Goal: Task Accomplishment & Management: Use online tool/utility

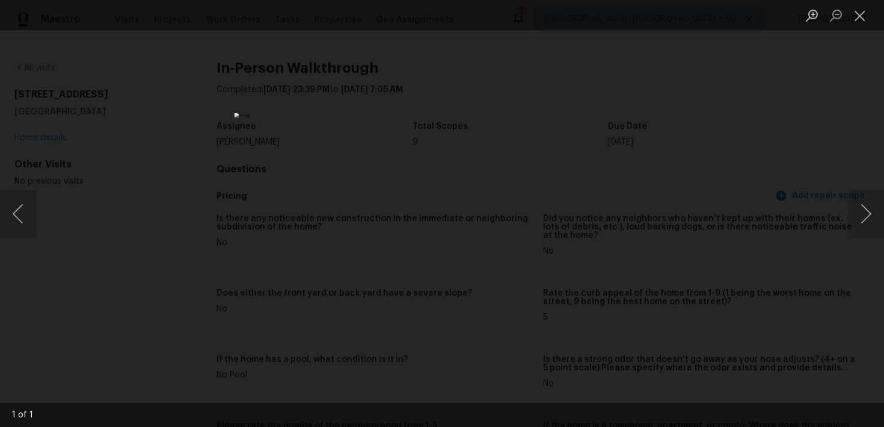
scroll to position [1757, 0]
click at [858, 15] on button "Close lightbox" at bounding box center [860, 15] width 24 height 21
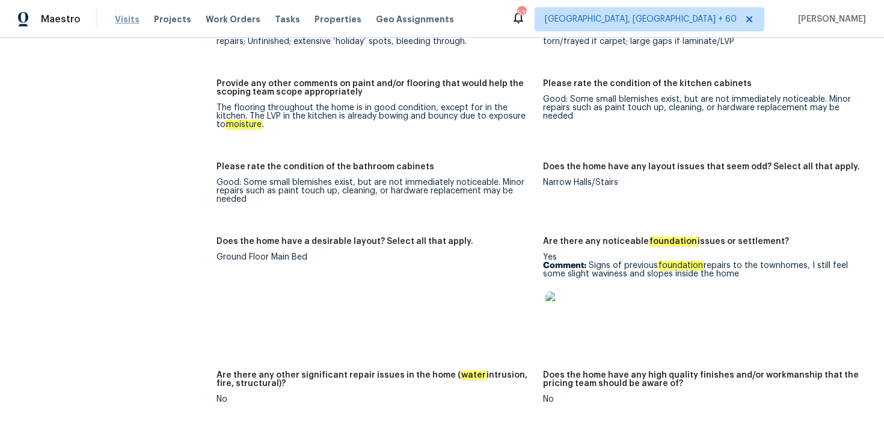
click at [126, 14] on span "Visits" at bounding box center [127, 19] width 25 height 12
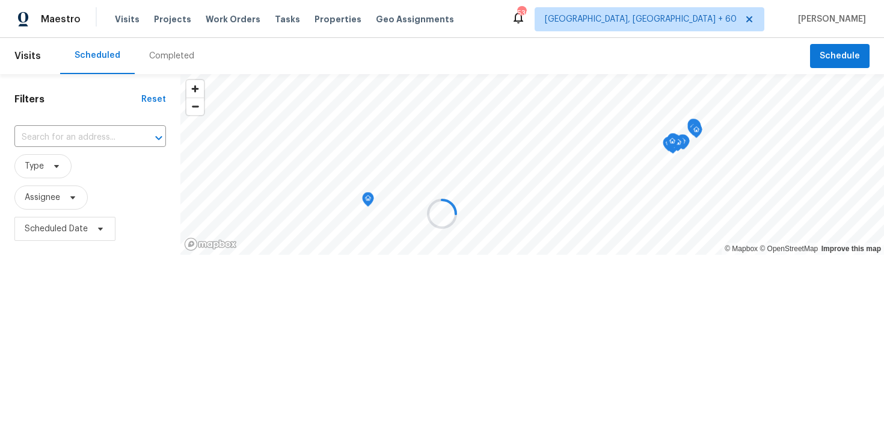
click at [164, 52] on div at bounding box center [442, 213] width 884 height 427
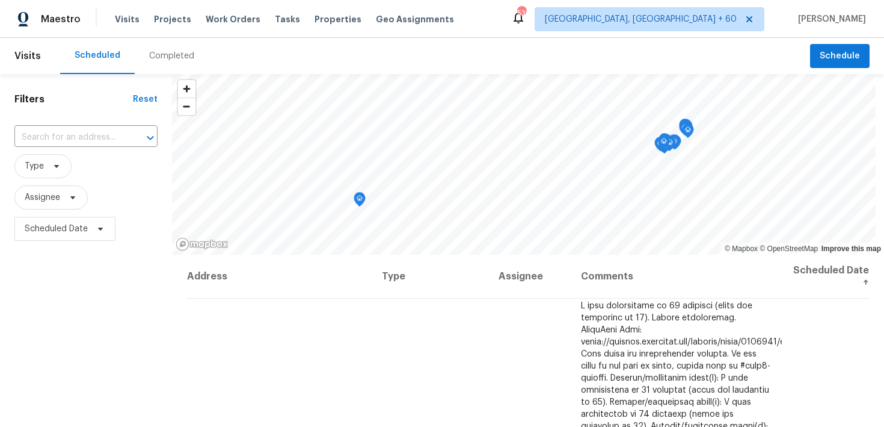
click at [171, 56] on div "Completed" at bounding box center [171, 56] width 45 height 12
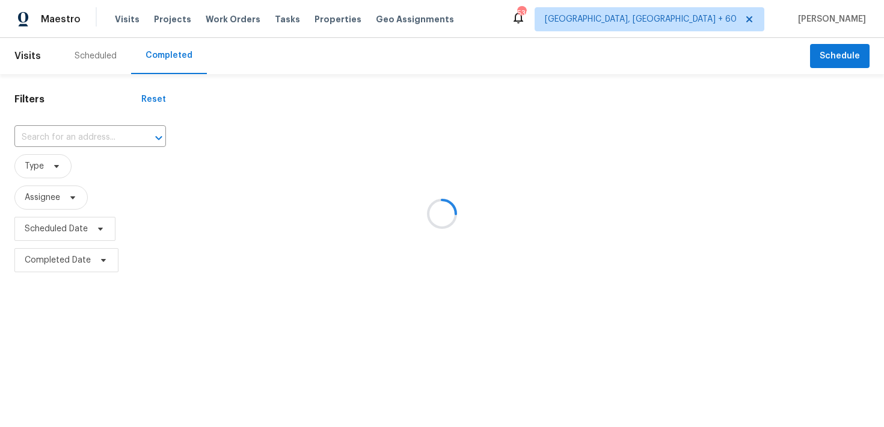
click at [49, 143] on div at bounding box center [442, 213] width 884 height 427
click at [53, 135] on div at bounding box center [442, 213] width 884 height 427
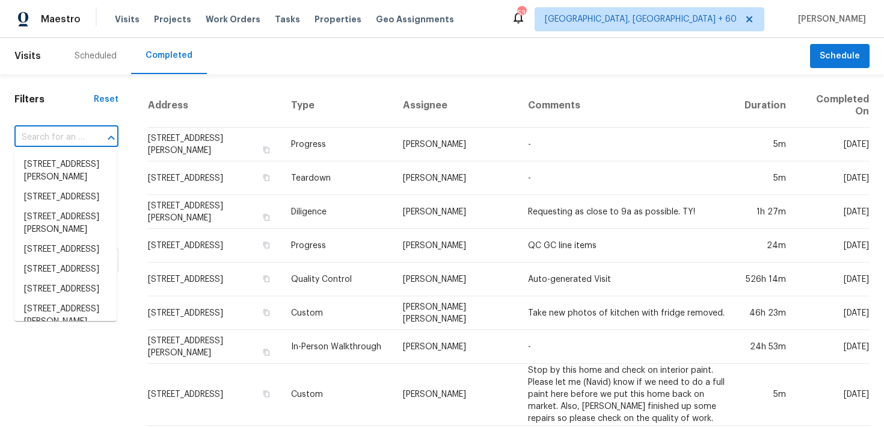
click at [61, 141] on input "text" at bounding box center [49, 137] width 70 height 19
paste input "416 Gingerbread Ct N Columbia, SC, 29229"
type input "416 Gingerbread Ct N Columbia, SC, 29229"
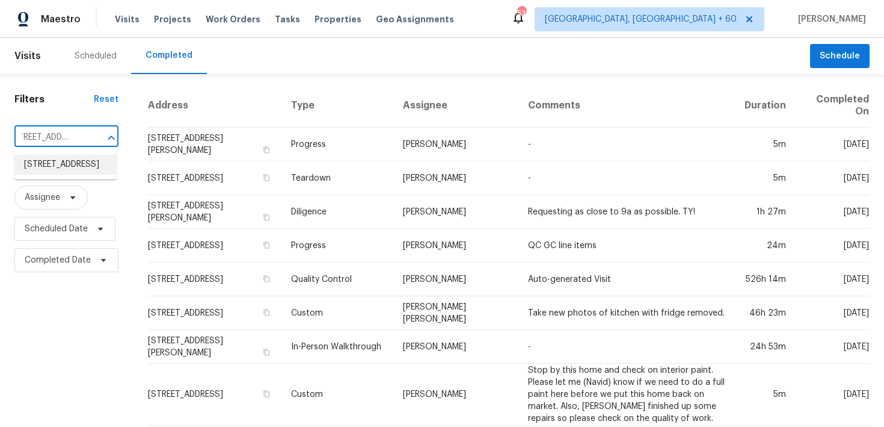
click at [45, 171] on li "[STREET_ADDRESS]" at bounding box center [65, 165] width 102 height 20
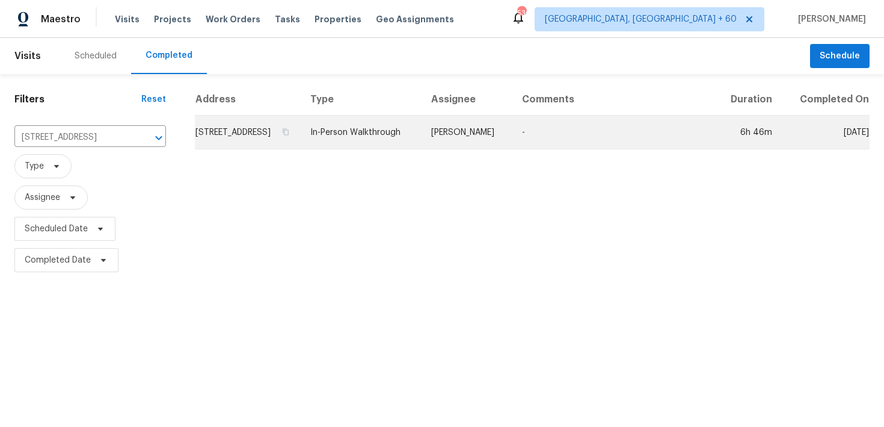
click at [396, 136] on td "In-Person Walkthrough" at bounding box center [361, 133] width 121 height 34
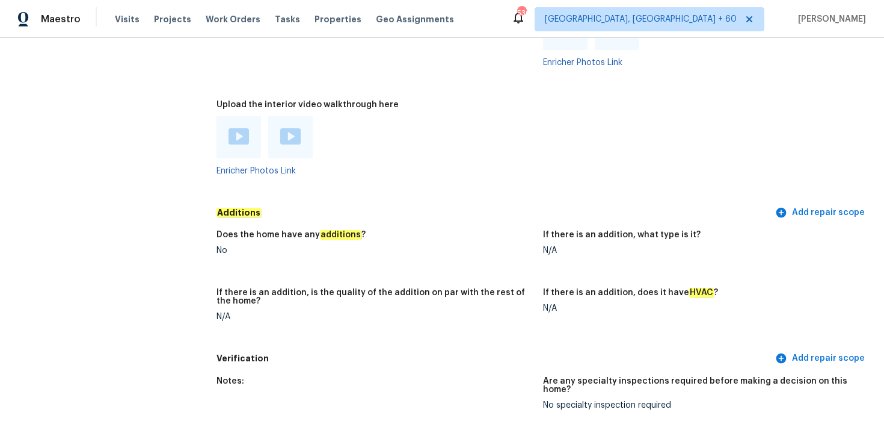
scroll to position [2708, 0]
click at [239, 130] on img at bounding box center [239, 137] width 20 height 16
click at [295, 129] on img at bounding box center [290, 137] width 20 height 16
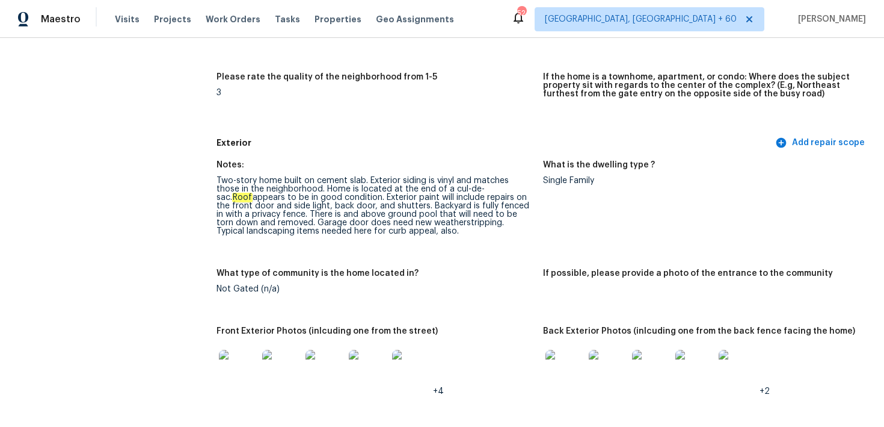
scroll to position [370, 0]
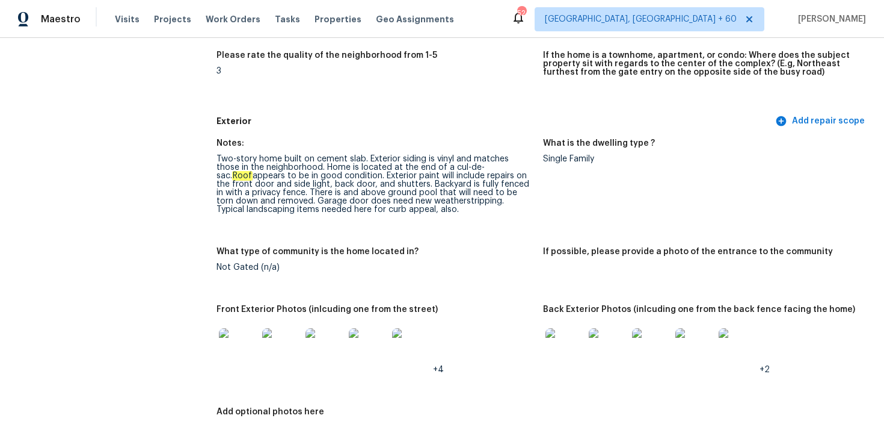
click at [357, 194] on div "Two-story home built on cement slab. Exterior siding is vinyl and matches those…" at bounding box center [375, 184] width 317 height 59
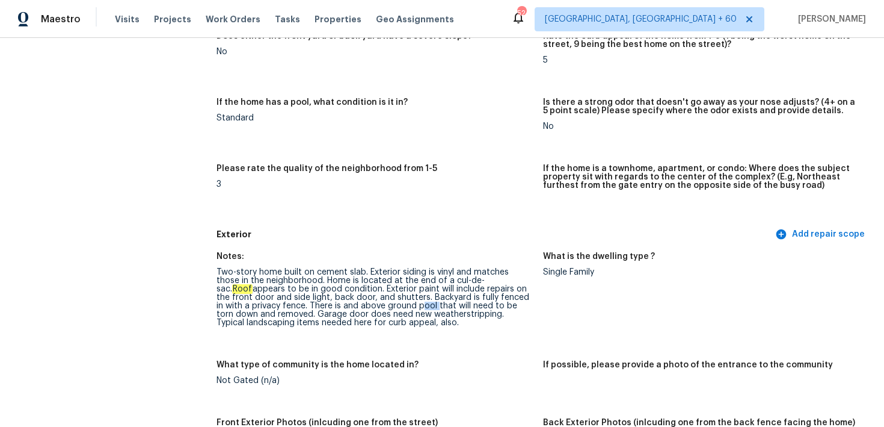
scroll to position [353, 0]
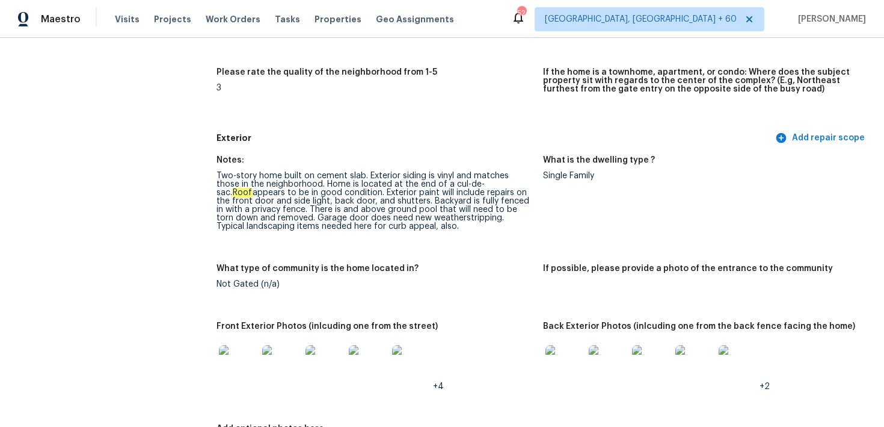
click at [334, 191] on div "Two-story home built on cement slab. Exterior siding is vinyl and matches those…" at bounding box center [375, 200] width 317 height 59
copy div "Exterior"
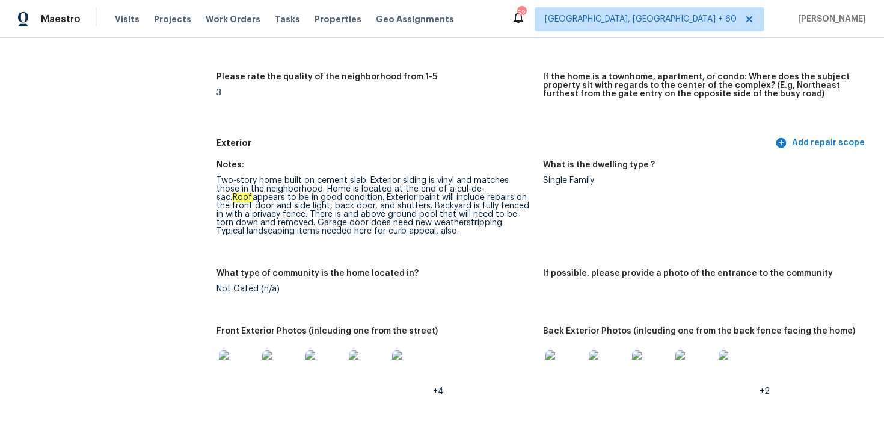
scroll to position [349, 0]
drag, startPoint x: 381, startPoint y: 196, endPoint x: 510, endPoint y: 197, distance: 128.2
click at [510, 197] on div "Two-story home built on cement slab. Exterior siding is vinyl and matches those…" at bounding box center [375, 205] width 317 height 59
click at [270, 203] on div "Two-story home built on cement slab. Exterior siding is vinyl and matches those…" at bounding box center [375, 205] width 317 height 59
click at [289, 206] on div "Two-story home built on cement slab. Exterior siding is vinyl and matches those…" at bounding box center [375, 205] width 317 height 59
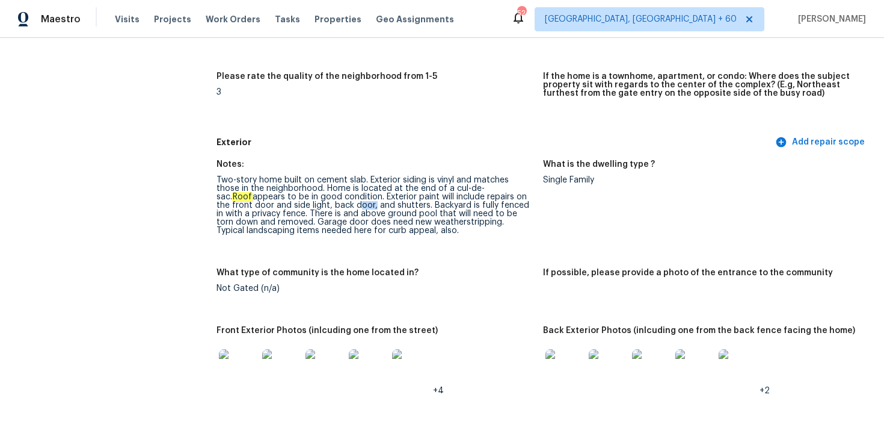
click at [289, 206] on div "Two-story home built on cement slab. Exterior siding is vinyl and matches those…" at bounding box center [375, 205] width 317 height 59
click at [327, 205] on div "Two-story home built on cement slab. Exterior siding is vinyl and matches those…" at bounding box center [375, 205] width 317 height 59
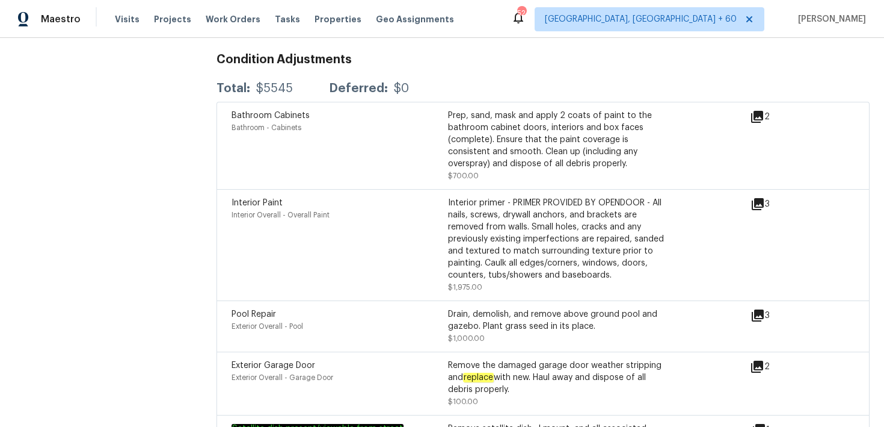
scroll to position [3256, 0]
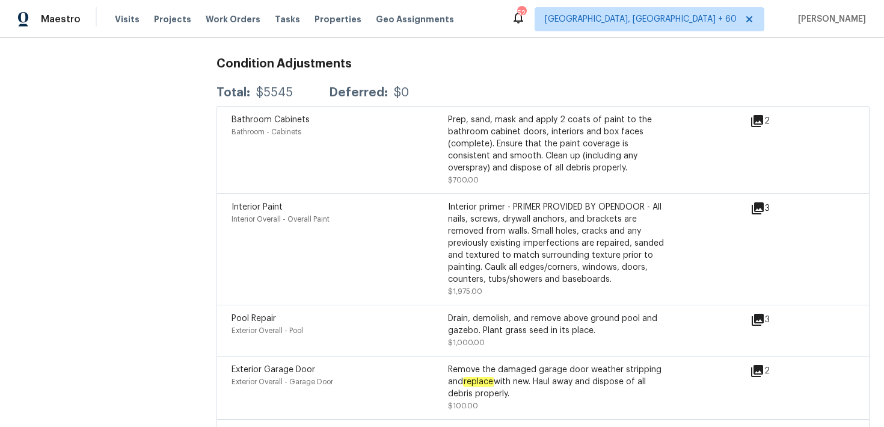
click at [759, 115] on icon at bounding box center [757, 121] width 12 height 12
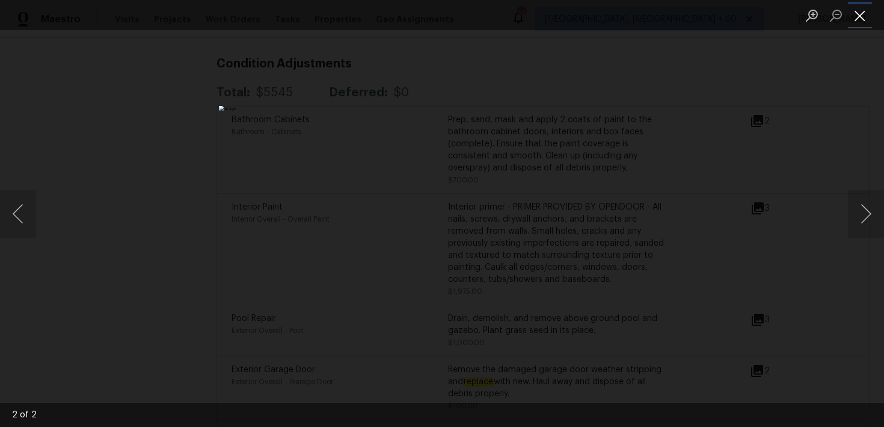
click at [856, 24] on button "Close lightbox" at bounding box center [860, 15] width 24 height 21
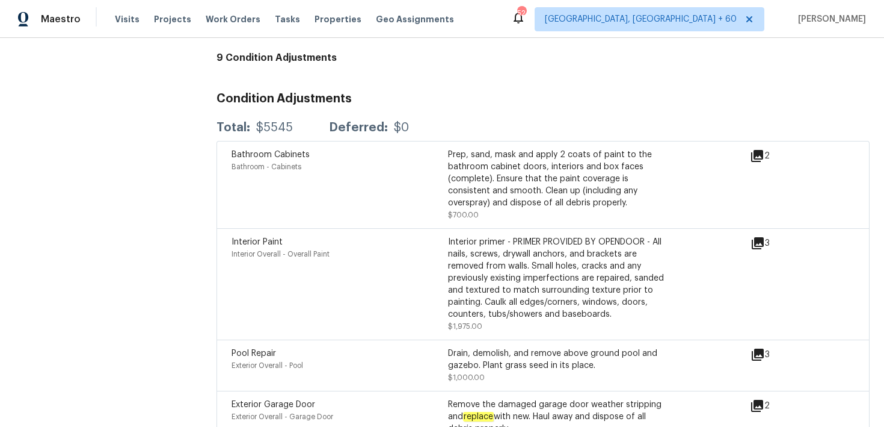
scroll to position [3210, 0]
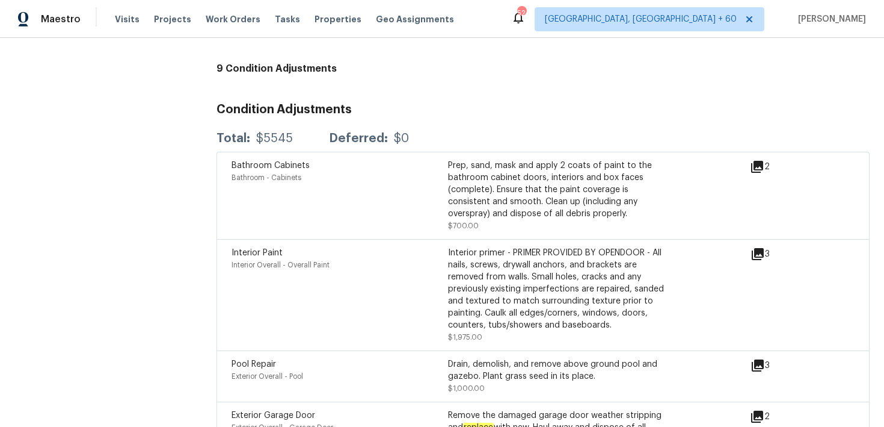
click at [759, 161] on icon at bounding box center [757, 167] width 12 height 12
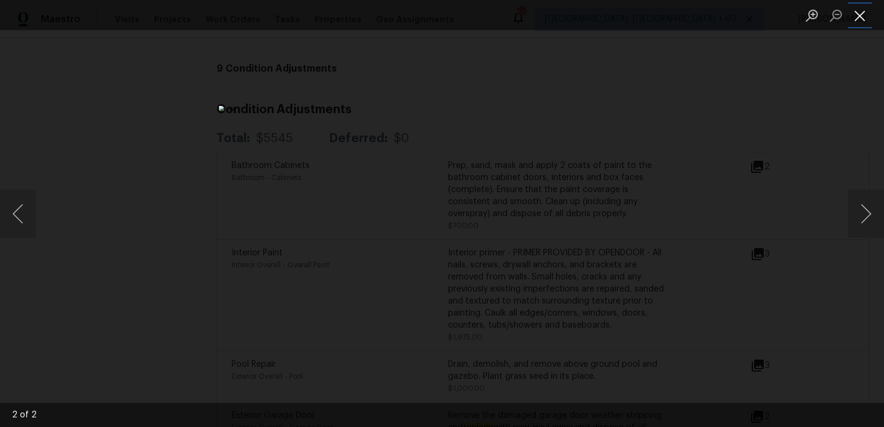
click at [863, 23] on button "Close lightbox" at bounding box center [860, 15] width 24 height 21
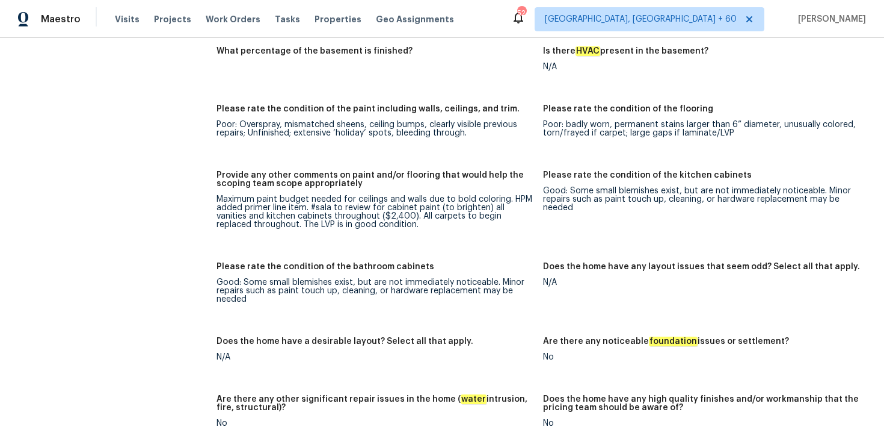
scroll to position [2050, 0]
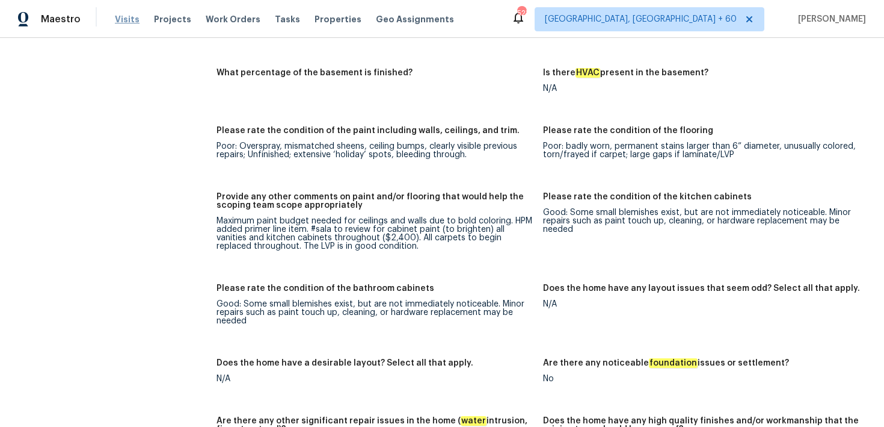
click at [129, 22] on span "Visits" at bounding box center [127, 19] width 25 height 12
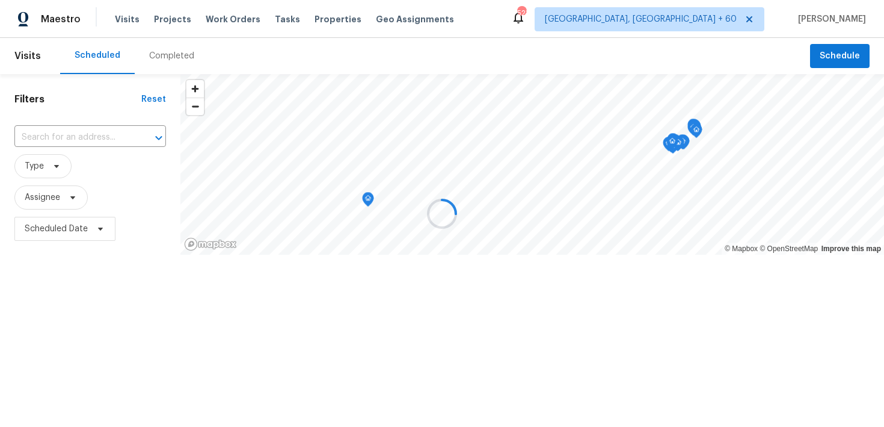
click at [176, 60] on div at bounding box center [442, 213] width 884 height 427
click at [168, 58] on div at bounding box center [442, 213] width 884 height 427
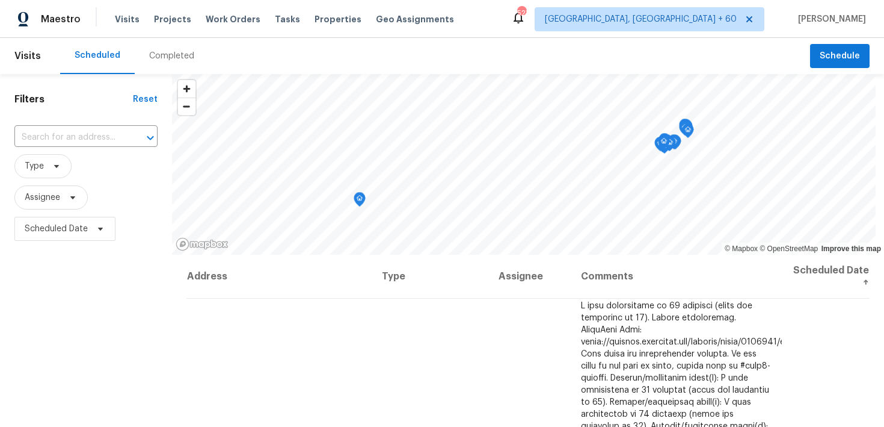
click at [161, 57] on div "Completed" at bounding box center [171, 56] width 45 height 12
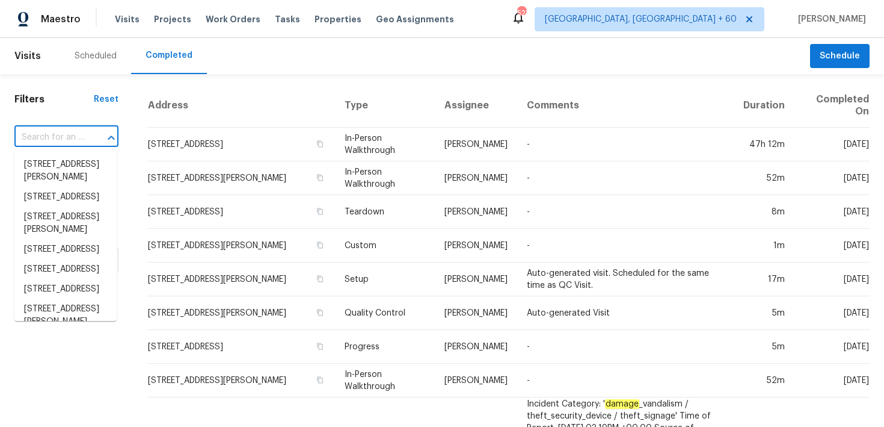
click at [70, 137] on input "text" at bounding box center [49, 137] width 70 height 19
paste input "[STREET_ADDRESS][PERSON_NAME]"
type input "[STREET_ADDRESS][PERSON_NAME]"
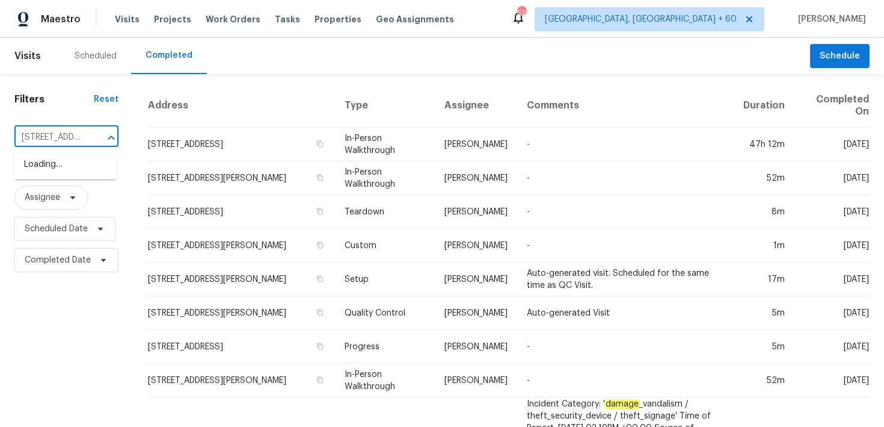
scroll to position [0, 111]
click at [40, 165] on li "[STREET_ADDRESS]" at bounding box center [65, 165] width 102 height 20
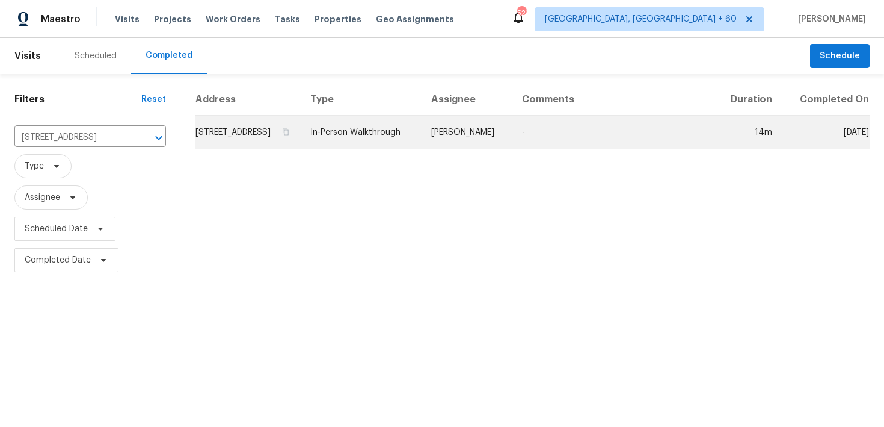
click at [383, 145] on td "In-Person Walkthrough" at bounding box center [361, 133] width 121 height 34
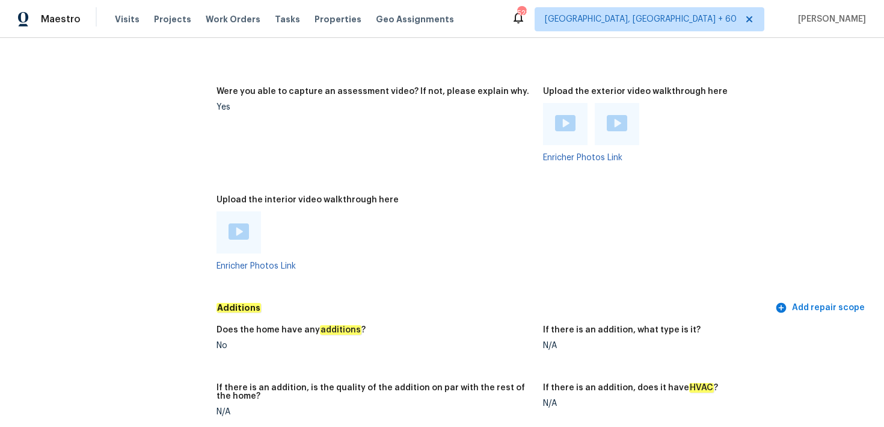
scroll to position [2280, 0]
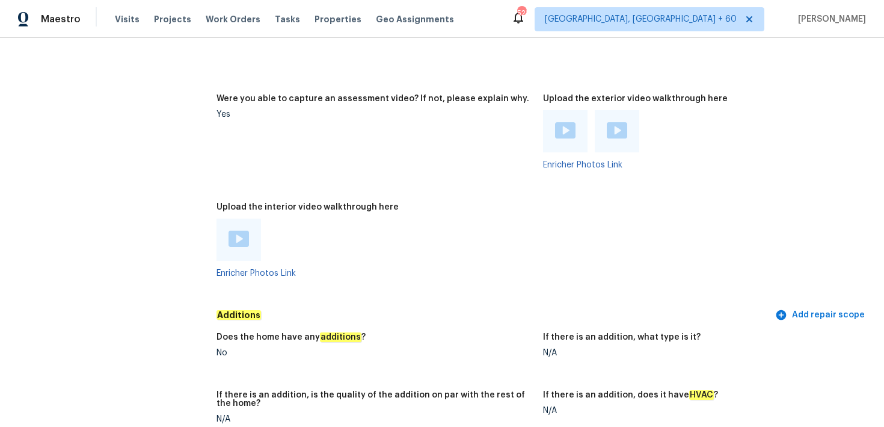
click at [244, 244] on img at bounding box center [239, 238] width 20 height 16
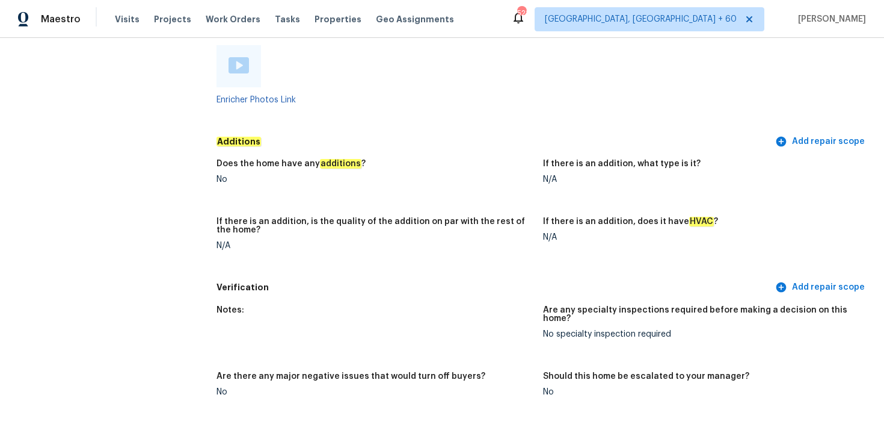
scroll to position [2343, 0]
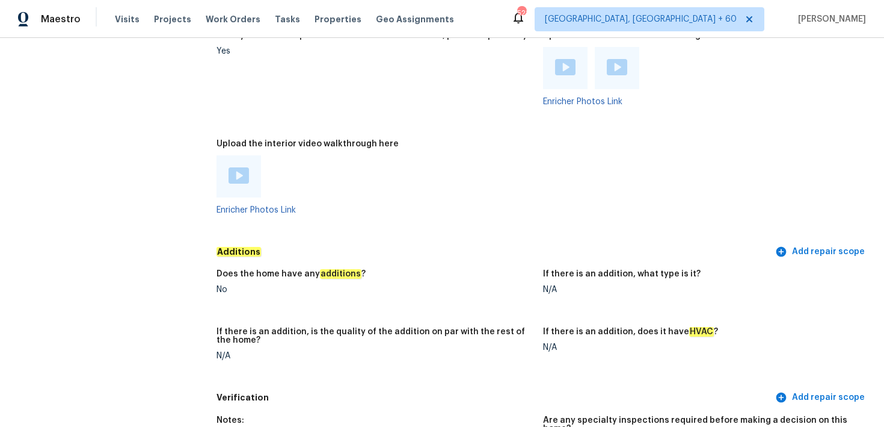
click at [247, 184] on img at bounding box center [239, 175] width 20 height 16
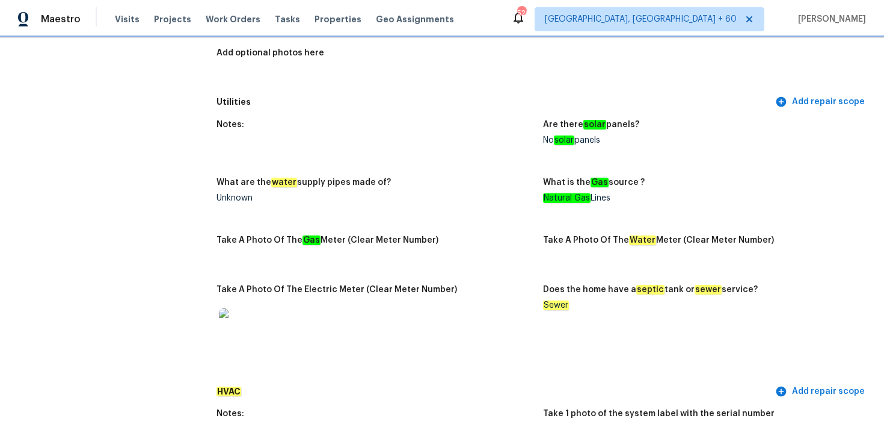
scroll to position [0, 0]
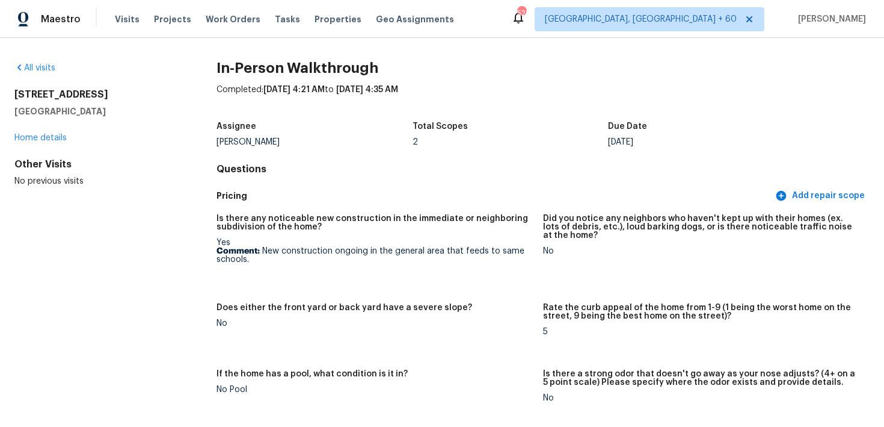
drag, startPoint x: 14, startPoint y: 91, endPoint x: 129, endPoint y: 116, distance: 117.5
click at [129, 116] on div "6664 Merrimack Dr Castle Pines, CO 80108" at bounding box center [96, 102] width 164 height 29
copy div "6664 Merrimack Dr Castle Pines, CO 80108"
click at [116, 20] on span "Visits" at bounding box center [127, 19] width 25 height 12
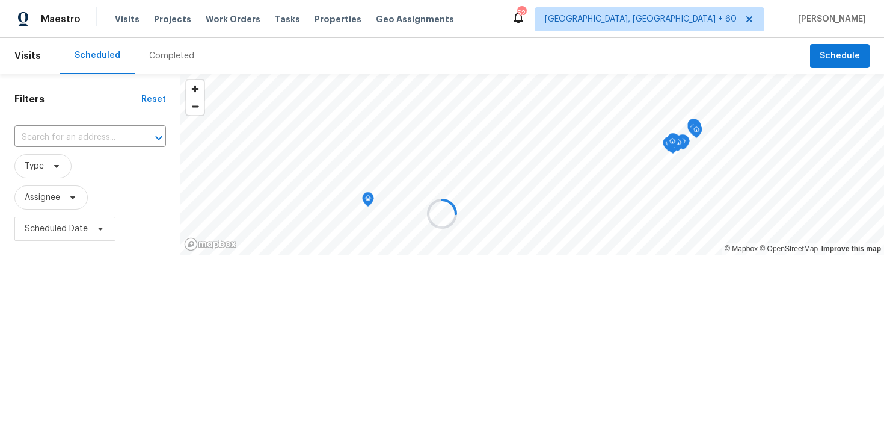
click at [178, 58] on div at bounding box center [442, 213] width 884 height 427
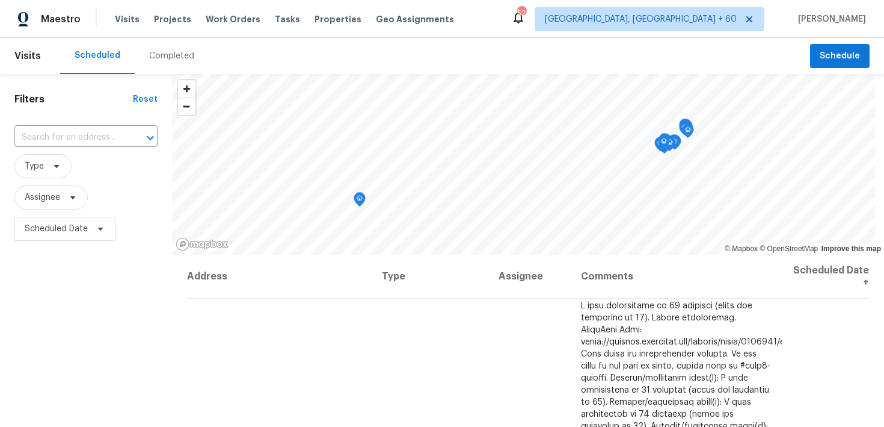
click at [152, 57] on div "Completed" at bounding box center [171, 56] width 45 height 12
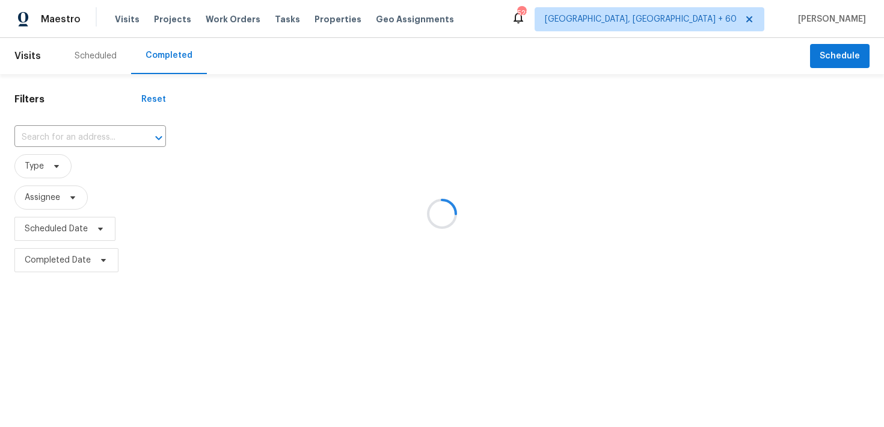
click at [84, 134] on div at bounding box center [442, 213] width 884 height 427
click at [69, 135] on div at bounding box center [442, 213] width 884 height 427
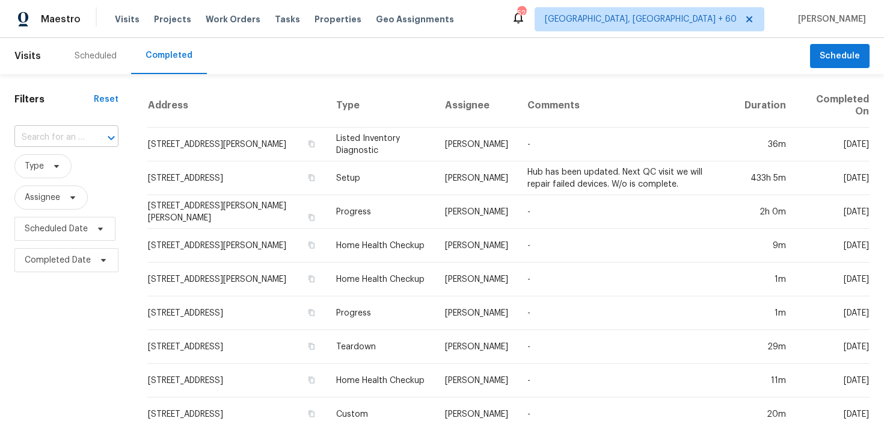
click at [77, 139] on input "text" at bounding box center [49, 137] width 70 height 19
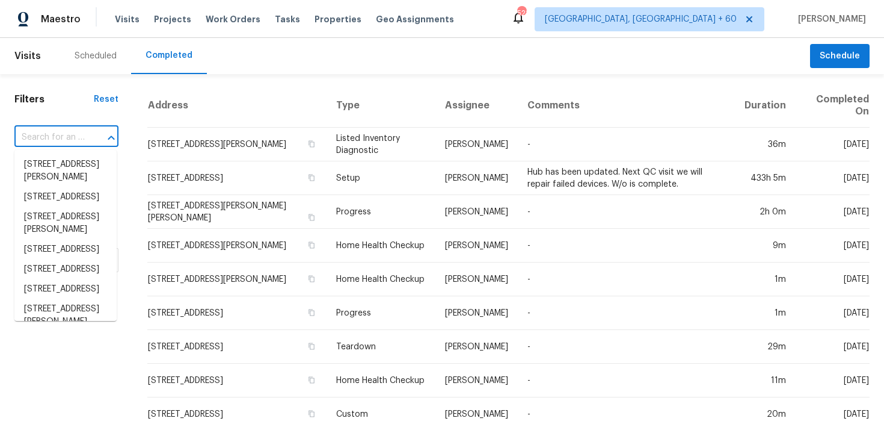
paste input "Columbia SC"
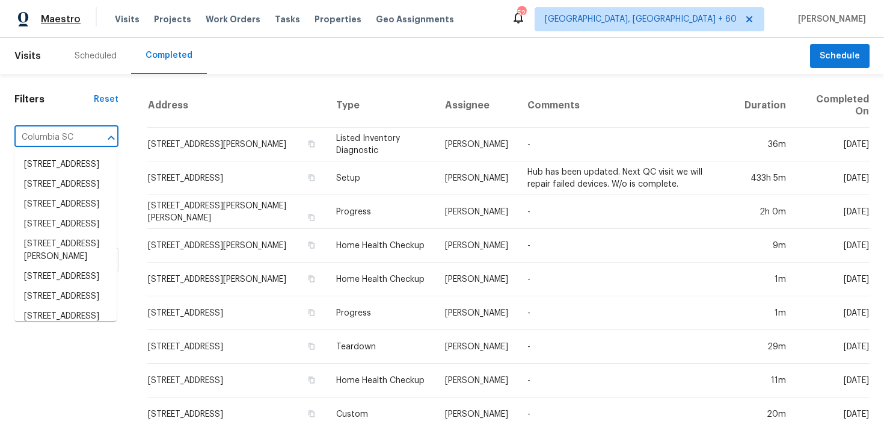
type input "Columbia SC"
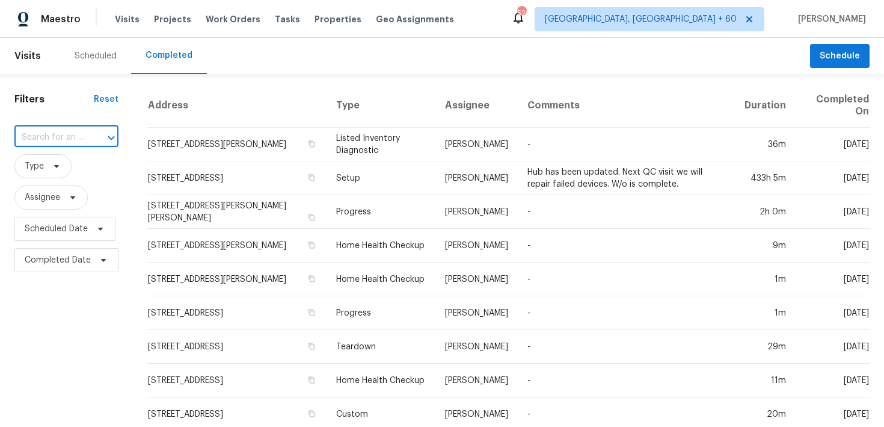
click at [55, 137] on input "text" at bounding box center [49, 137] width 70 height 19
paste input "416 Gingerbread Ct N Columbia, SC, 29229"
type input "416 Gingerbread Ct N Columbia, SC, 29229"
click at [61, 170] on li "[STREET_ADDRESS]" at bounding box center [65, 165] width 102 height 20
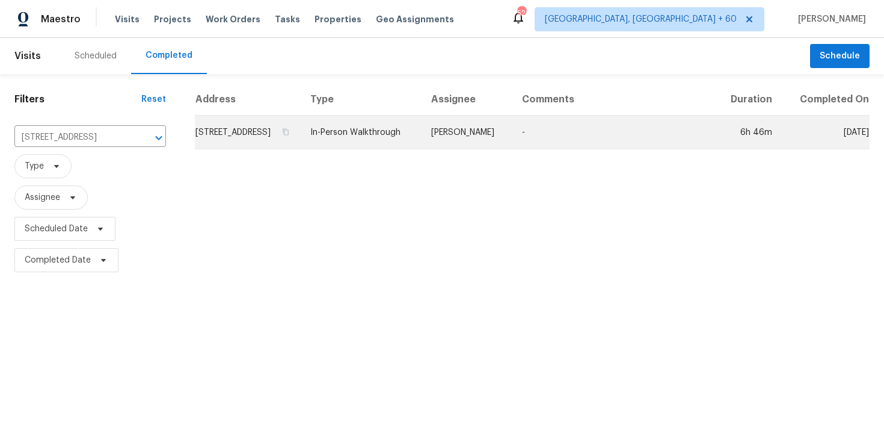
click at [388, 145] on td "In-Person Walkthrough" at bounding box center [361, 133] width 121 height 34
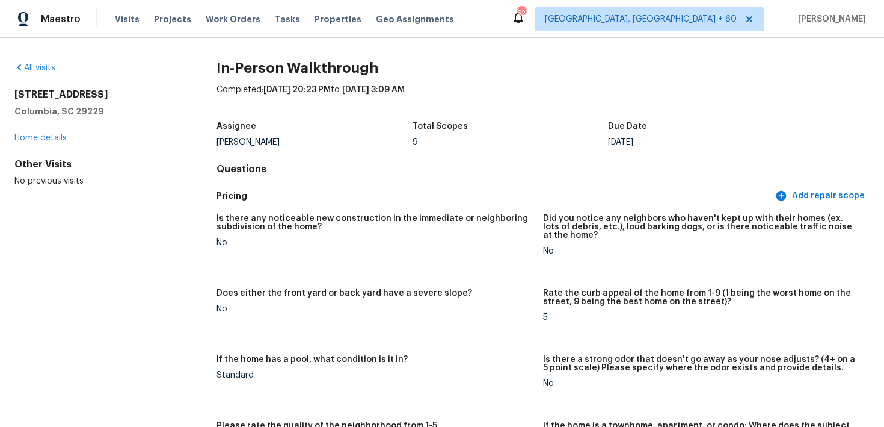
click at [126, 11] on div "Visits Projects Work Orders Tasks Properties Geo Assignments" at bounding box center [292, 19] width 354 height 24
click at [126, 31] on div "Visits Projects Work Orders Tasks Properties Geo Assignments" at bounding box center [292, 19] width 354 height 24
click at [129, 16] on span "Visits" at bounding box center [127, 19] width 25 height 12
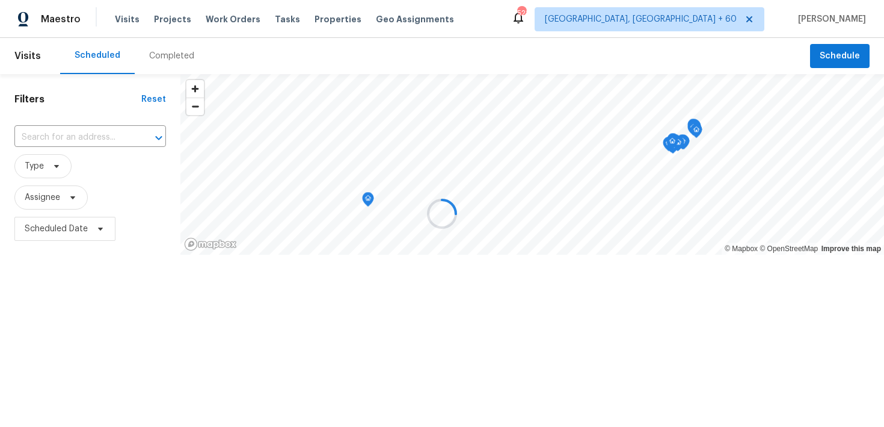
click at [151, 64] on div at bounding box center [442, 213] width 884 height 427
click at [154, 57] on div at bounding box center [442, 213] width 884 height 427
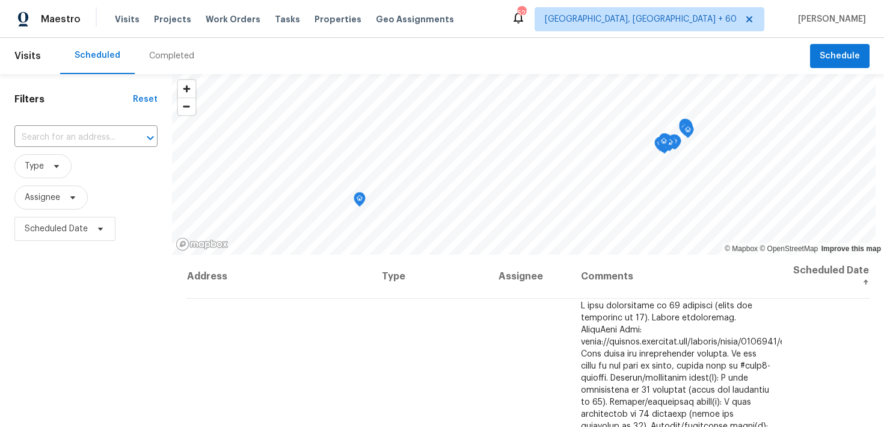
click at [165, 55] on div "Completed" at bounding box center [171, 56] width 45 height 12
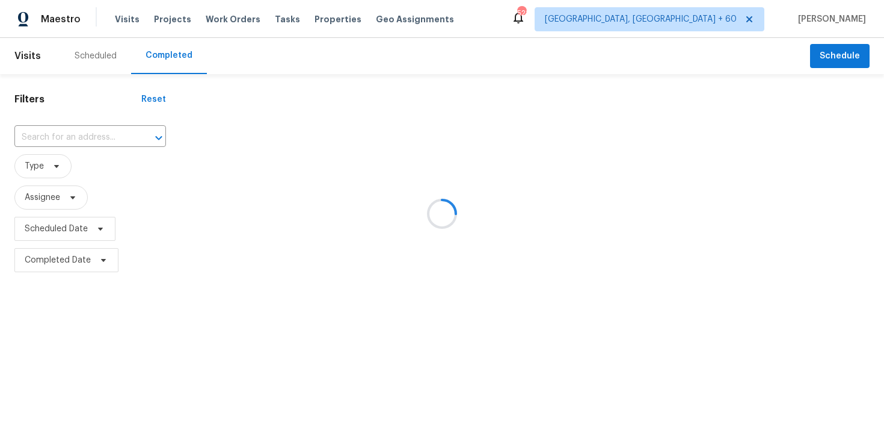
click at [59, 139] on div at bounding box center [442, 213] width 884 height 427
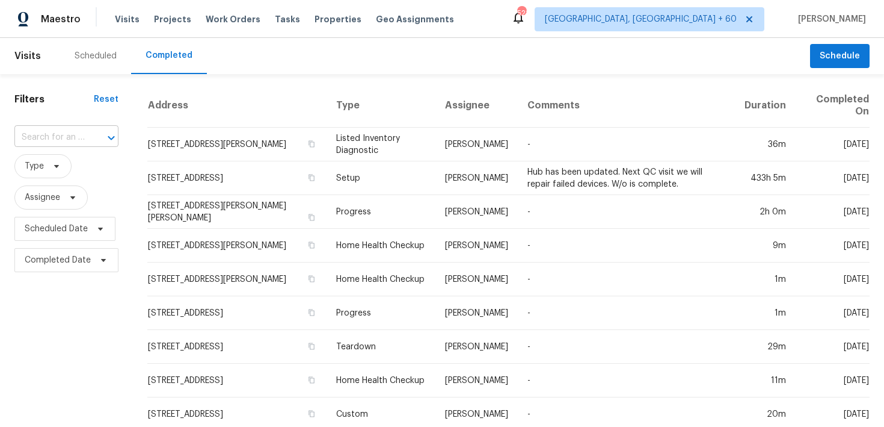
click at [63, 136] on input "text" at bounding box center [49, 137] width 70 height 19
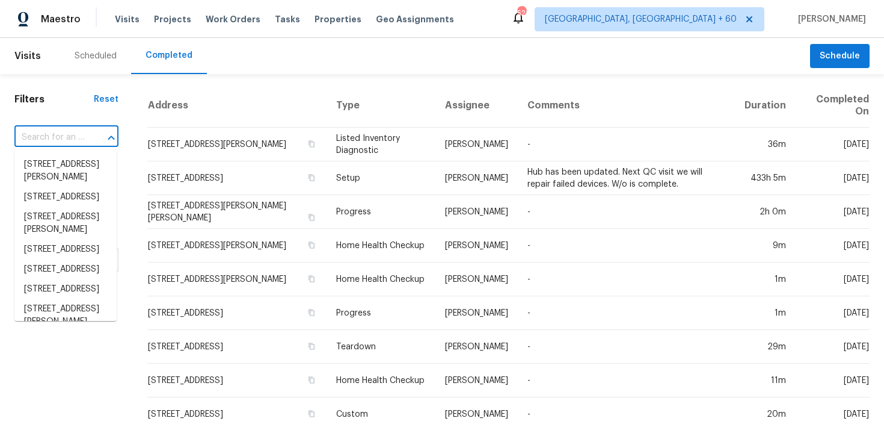
paste input "[STREET_ADDRESS]"
type input "[STREET_ADDRESS]"
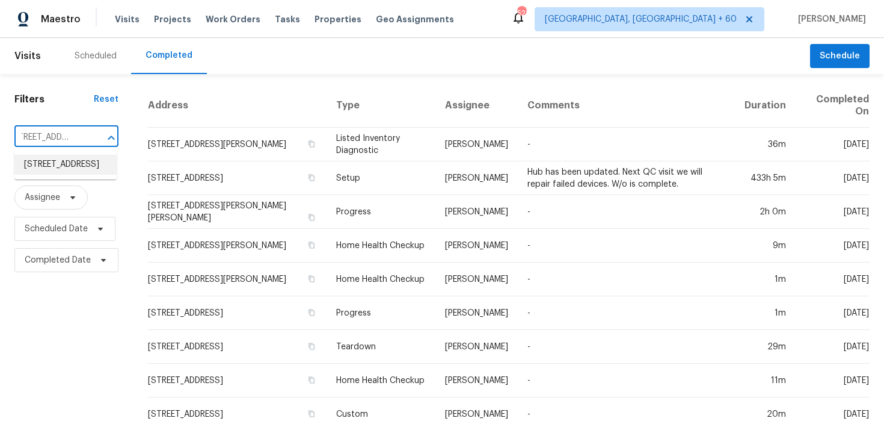
click at [57, 167] on li "[STREET_ADDRESS]" at bounding box center [65, 165] width 102 height 20
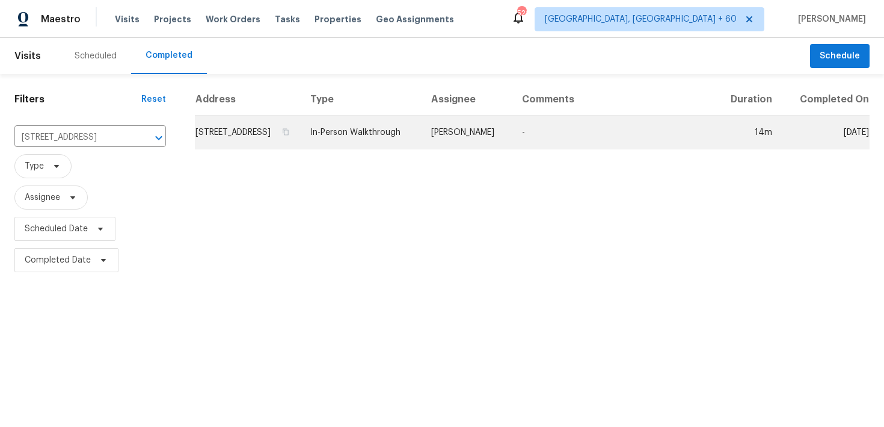
click at [412, 149] on td "In-Person Walkthrough" at bounding box center [361, 133] width 121 height 34
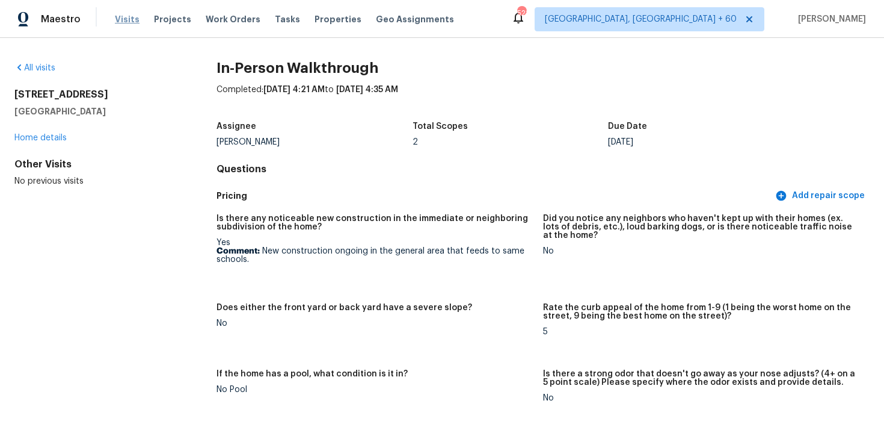
click at [115, 23] on span "Visits" at bounding box center [127, 19] width 25 height 12
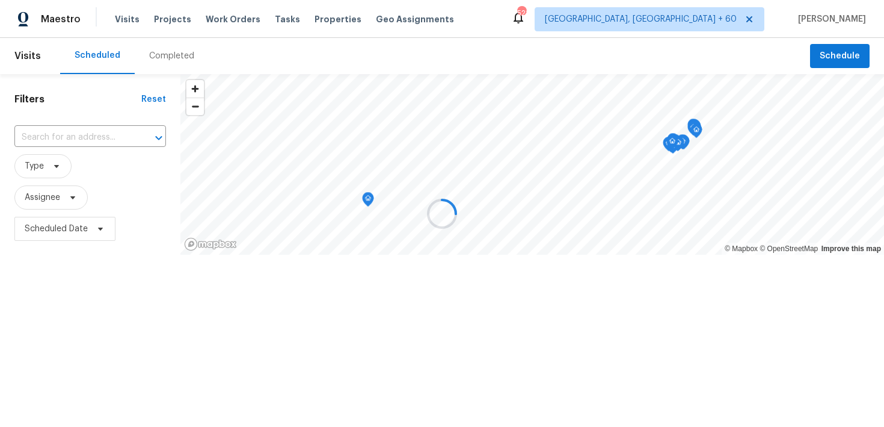
click at [129, 20] on div at bounding box center [442, 213] width 884 height 427
click at [153, 54] on div "Completed" at bounding box center [171, 56] width 45 height 12
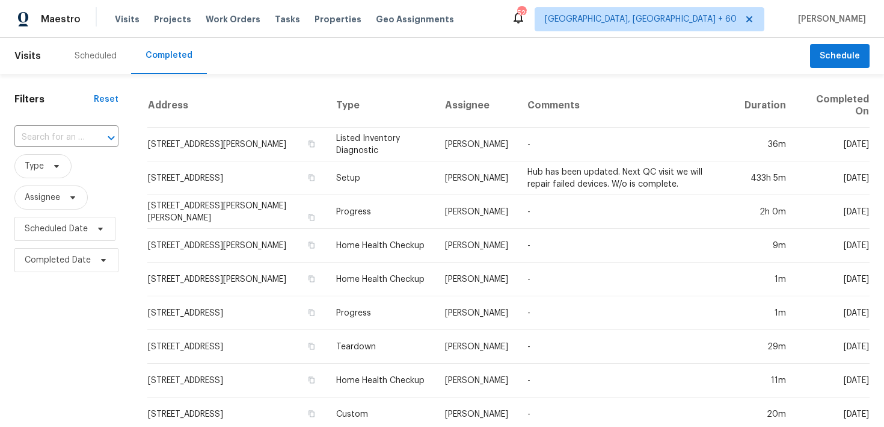
click at [69, 148] on div "​" at bounding box center [66, 138] width 104 height 26
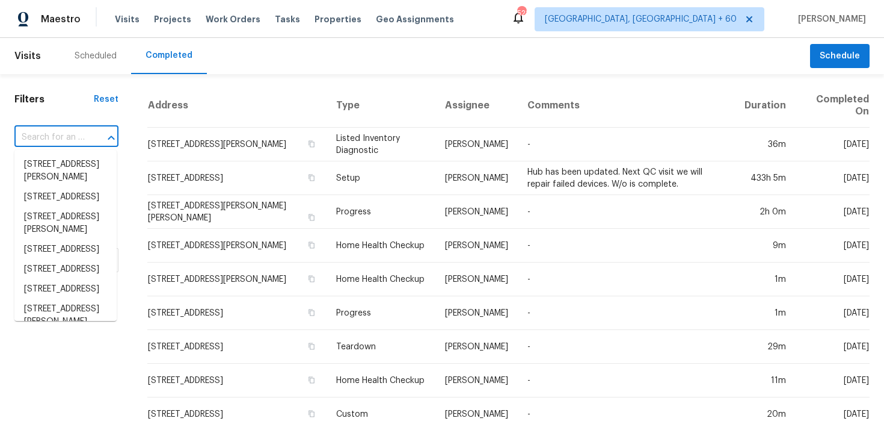
paste input "52 Martha Leeville Rd Lebanon, TN, 37090"
type input "52 Martha Leeville Rd Lebanon, TN, 37090"
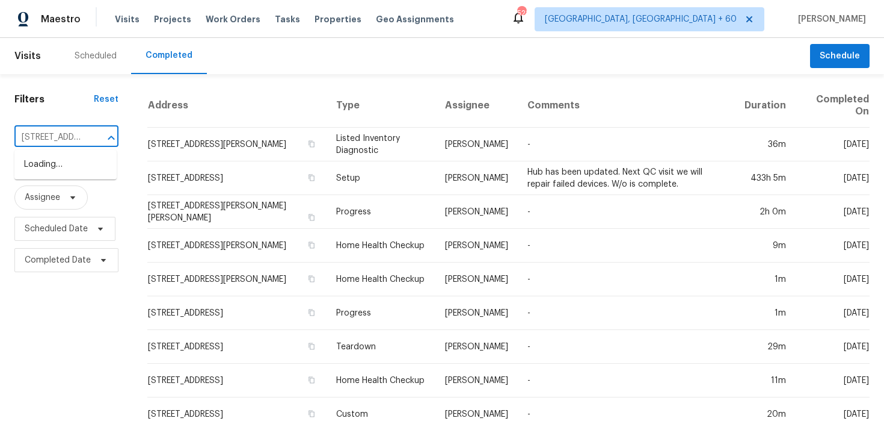
scroll to position [0, 104]
click at [67, 163] on li "52 Martha Leeville Rd, Lebanon, TN 37090" at bounding box center [65, 171] width 102 height 32
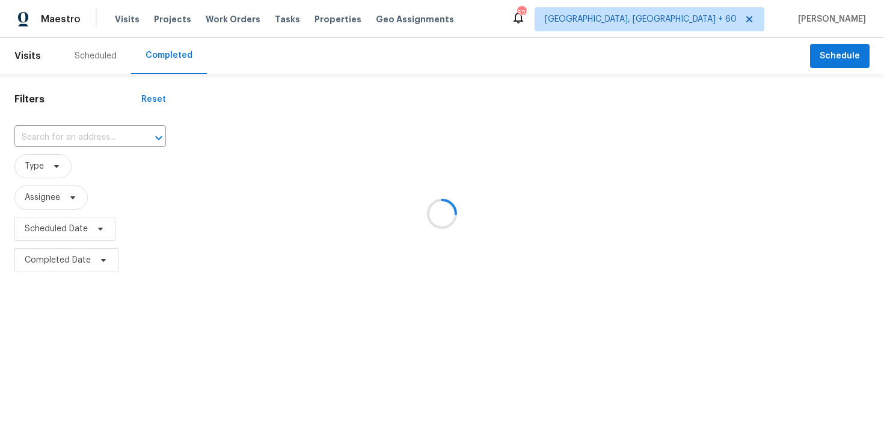
type input "52 Martha Leeville Rd, Lebanon, TN 37090"
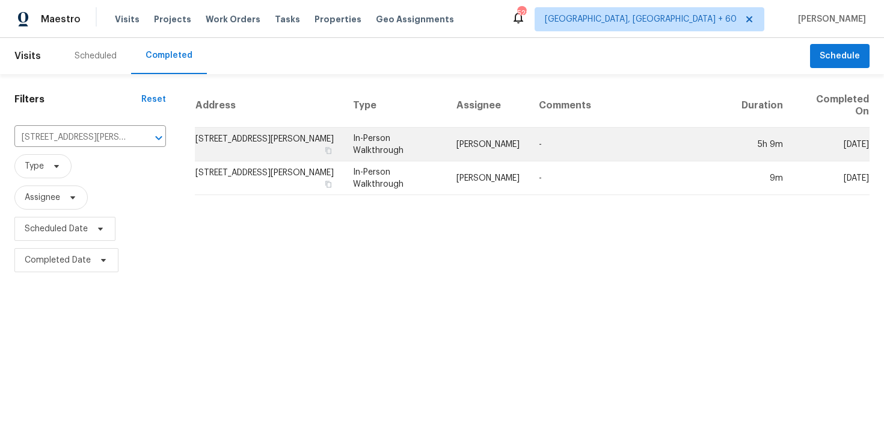
click at [398, 153] on td "In-Person Walkthrough" at bounding box center [395, 145] width 103 height 34
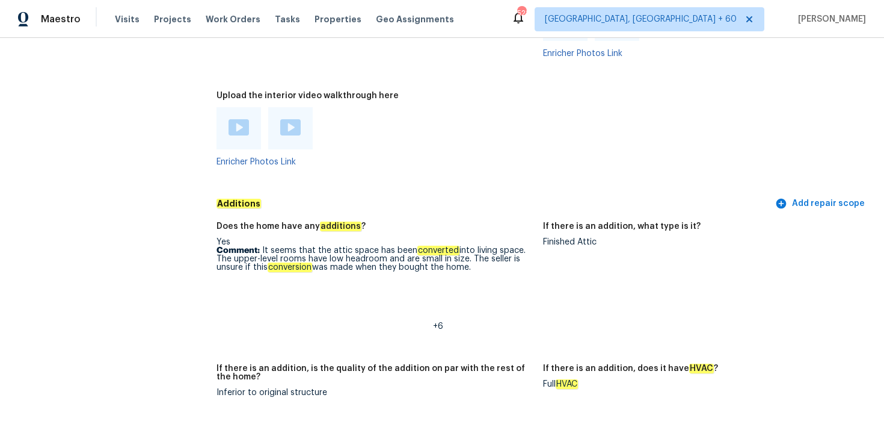
scroll to position [3337, 0]
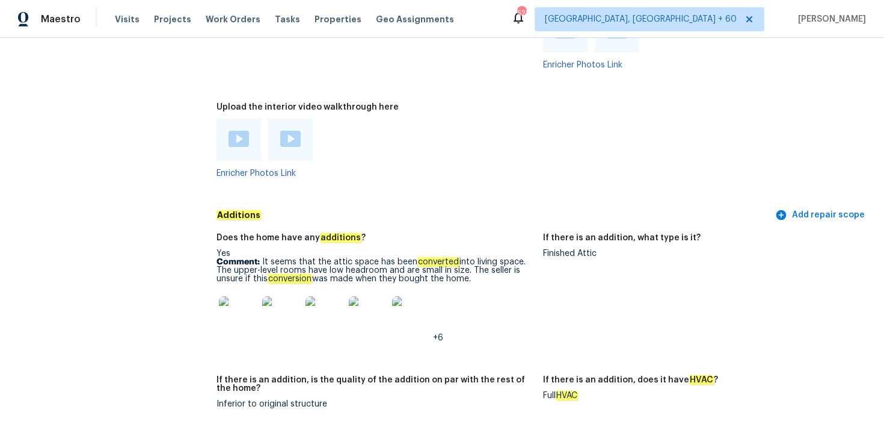
click at [242, 131] on img at bounding box center [239, 139] width 20 height 16
click at [291, 144] on div at bounding box center [290, 140] width 45 height 42
click at [289, 132] on img at bounding box center [290, 139] width 20 height 16
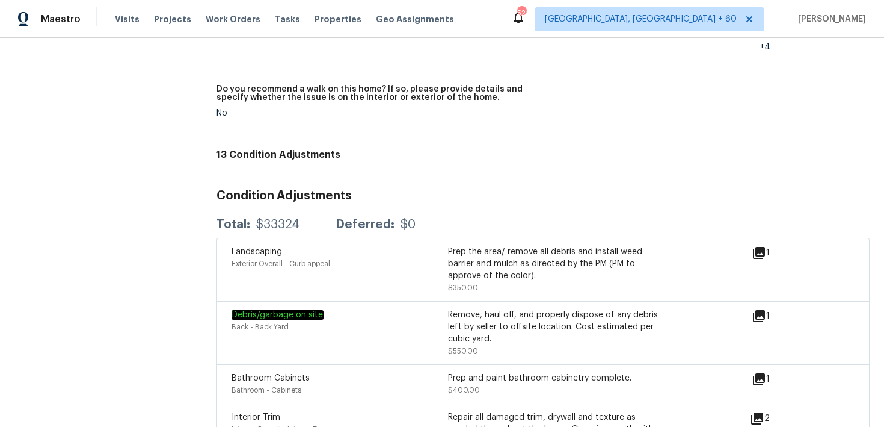
scroll to position [4563, 0]
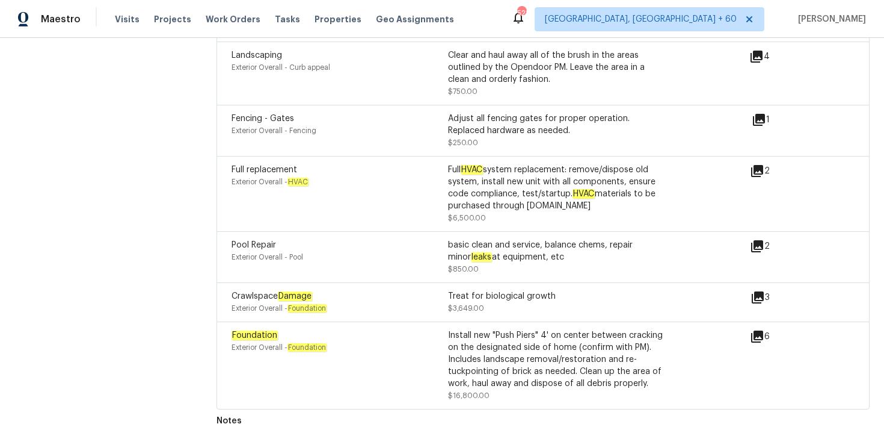
click at [754, 330] on icon at bounding box center [757, 336] width 12 height 12
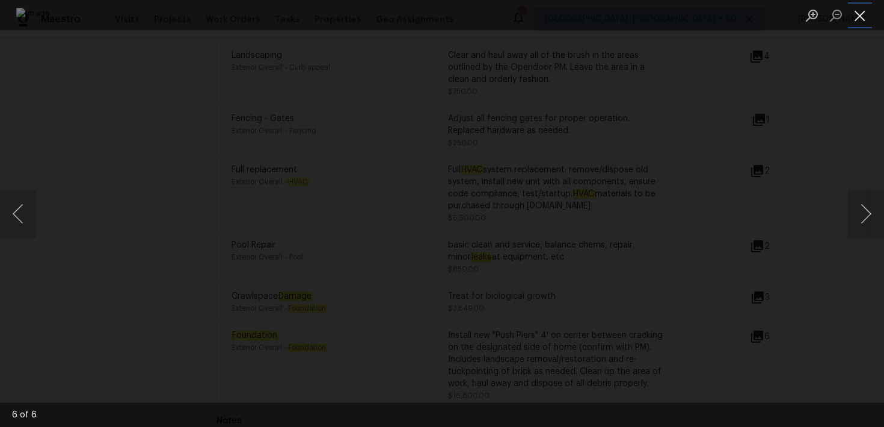
click at [857, 10] on button "Close lightbox" at bounding box center [860, 15] width 24 height 21
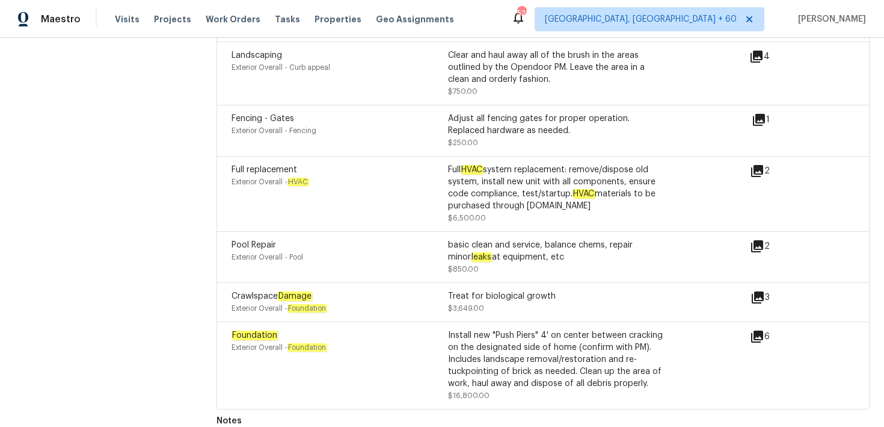
click at [756, 329] on icon at bounding box center [757, 336] width 14 height 14
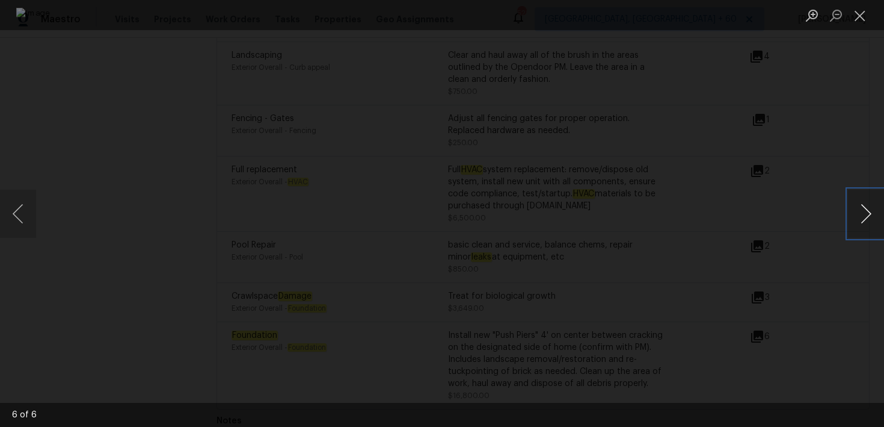
click at [875, 218] on button "Next image" at bounding box center [866, 214] width 36 height 48
click at [860, 16] on button "Close lightbox" at bounding box center [860, 15] width 24 height 21
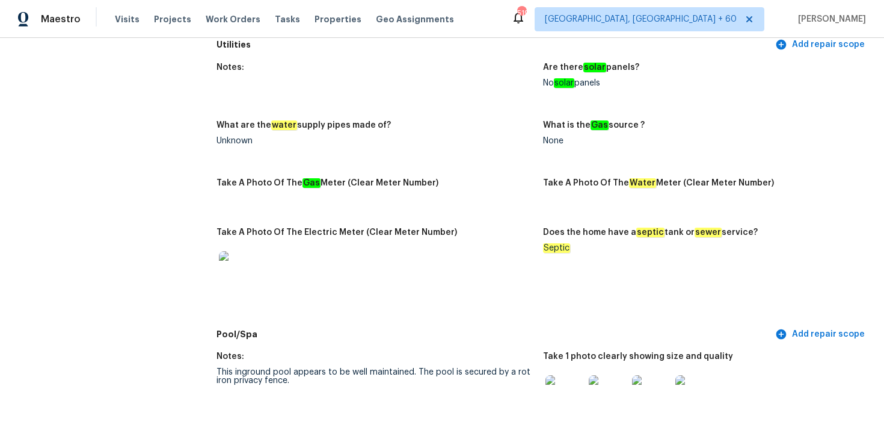
scroll to position [3311, 0]
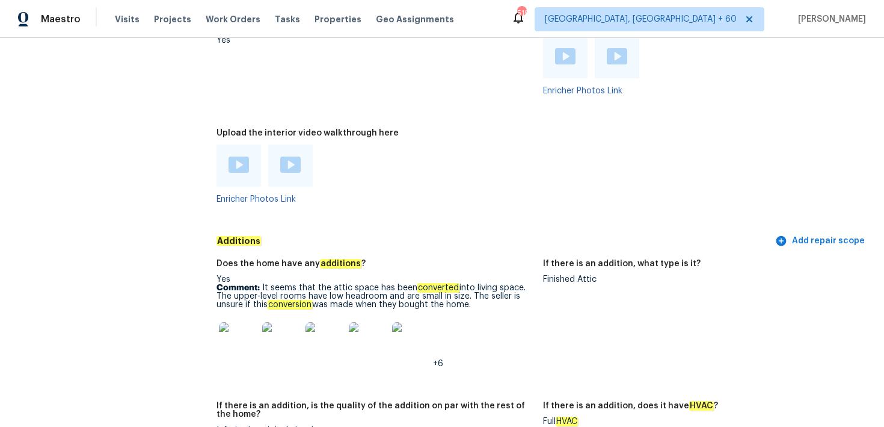
drag, startPoint x: 261, startPoint y: 279, endPoint x: 479, endPoint y: 293, distance: 218.8
click at [479, 293] on p "Comment: It seems that the attic space has been converted into living space. Th…" at bounding box center [375, 295] width 317 height 25
click at [448, 289] on p "Comment: It seems that the attic space has been converted into living space. Th…" at bounding box center [375, 295] width 317 height 25
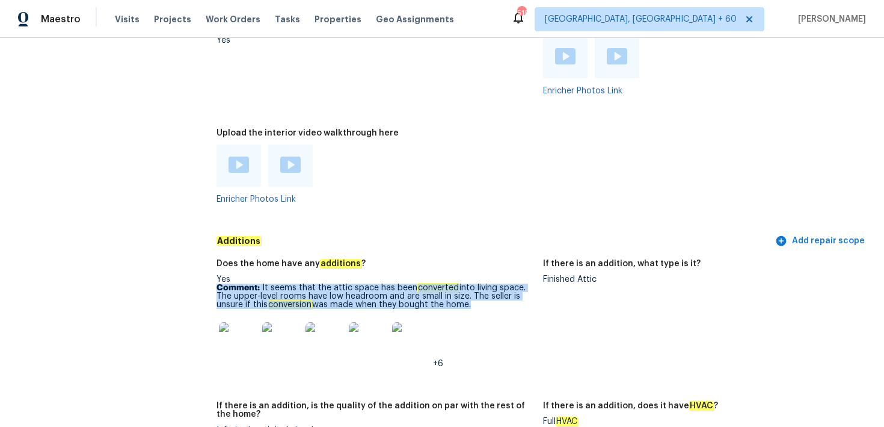
click at [448, 289] on p "Comment: It seems that the attic space has been converted into living space. Th…" at bounding box center [375, 295] width 317 height 25
click at [321, 292] on p "Comment: It seems that the attic space has been converted into living space. Th…" at bounding box center [375, 295] width 317 height 25
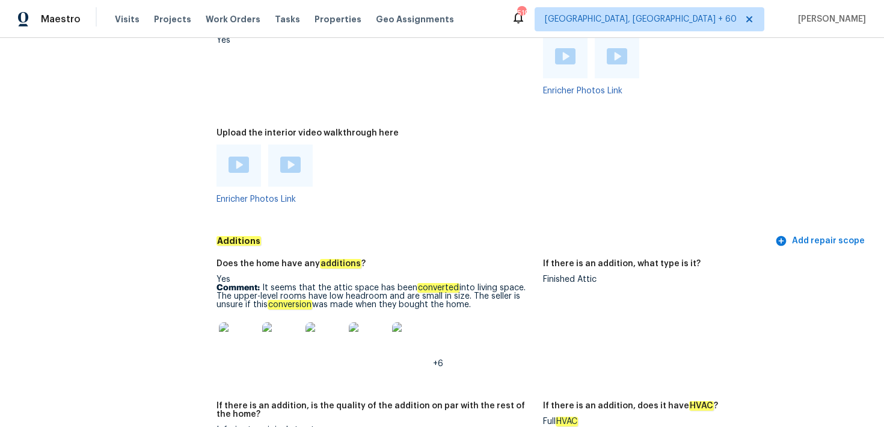
drag, startPoint x: 259, startPoint y: 279, endPoint x: 479, endPoint y: 296, distance: 220.2
click at [479, 296] on p "Comment: It seems that the attic space has been converted into living space. Th…" at bounding box center [375, 295] width 317 height 25
copy p "It seems that the attic space has been converted into living space. The upper-l…"
click at [236, 344] on img at bounding box center [238, 341] width 39 height 39
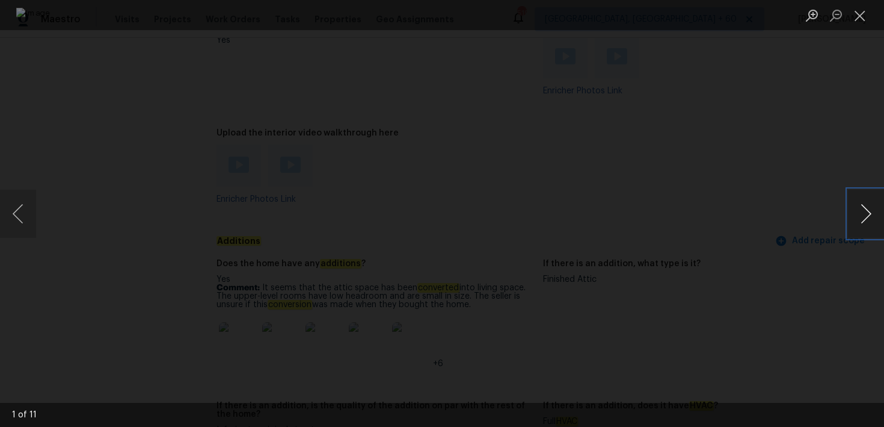
click at [870, 209] on button "Next image" at bounding box center [866, 214] width 36 height 48
click at [853, 13] on button "Close lightbox" at bounding box center [860, 15] width 24 height 21
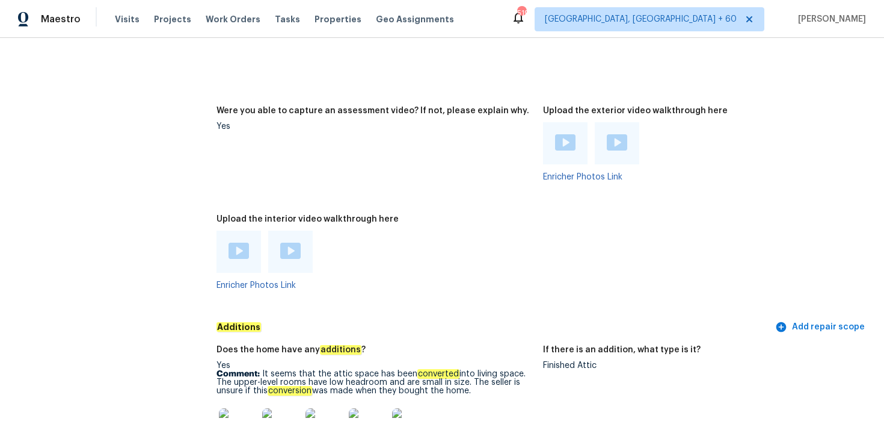
scroll to position [3233, 0]
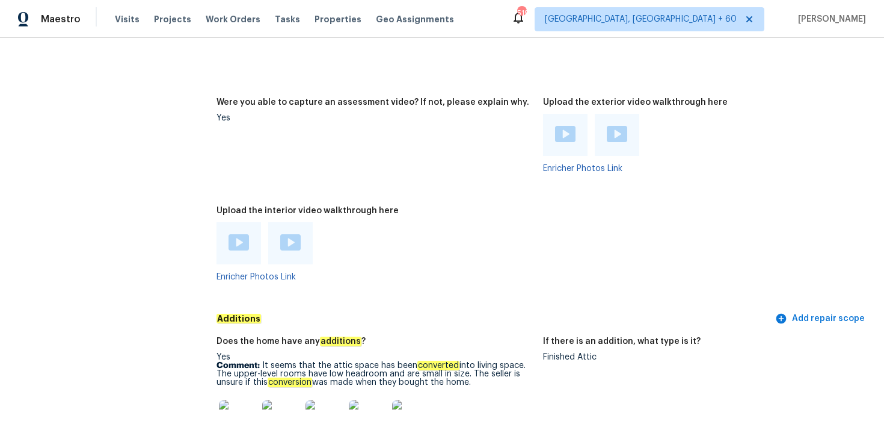
click at [227, 241] on div at bounding box center [239, 243] width 45 height 42
click at [250, 236] on div at bounding box center [239, 243] width 45 height 42
click at [240, 235] on img at bounding box center [239, 242] width 20 height 16
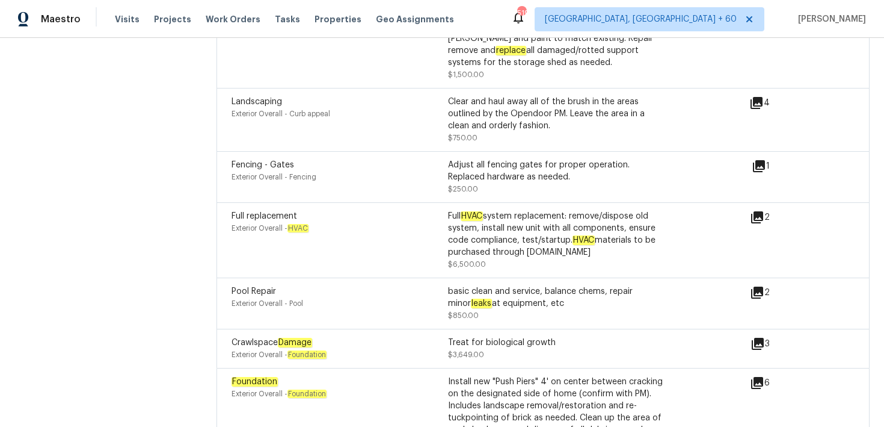
scroll to position [4518, 0]
click at [757, 336] on icon at bounding box center [758, 342] width 12 height 12
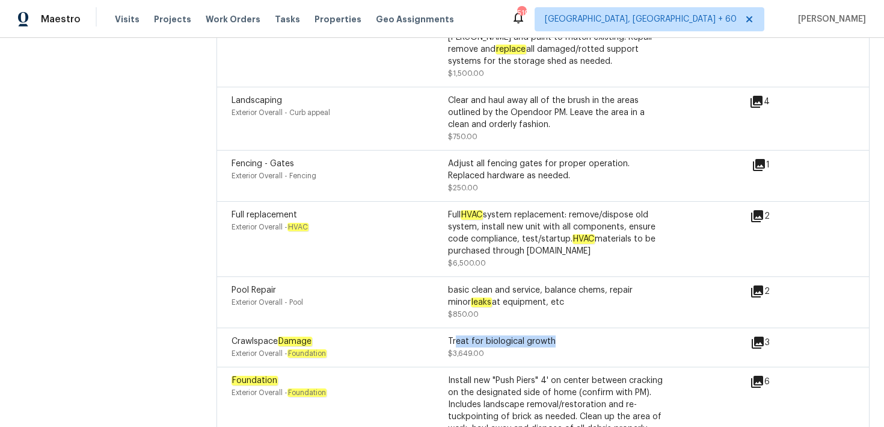
drag, startPoint x: 457, startPoint y: 326, endPoint x: 566, endPoint y: 326, distance: 109.5
click at [566, 335] on div "Treat for biological growth" at bounding box center [556, 341] width 217 height 12
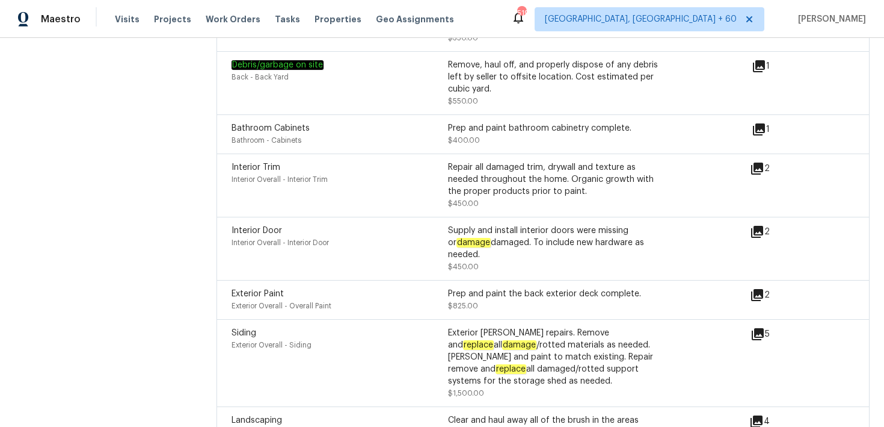
scroll to position [4563, 0]
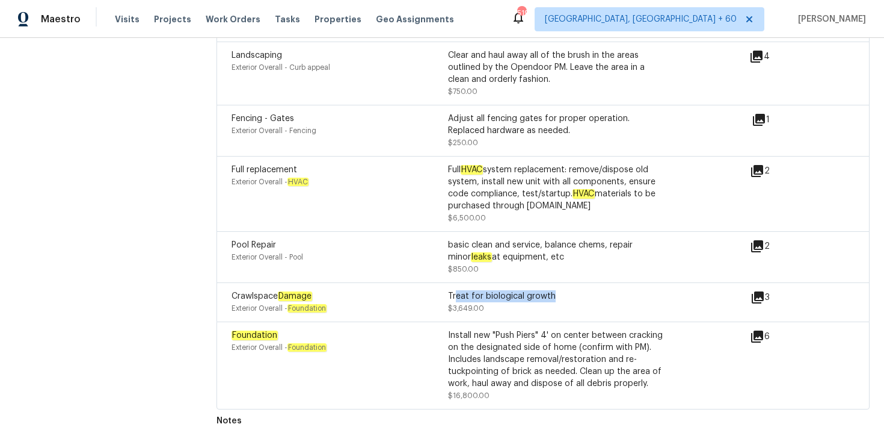
click at [762, 290] on icon at bounding box center [758, 297] width 14 height 14
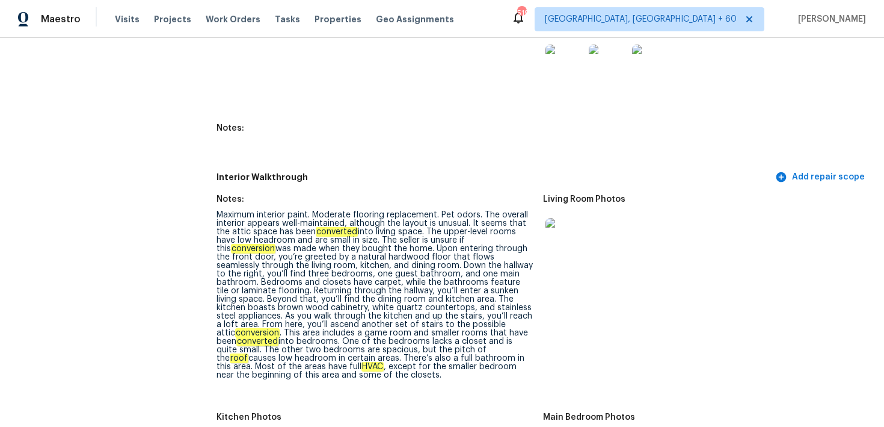
scroll to position [1839, 0]
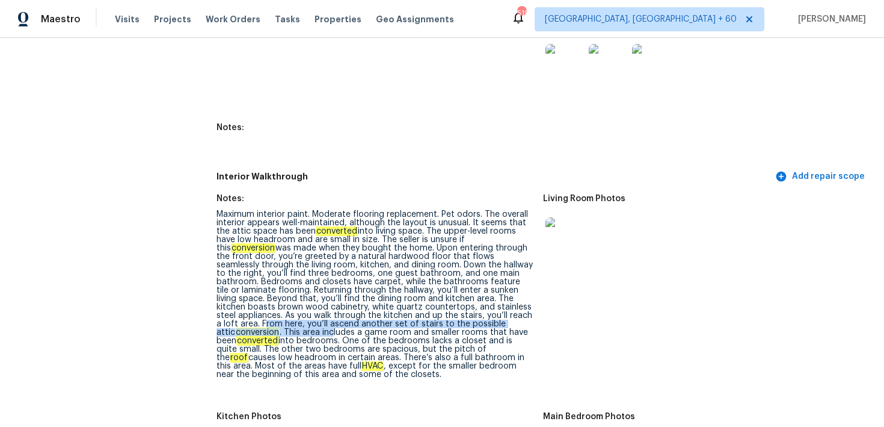
drag, startPoint x: 457, startPoint y: 316, endPoint x: 505, endPoint y: 320, distance: 48.9
click at [505, 320] on div "Maximum interior paint. Moderate flooring replacement. Pet odors. The overall i…" at bounding box center [375, 294] width 317 height 168
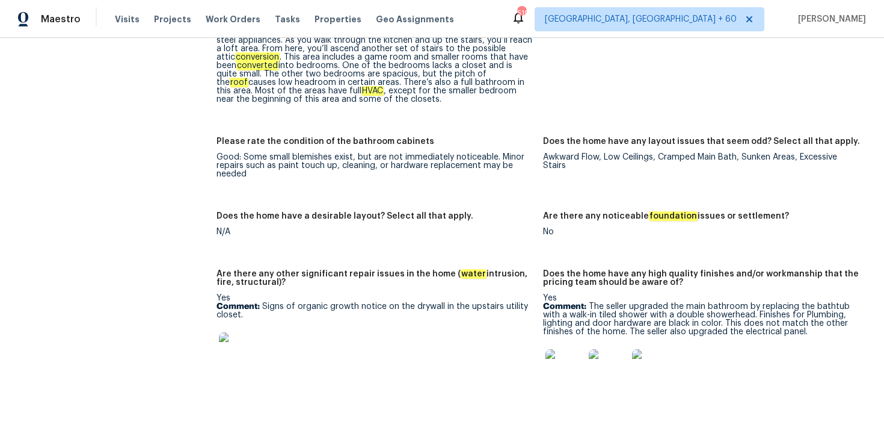
scroll to position [2734, 0]
click at [552, 153] on div "Awkward Flow, Low Ceilings, Cramped Main Bath, Sunken Areas, Excessive Stairs" at bounding box center [701, 161] width 317 height 17
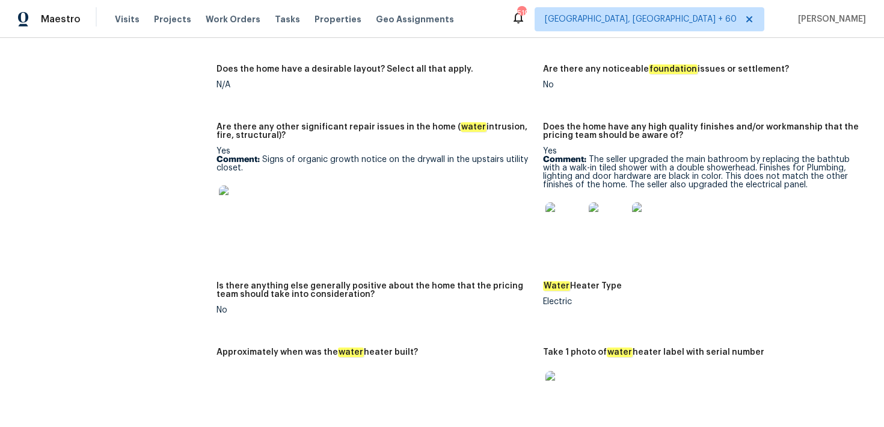
scroll to position [2883, 0]
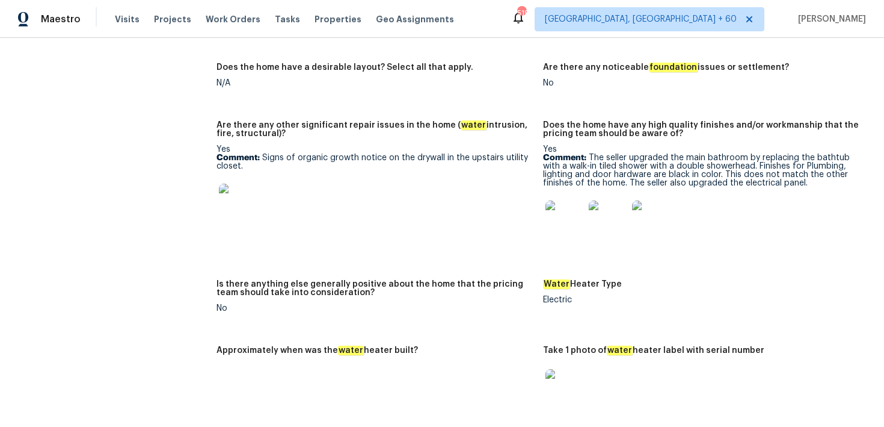
click at [238, 193] on img at bounding box center [238, 203] width 39 height 39
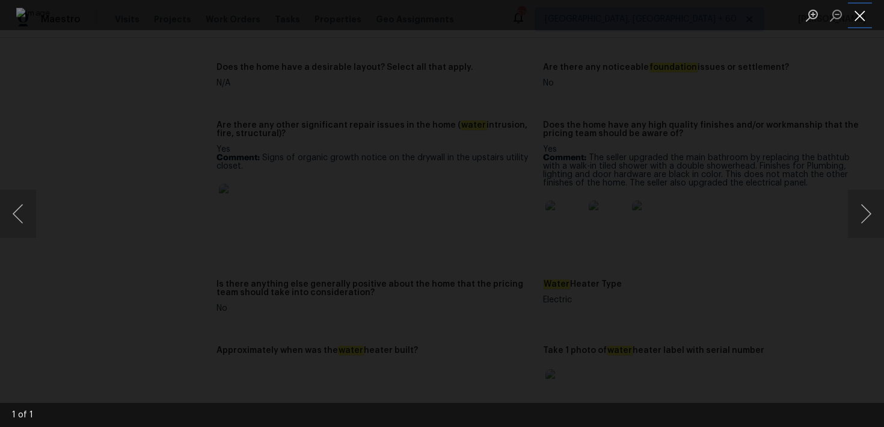
click at [861, 19] on button "Close lightbox" at bounding box center [860, 15] width 24 height 21
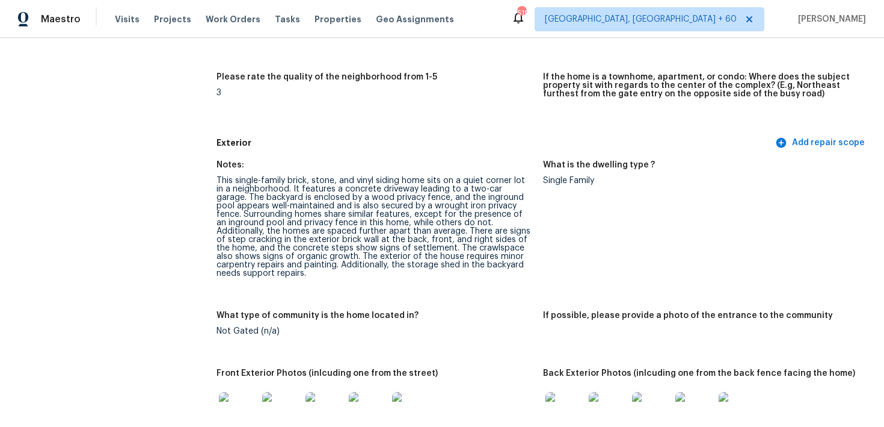
scroll to position [0, 0]
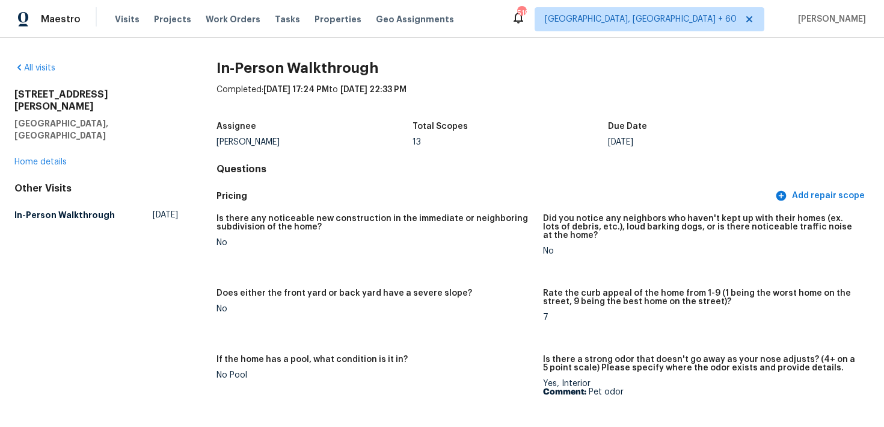
click at [123, 26] on div "Visits Projects Work Orders Tasks Properties Geo Assignments" at bounding box center [292, 19] width 354 height 24
click at [123, 25] on span "Visits" at bounding box center [127, 19] width 25 height 12
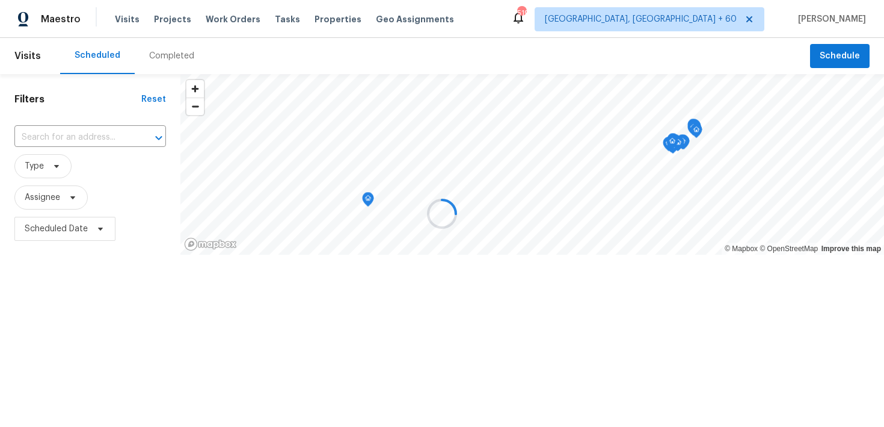
click at [152, 43] on div at bounding box center [442, 213] width 884 height 427
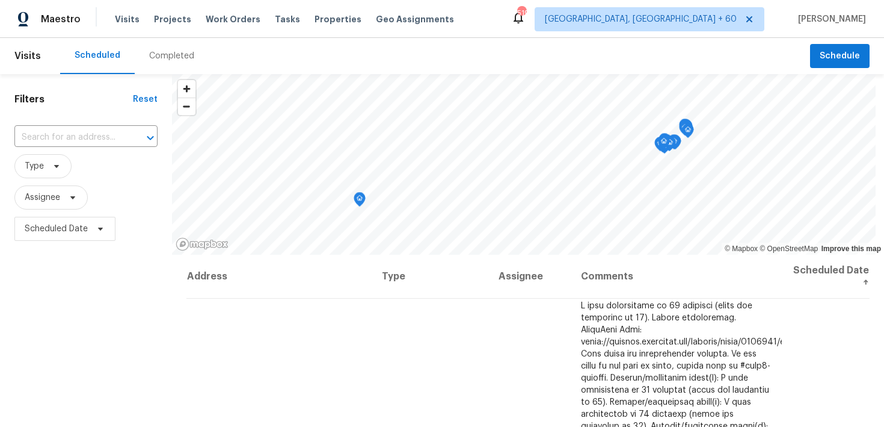
click at [153, 61] on div "Completed" at bounding box center [171, 56] width 45 height 12
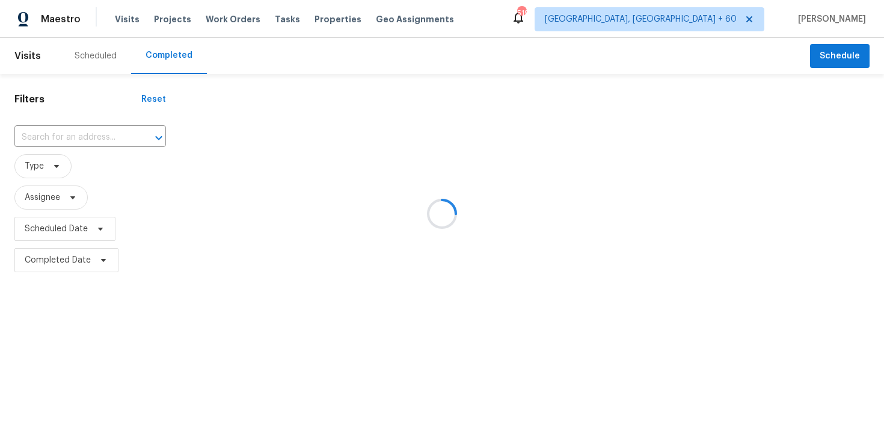
click at [63, 137] on div at bounding box center [442, 213] width 884 height 427
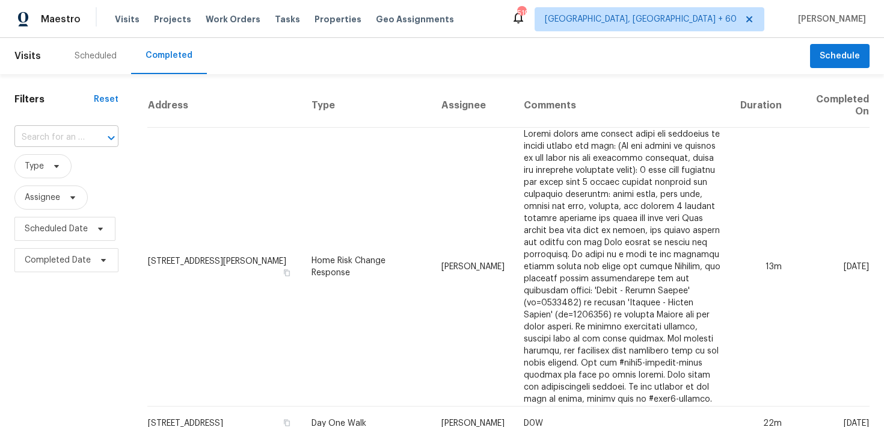
click at [69, 140] on input "text" at bounding box center [49, 137] width 70 height 19
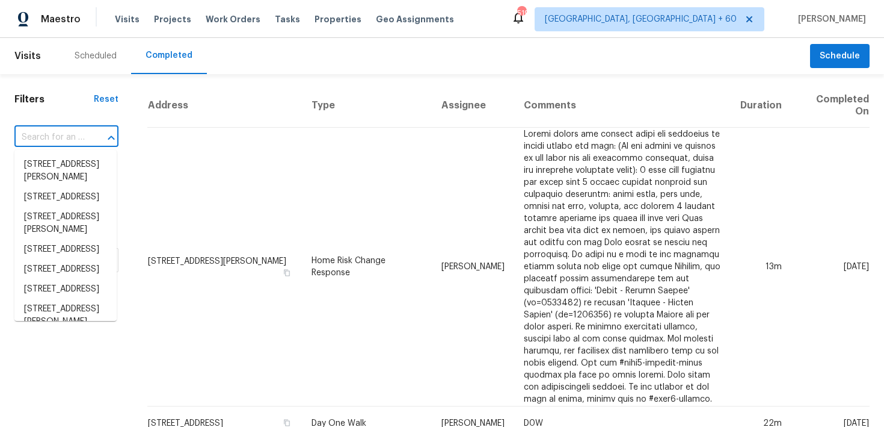
paste input "[STREET_ADDRESS][PERSON_NAME]"
type input "[STREET_ADDRESS][PERSON_NAME]"
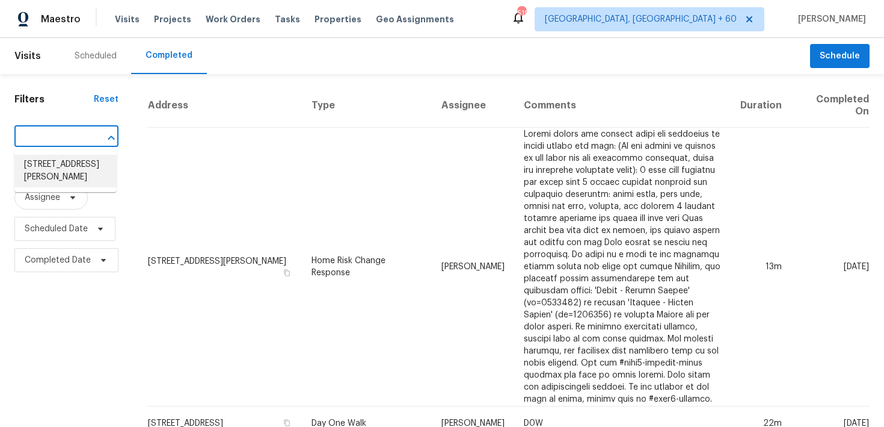
click at [46, 164] on li "[STREET_ADDRESS][PERSON_NAME]" at bounding box center [65, 171] width 102 height 32
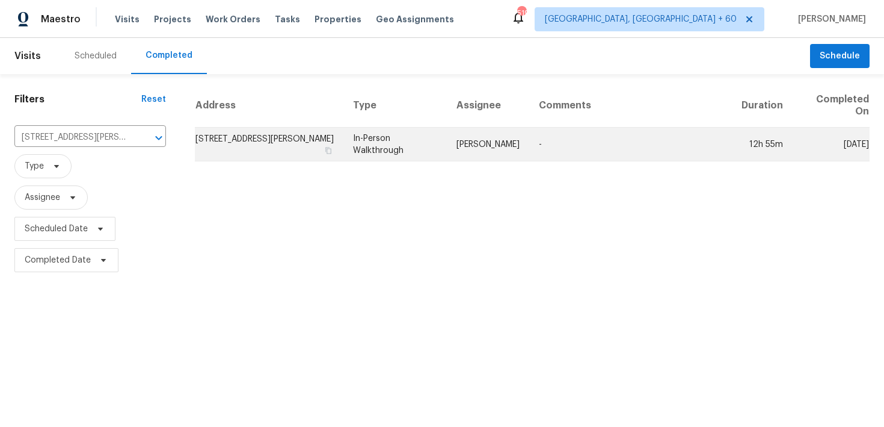
click at [391, 142] on td "In-Person Walkthrough" at bounding box center [395, 145] width 103 height 34
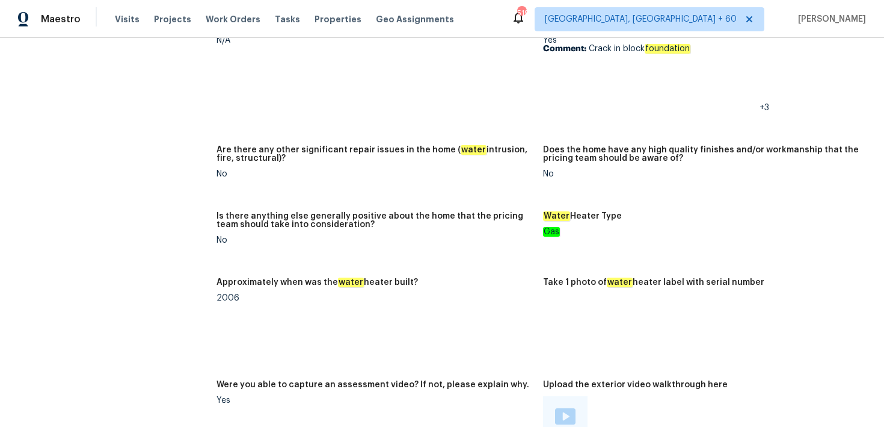
scroll to position [2882, 0]
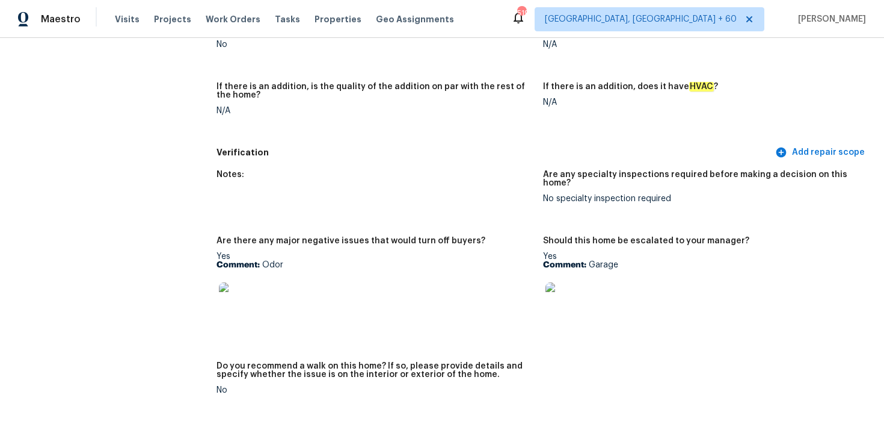
click at [593, 261] on p "Comment: Garage" at bounding box center [701, 265] width 317 height 8
click at [572, 295] on img at bounding box center [565, 301] width 39 height 39
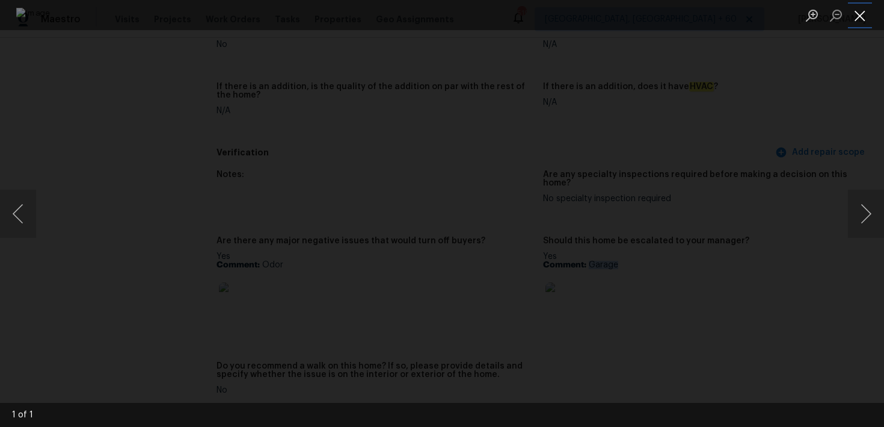
click at [858, 9] on button "Close lightbox" at bounding box center [860, 15] width 24 height 21
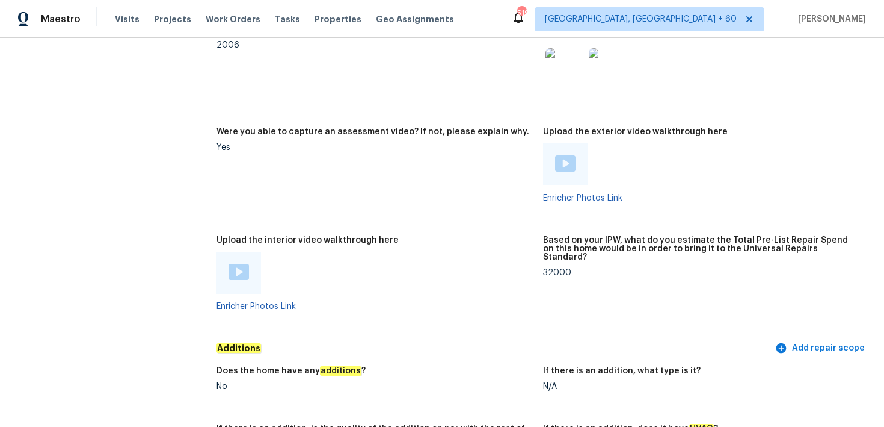
scroll to position [2528, 0]
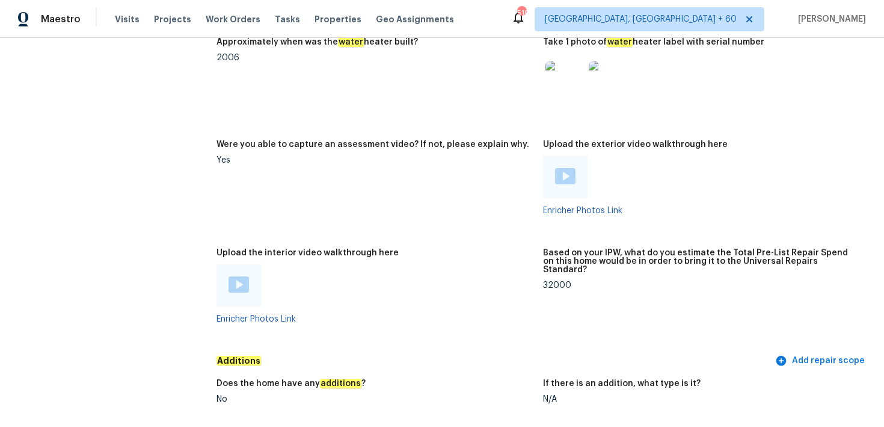
click at [250, 294] on div at bounding box center [239, 285] width 45 height 42
click at [239, 286] on img at bounding box center [239, 284] width 20 height 16
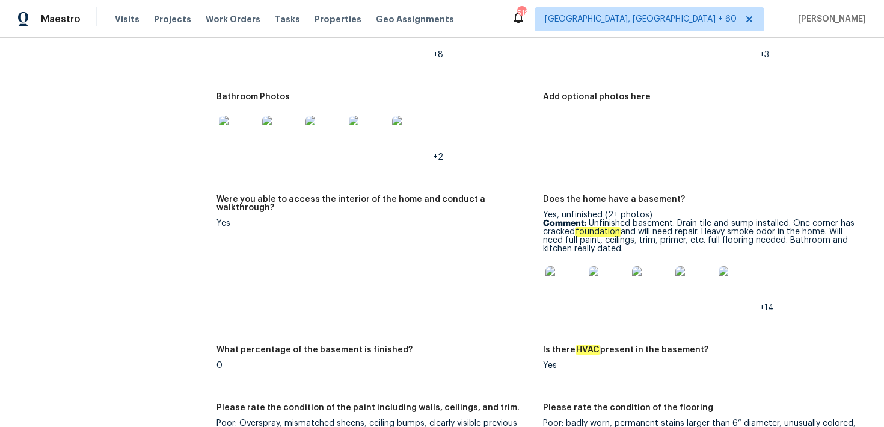
scroll to position [2081, 0]
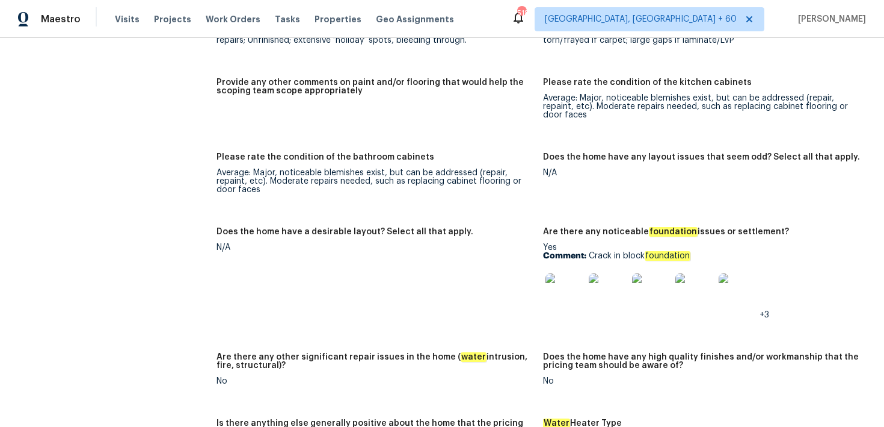
click at [596, 247] on div "Yes Comment: Crack in block foundation +3" at bounding box center [701, 281] width 317 height 76
drag, startPoint x: 587, startPoint y: 255, endPoint x: 751, endPoint y: 254, distance: 164.3
click at [751, 255] on p "Comment: Crack in block foundation" at bounding box center [701, 255] width 317 height 8
copy p "Crack in block foundation"
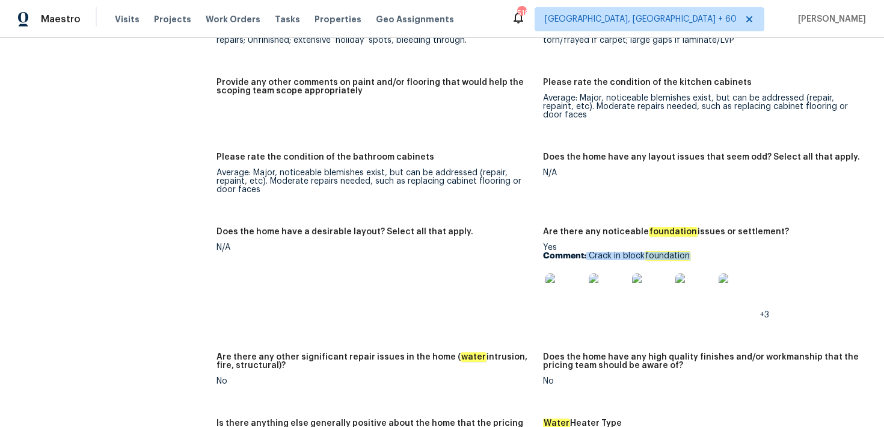
click at [563, 299] on img at bounding box center [565, 292] width 39 height 39
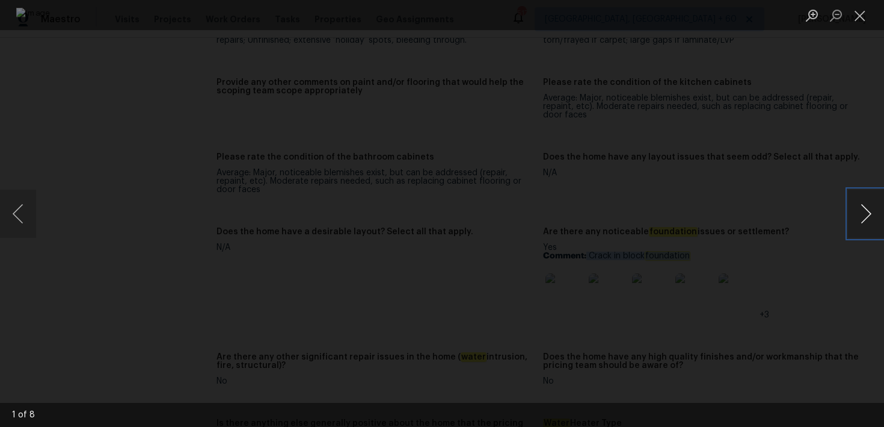
click at [863, 215] on button "Next image" at bounding box center [866, 214] width 36 height 48
click at [861, 25] on button "Close lightbox" at bounding box center [860, 15] width 24 height 21
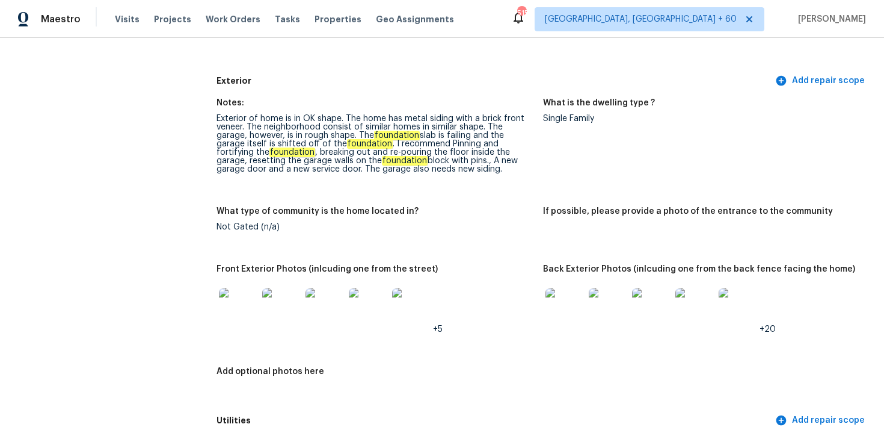
scroll to position [0, 0]
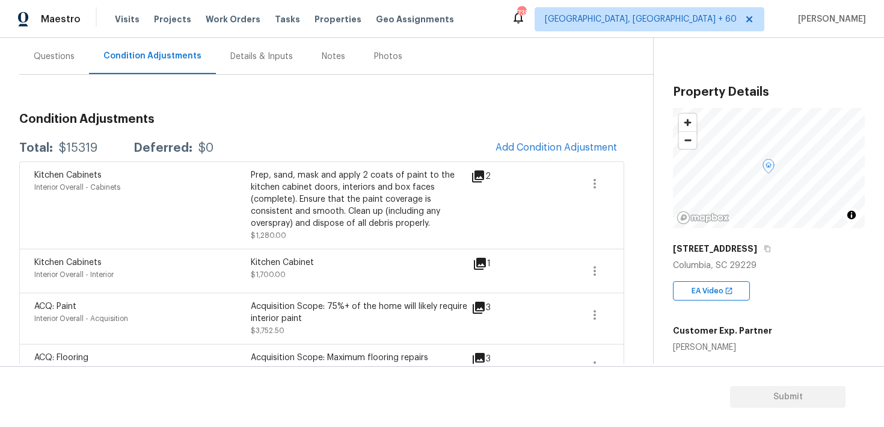
scroll to position [112, 0]
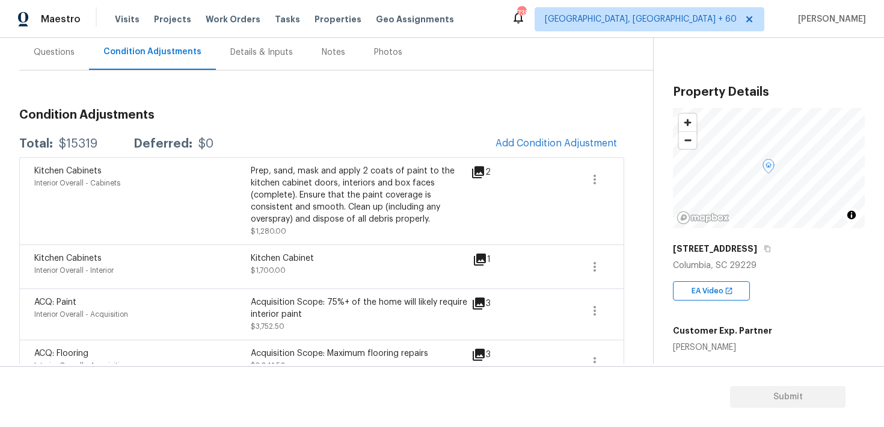
click at [81, 60] on div "Questions" at bounding box center [54, 51] width 70 height 35
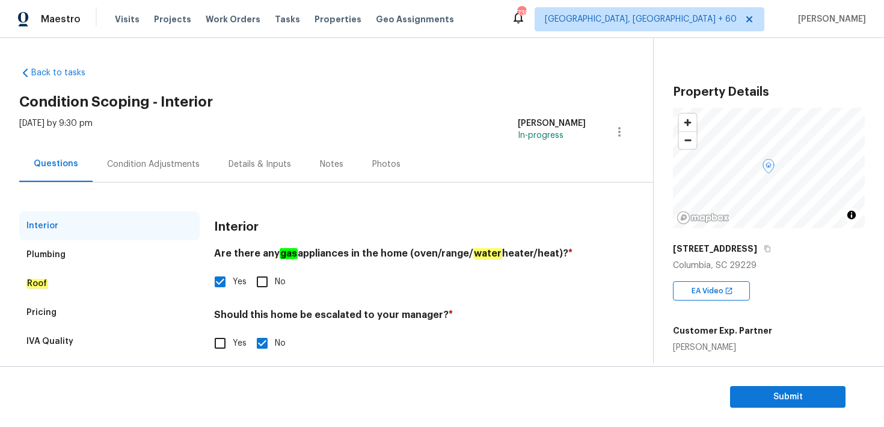
scroll to position [25, 0]
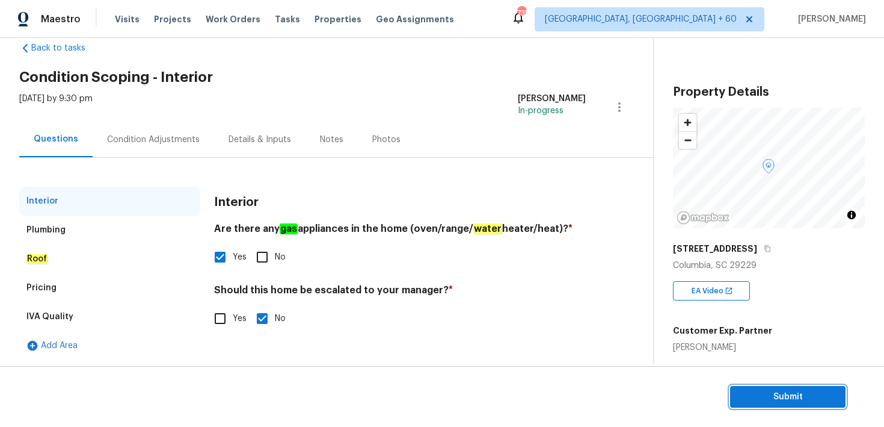
click at [778, 396] on span "Submit" at bounding box center [788, 396] width 96 height 15
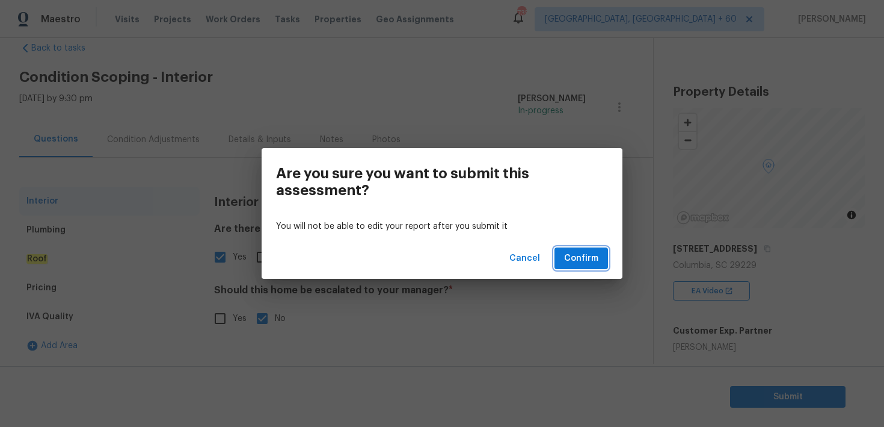
click at [594, 258] on span "Confirm" at bounding box center [581, 258] width 34 height 15
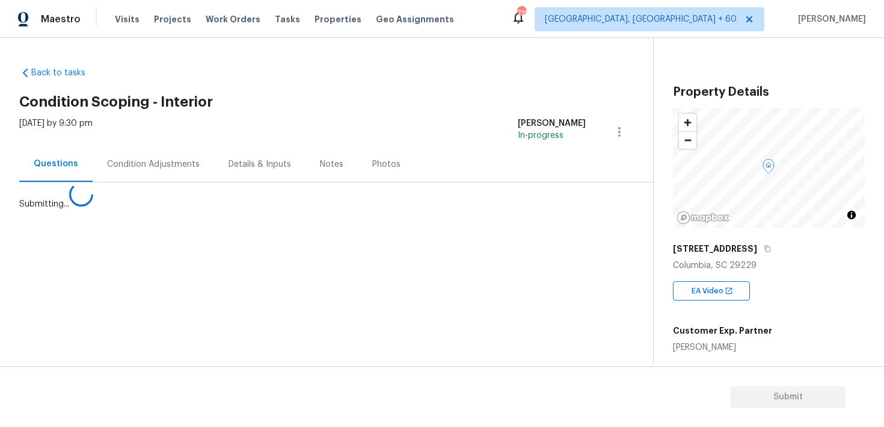
scroll to position [0, 0]
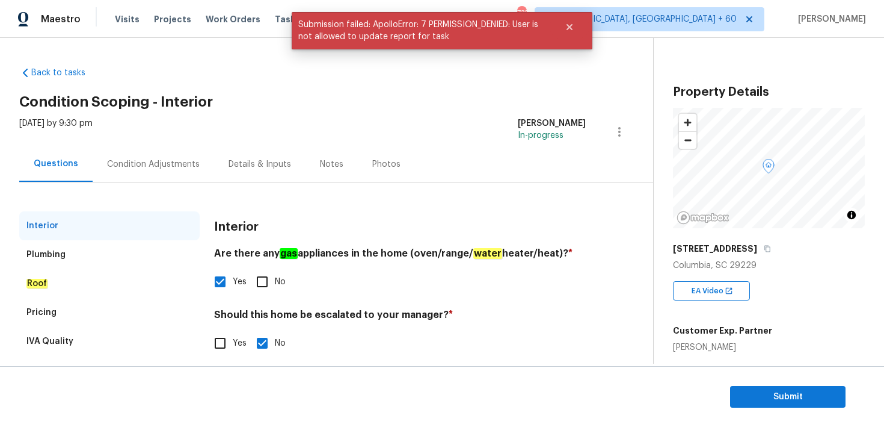
click at [188, 164] on div "Condition Adjustments" at bounding box center [153, 164] width 93 height 12
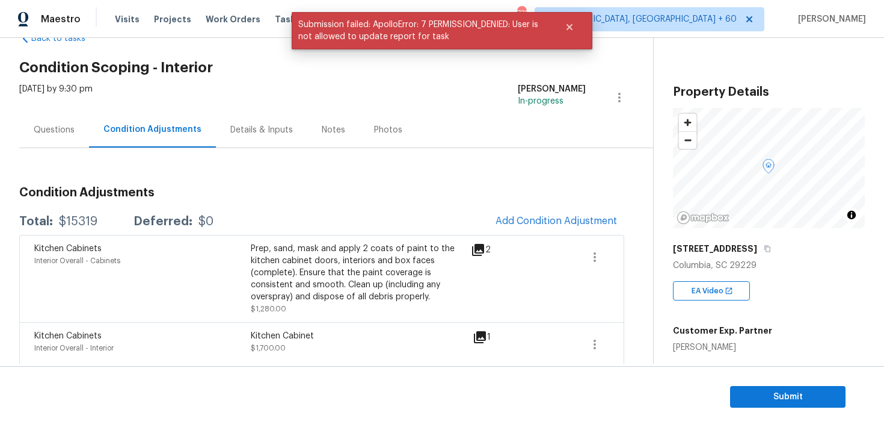
scroll to position [44, 0]
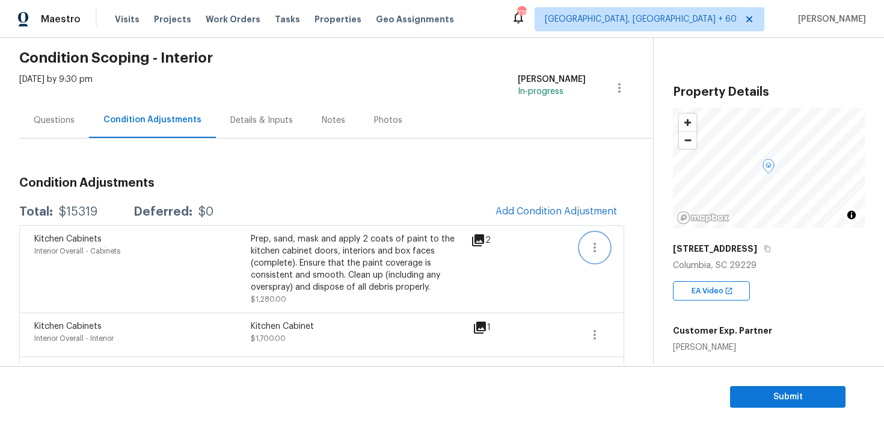
click at [590, 249] on icon "button" at bounding box center [595, 247] width 14 height 14
click at [617, 246] on div "Edit" at bounding box center [664, 245] width 94 height 12
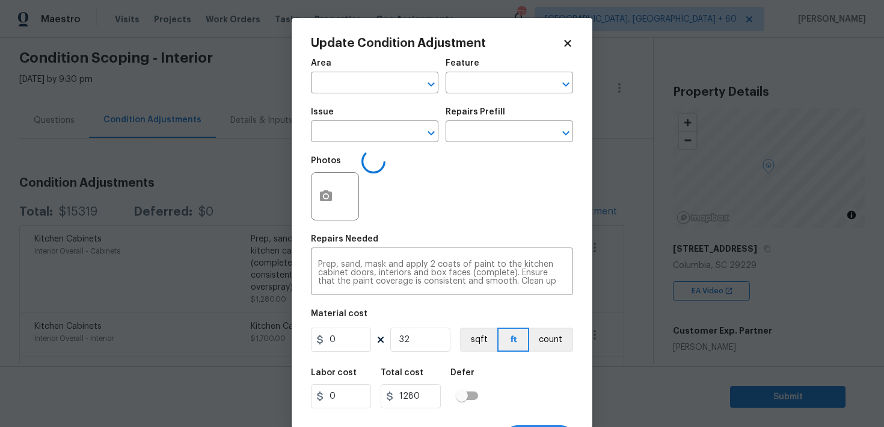
type input "Interior Overall"
type input "Cabinets"
type input "Kitchen Cabinets"
type input "40"
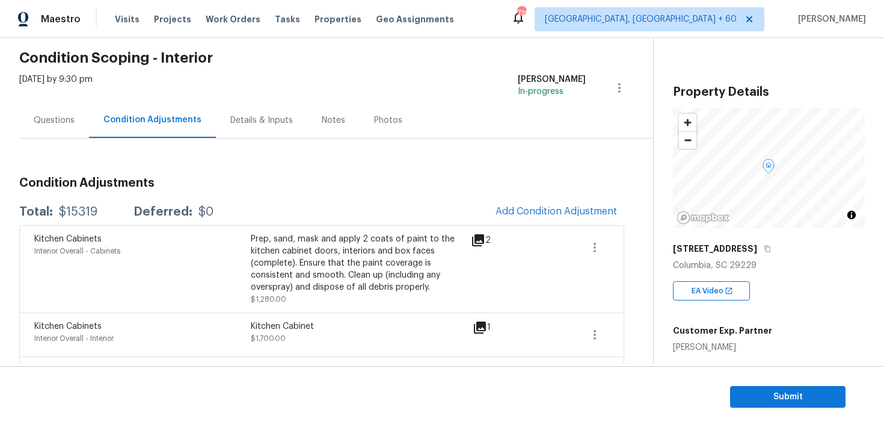
click at [254, 281] on body "Maestro Visits Projects Work Orders Tasks Properties Geo Assignments 735 [GEOGR…" at bounding box center [442, 213] width 884 height 427
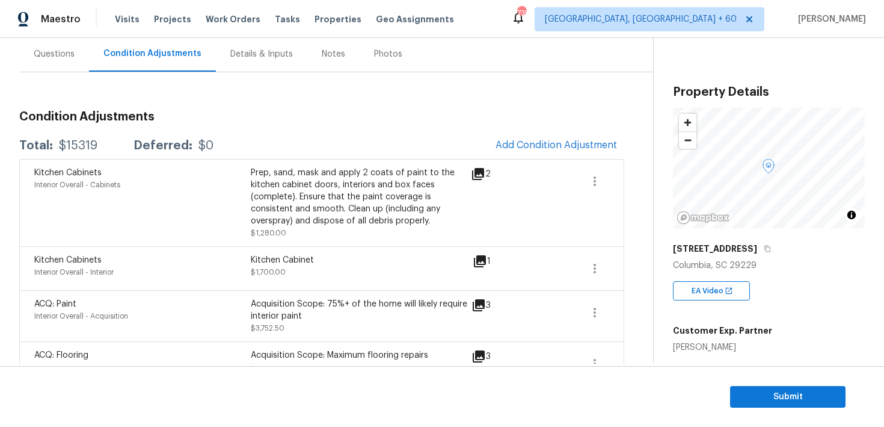
scroll to position [133, 0]
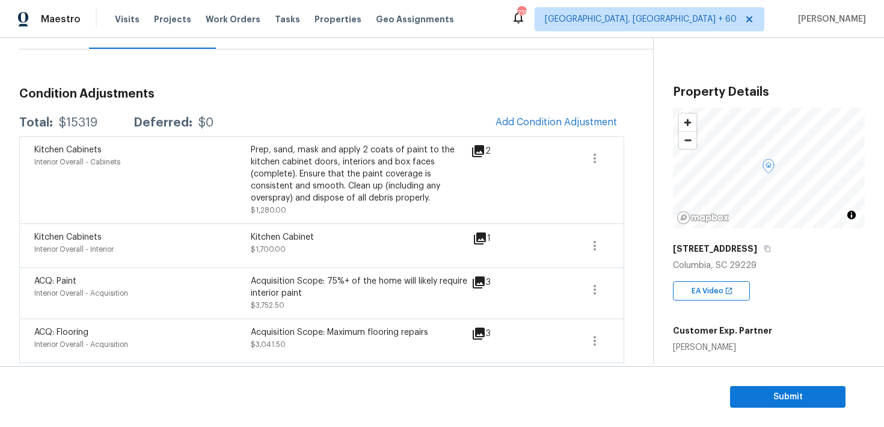
click at [481, 237] on icon at bounding box center [480, 238] width 12 height 12
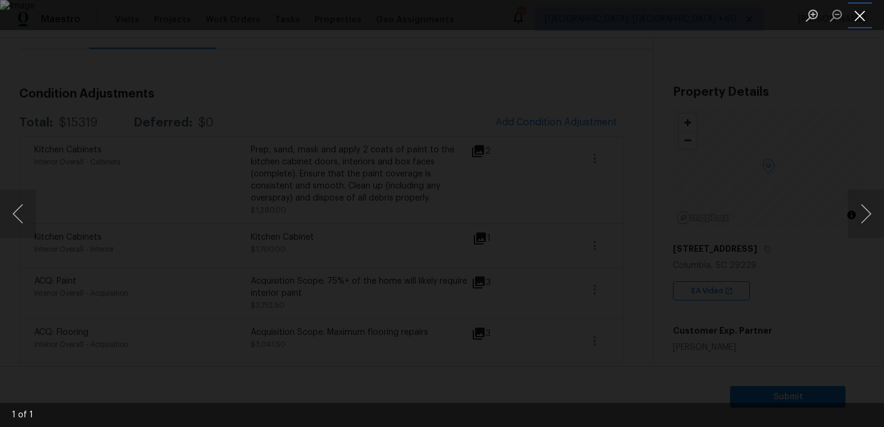
click at [862, 14] on button "Close lightbox" at bounding box center [860, 15] width 24 height 21
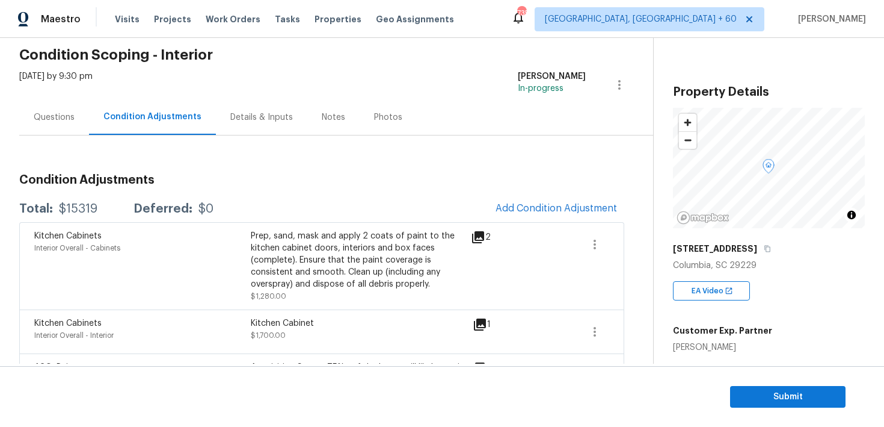
scroll to position [0, 0]
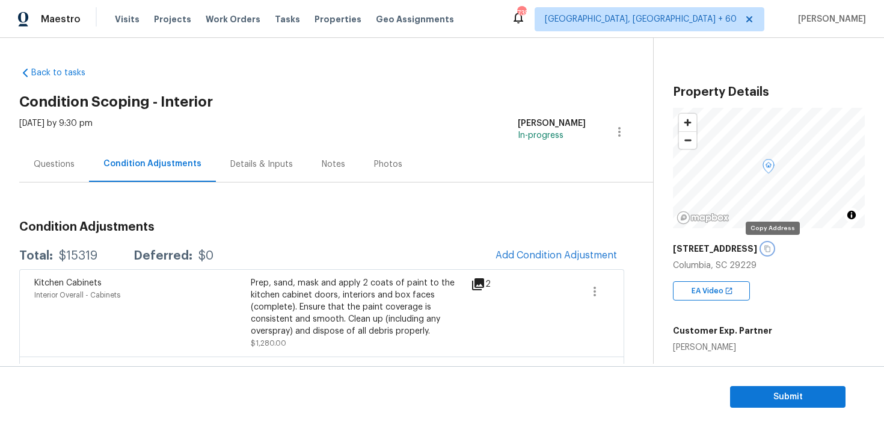
click at [771, 249] on icon "button" at bounding box center [767, 248] width 7 height 7
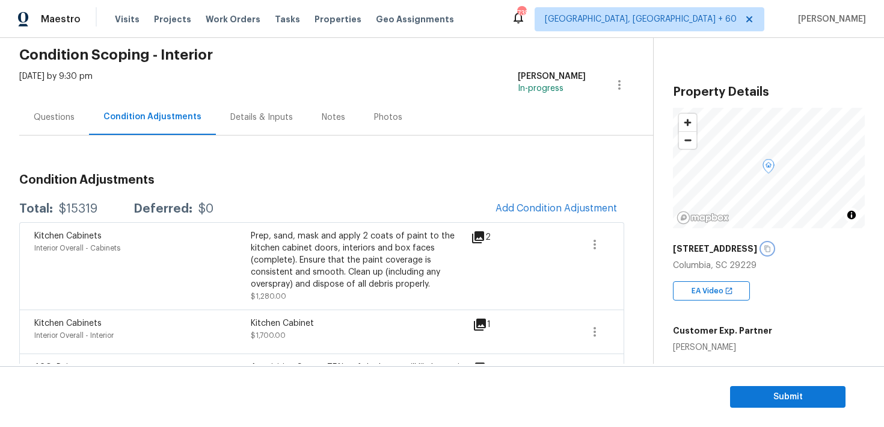
scroll to position [17, 0]
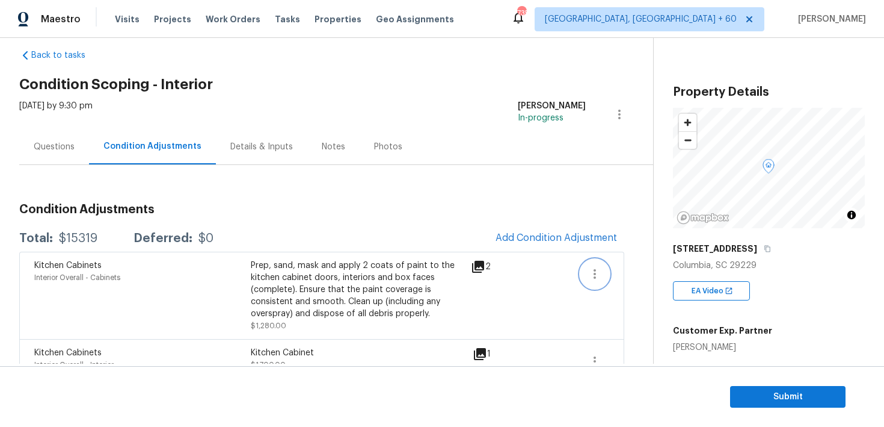
click at [598, 271] on icon "button" at bounding box center [595, 274] width 14 height 14
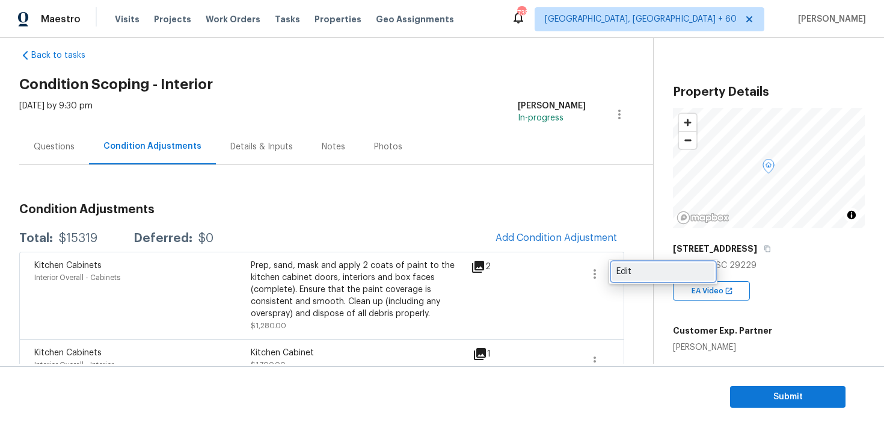
click at [642, 276] on div "Edit" at bounding box center [664, 271] width 94 height 12
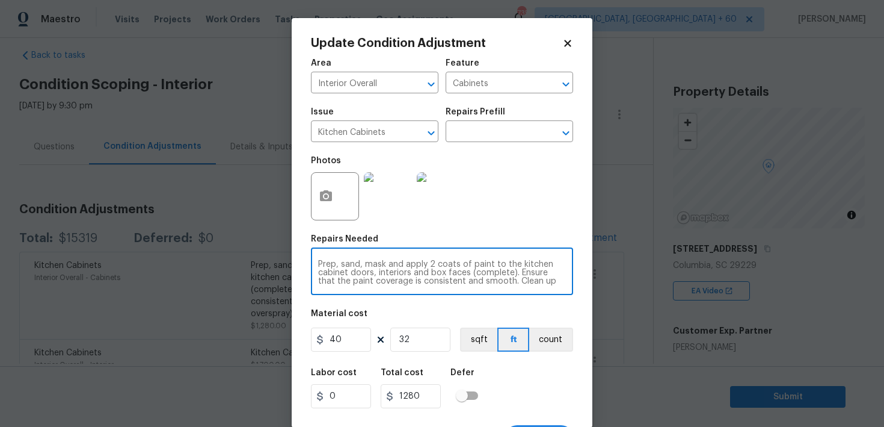
click at [403, 264] on textarea "Prep, sand, mask and apply 2 coats of paint to the kitchen cabinet doors, inter…" at bounding box center [442, 272] width 248 height 25
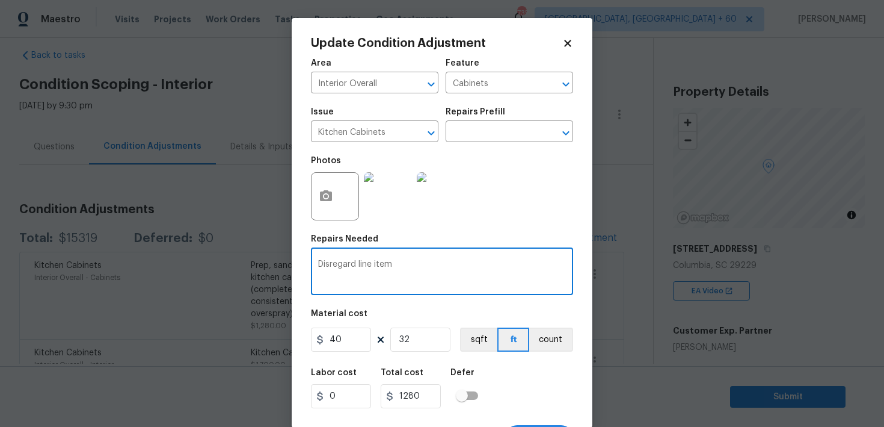
type textarea "Disregard line item"
click at [347, 341] on input "40" at bounding box center [341, 339] width 60 height 24
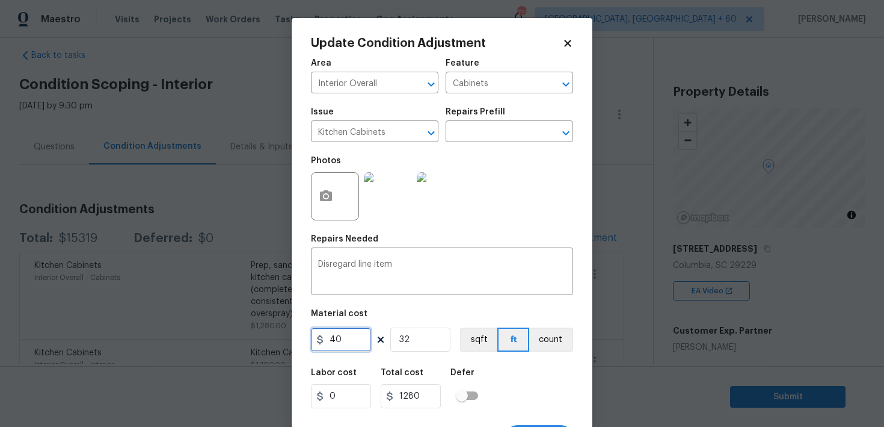
click at [347, 341] on input "40" at bounding box center [341, 339] width 60 height 24
type input "0"
click at [410, 342] on input "32" at bounding box center [420, 339] width 60 height 24
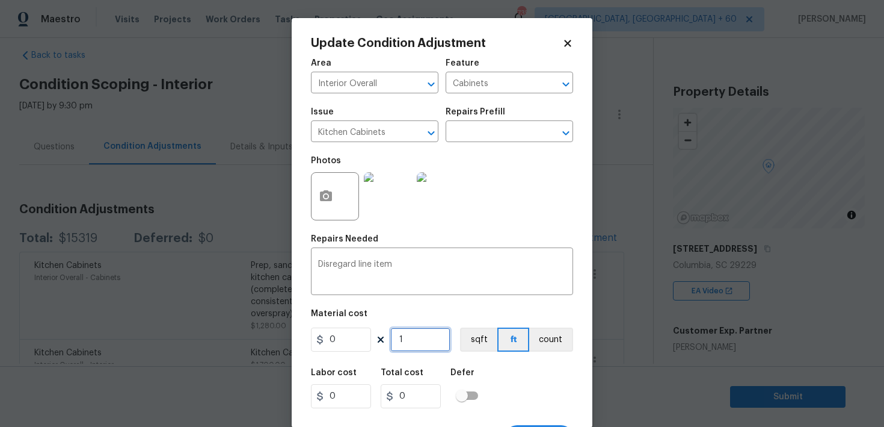
type input "1"
click at [415, 378] on div "Total cost" at bounding box center [416, 376] width 70 height 16
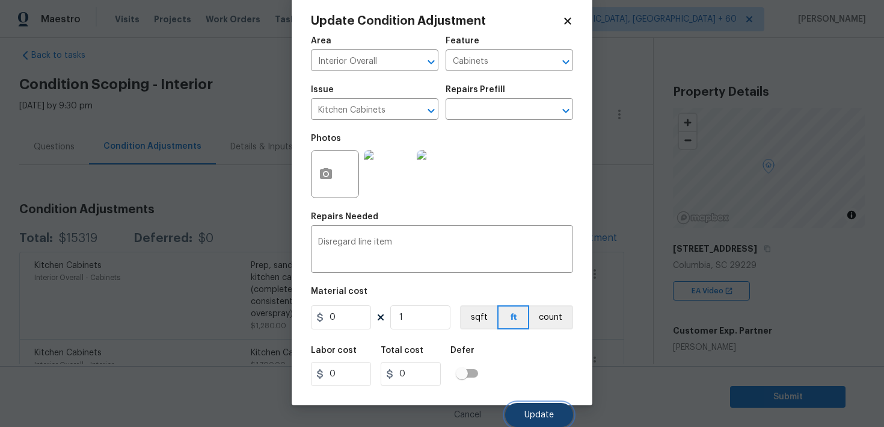
click at [537, 414] on span "Update" at bounding box center [539, 414] width 29 height 9
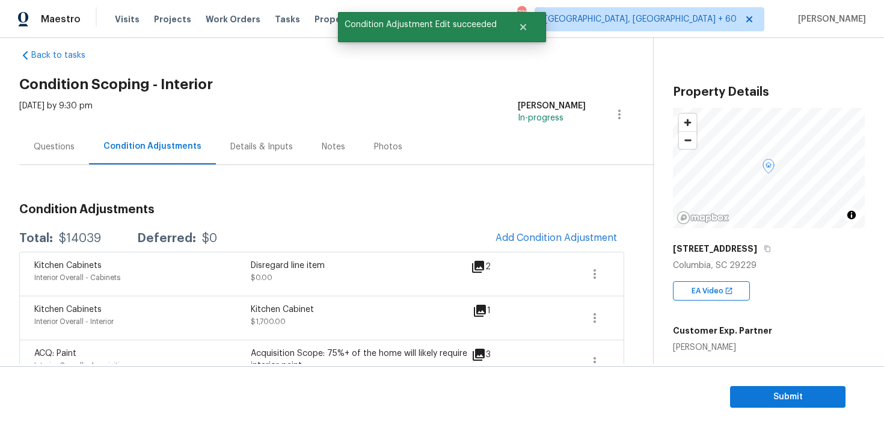
scroll to position [0, 0]
click at [771, 248] on icon "button" at bounding box center [768, 248] width 6 height 7
click at [67, 53] on link "Back to tasks" at bounding box center [77, 55] width 116 height 12
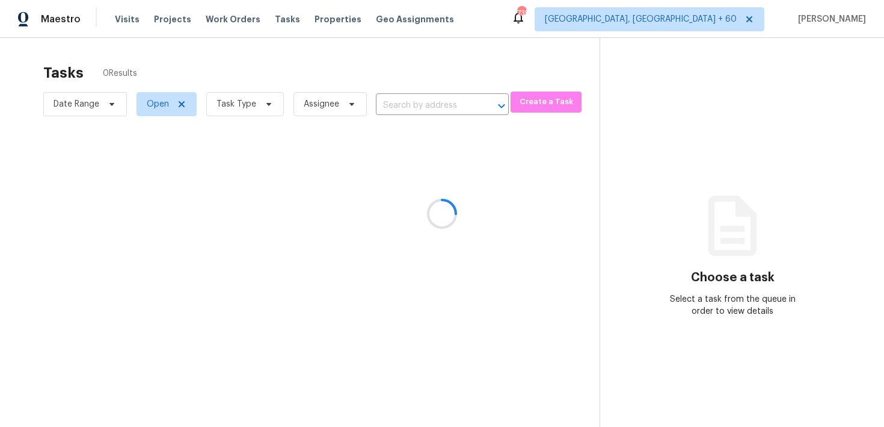
click at [422, 107] on div at bounding box center [442, 213] width 884 height 427
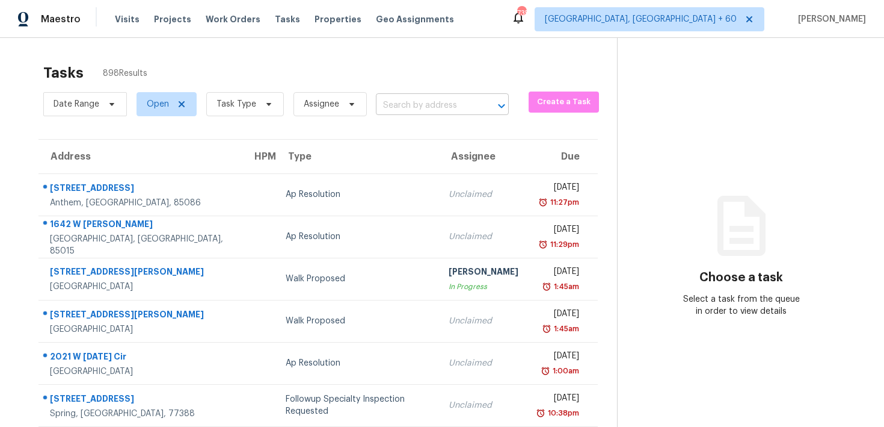
click at [405, 106] on input "text" at bounding box center [425, 105] width 99 height 19
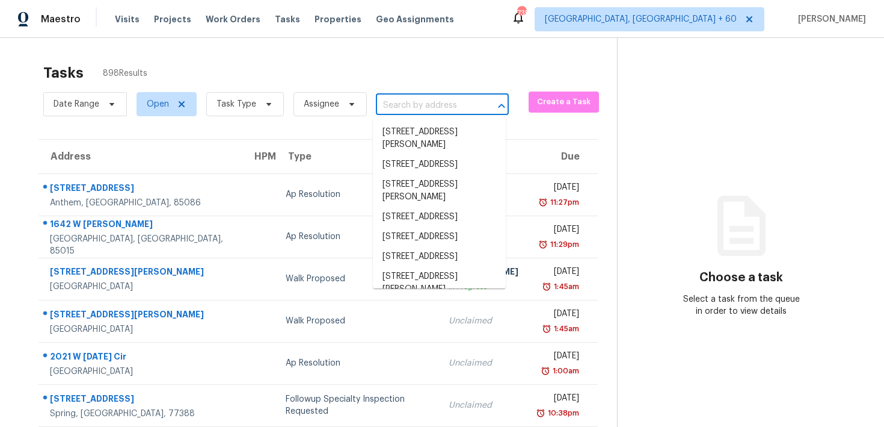
paste input "[STREET_ADDRESS]"
type input "[STREET_ADDRESS]"
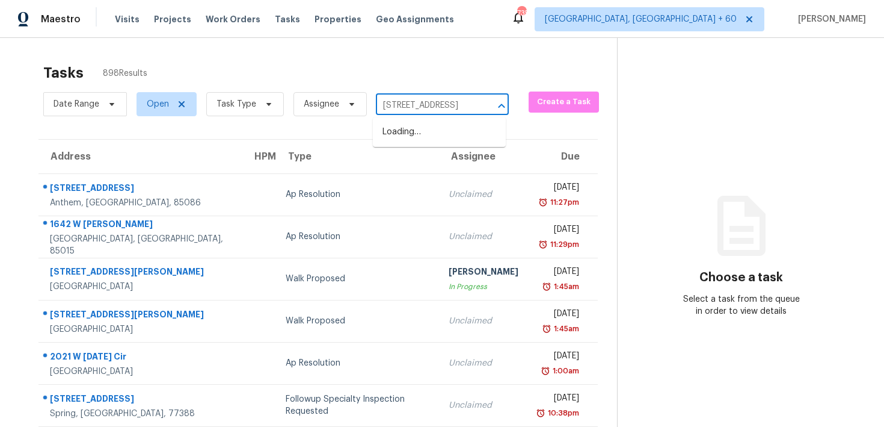
scroll to position [0, 79]
click at [427, 137] on li "[STREET_ADDRESS]" at bounding box center [439, 132] width 133 height 20
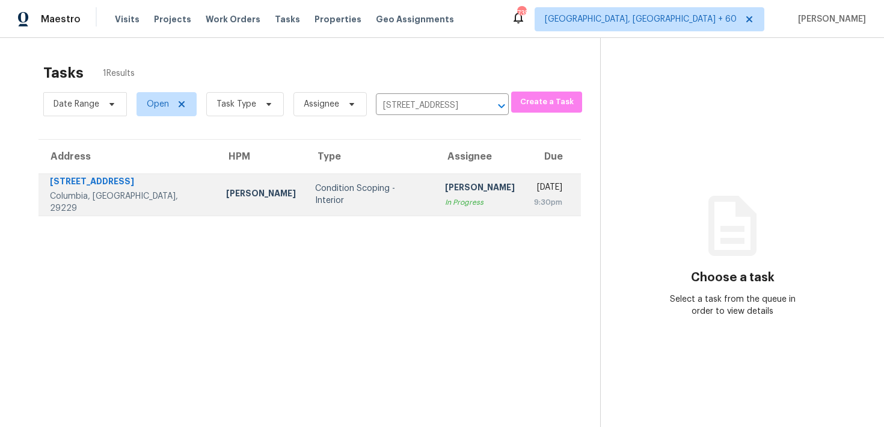
click at [445, 183] on div "[PERSON_NAME]" at bounding box center [480, 188] width 70 height 15
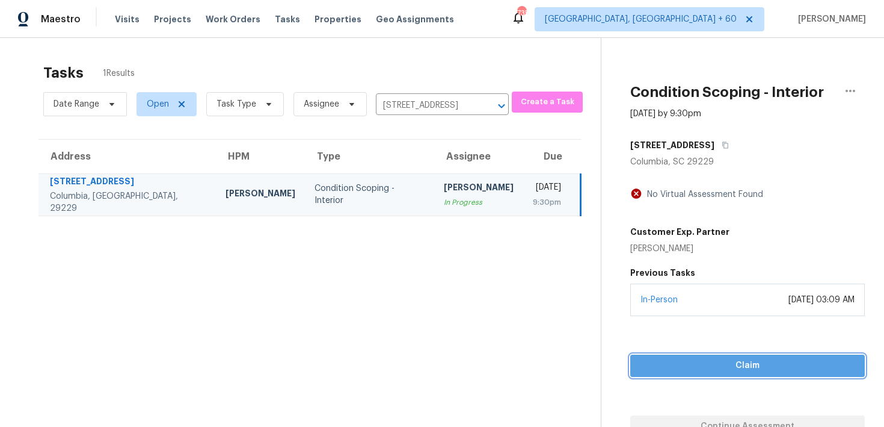
click at [721, 363] on span "Claim" at bounding box center [747, 365] width 215 height 15
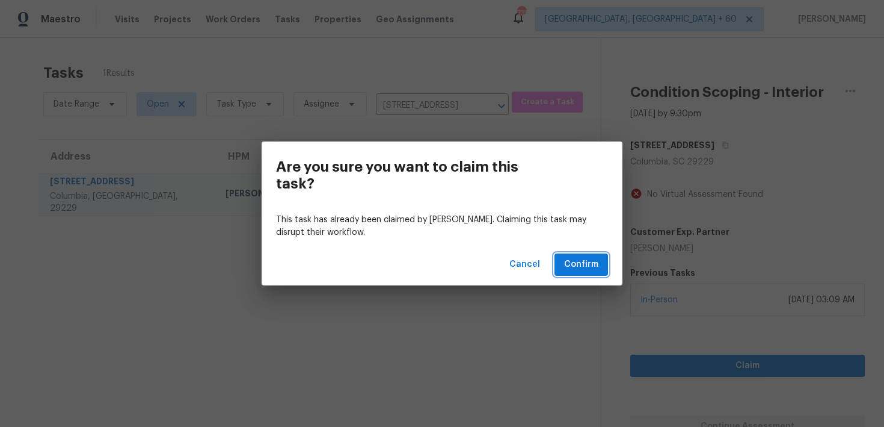
click at [596, 267] on span "Confirm" at bounding box center [581, 264] width 34 height 15
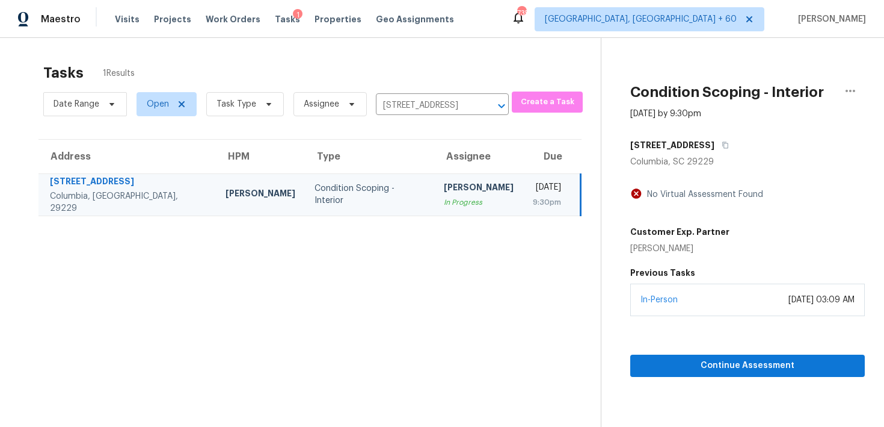
scroll to position [38, 0]
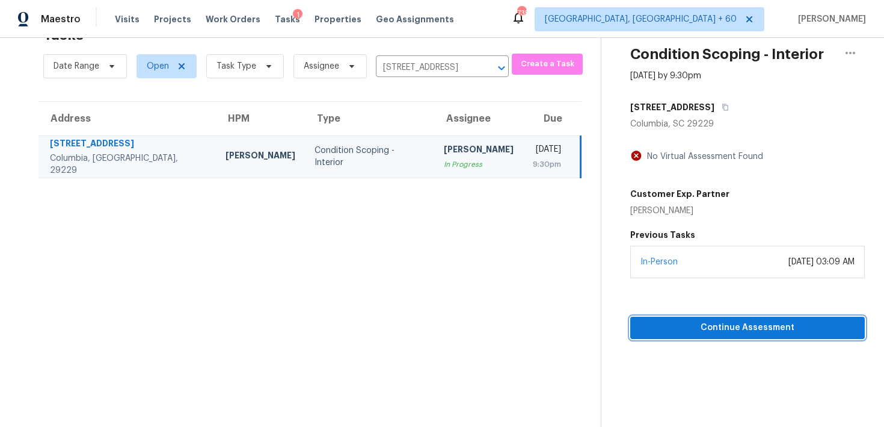
click at [753, 328] on span "Continue Assessment" at bounding box center [747, 327] width 215 height 15
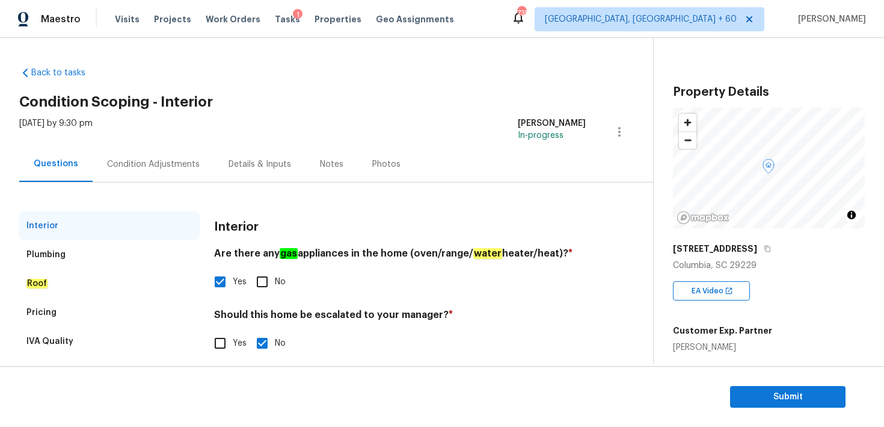
click at [190, 174] on div "Condition Adjustments" at bounding box center [154, 163] width 122 height 35
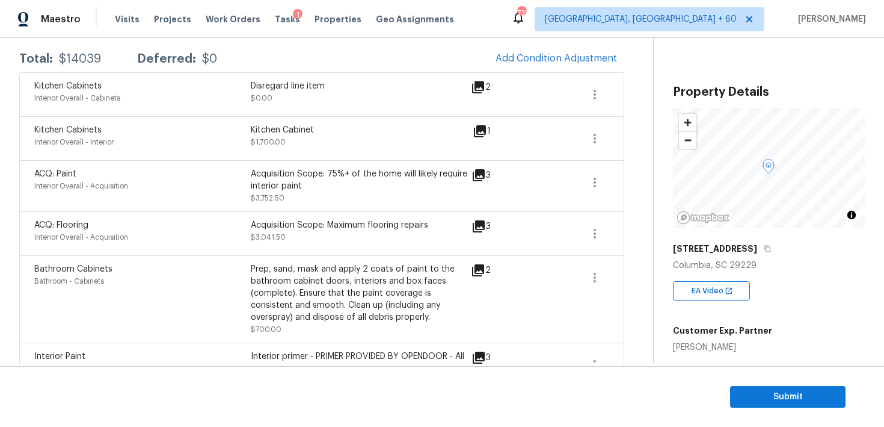
scroll to position [203, 0]
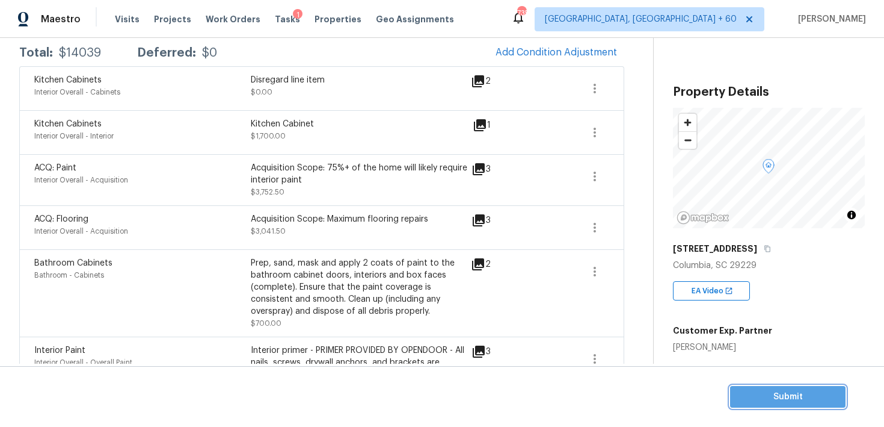
click at [789, 396] on span "Submit" at bounding box center [788, 396] width 96 height 15
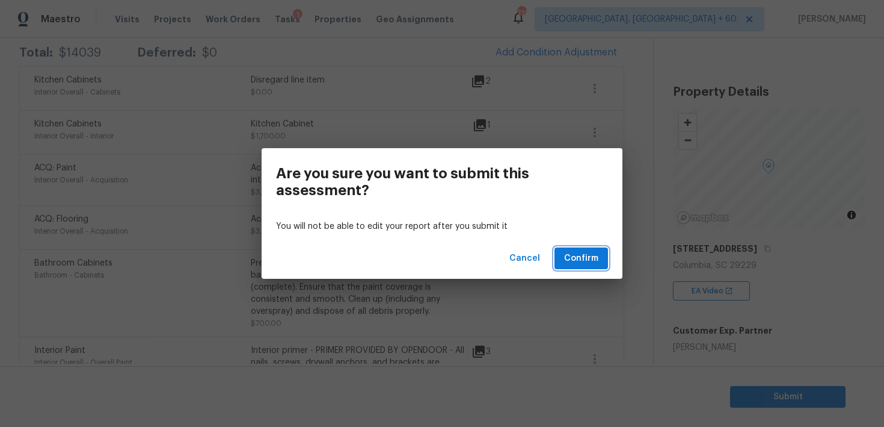
click at [570, 264] on span "Confirm" at bounding box center [581, 258] width 34 height 15
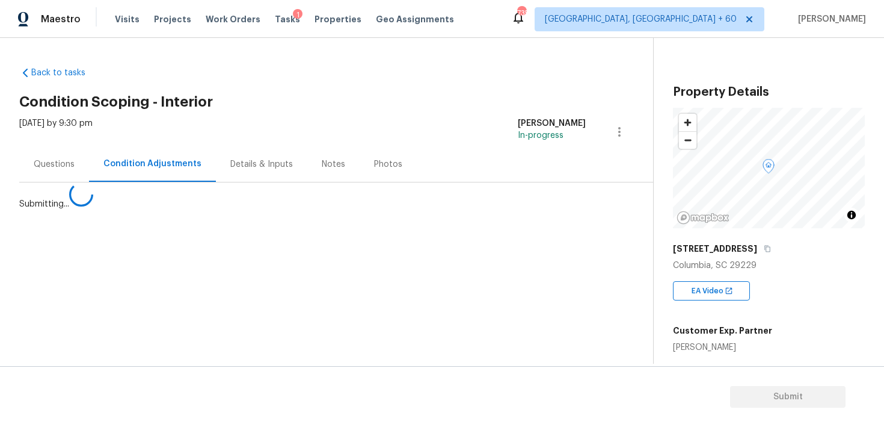
scroll to position [0, 0]
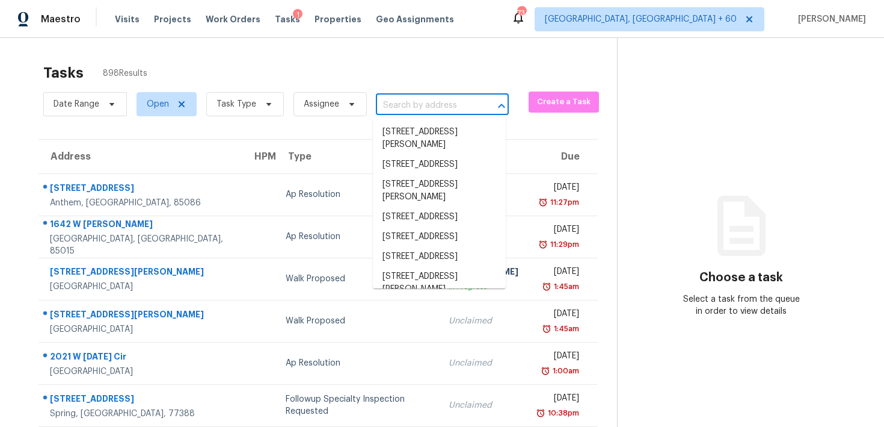
click at [437, 103] on input "text" at bounding box center [425, 105] width 99 height 19
paste input "[STREET_ADDRESS][PERSON_NAME]"
type input "[STREET_ADDRESS][PERSON_NAME]"
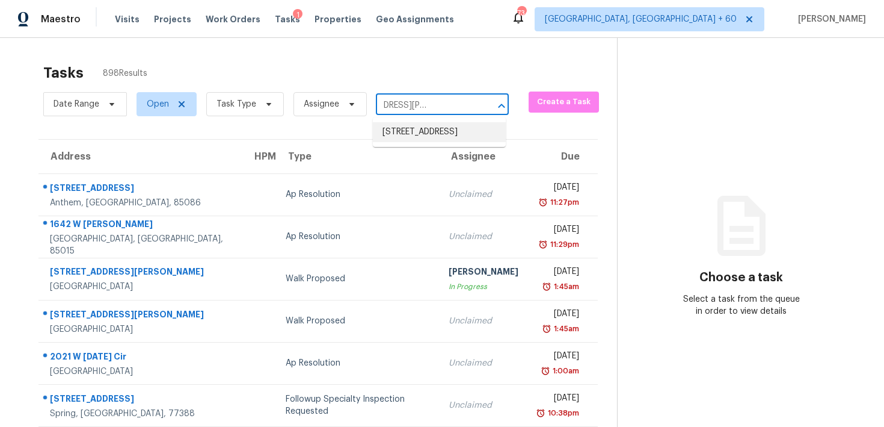
click at [419, 140] on li "[STREET_ADDRESS]" at bounding box center [439, 132] width 133 height 20
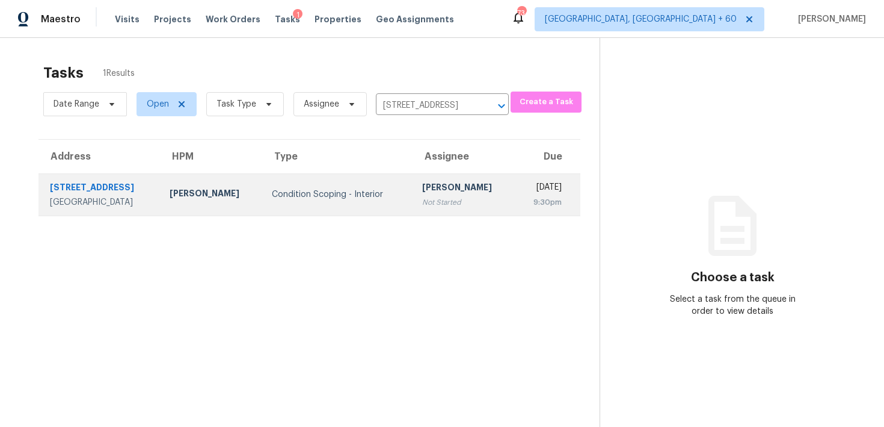
click at [437, 194] on div "[PERSON_NAME]" at bounding box center [464, 188] width 84 height 15
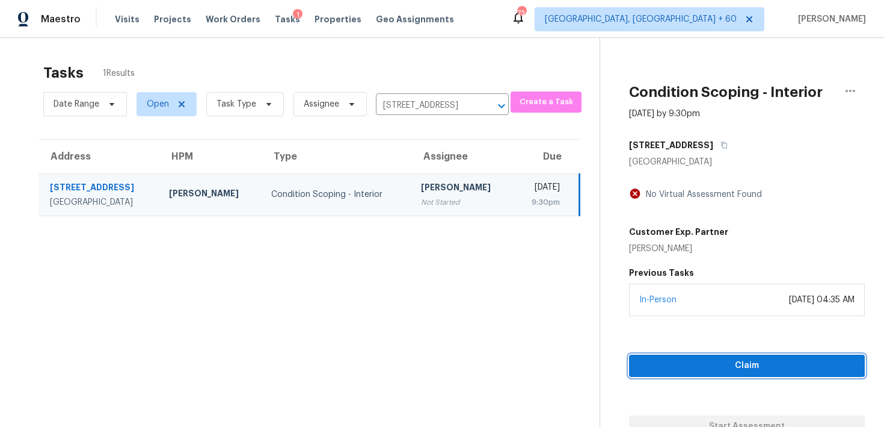
click at [694, 371] on span "Claim" at bounding box center [747, 365] width 217 height 15
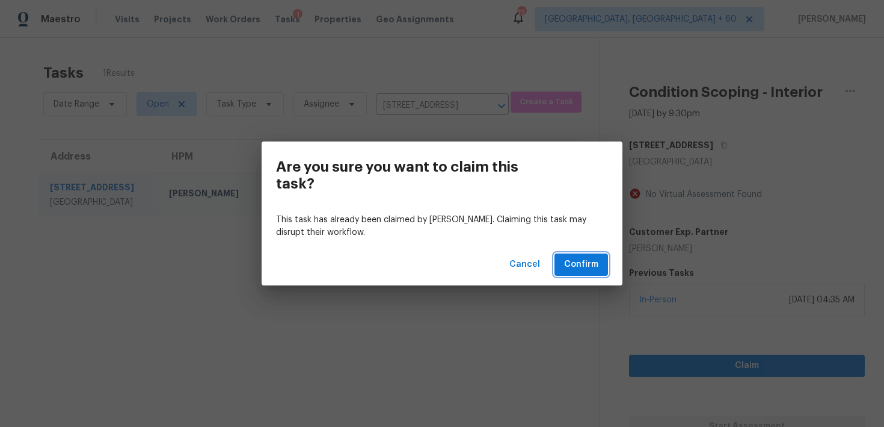
click at [586, 254] on button "Confirm" at bounding box center [582, 264] width 54 height 22
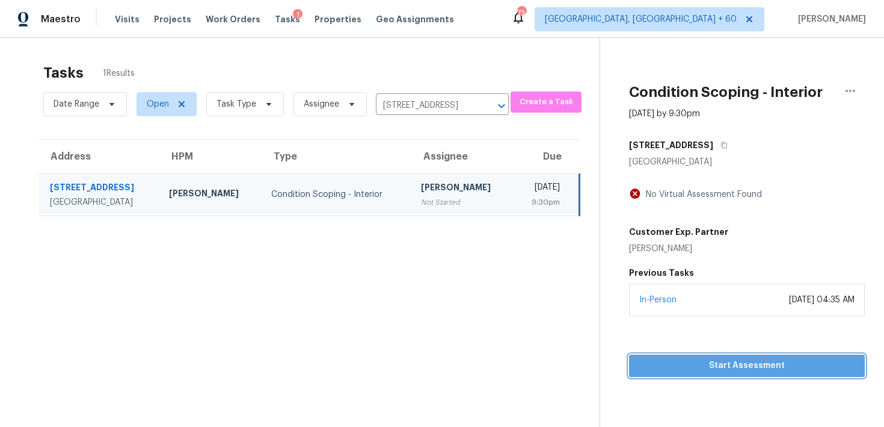
click at [655, 368] on span "Start Assessment" at bounding box center [747, 365] width 217 height 15
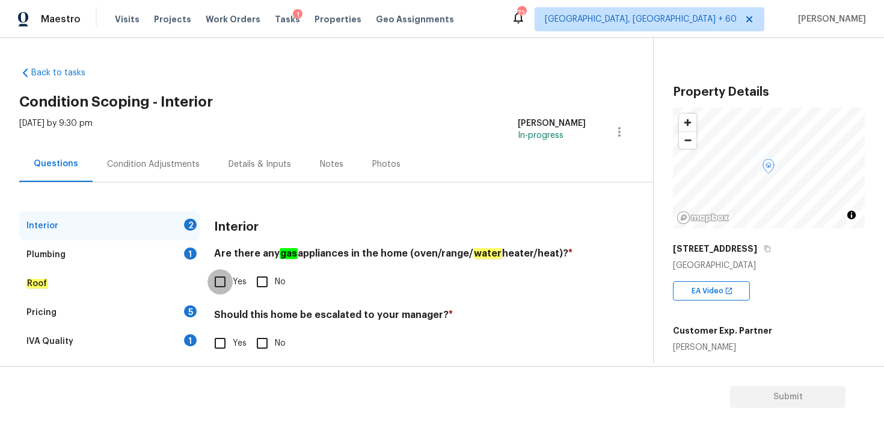
click at [220, 278] on input "Yes" at bounding box center [220, 281] width 25 height 25
checkbox input "true"
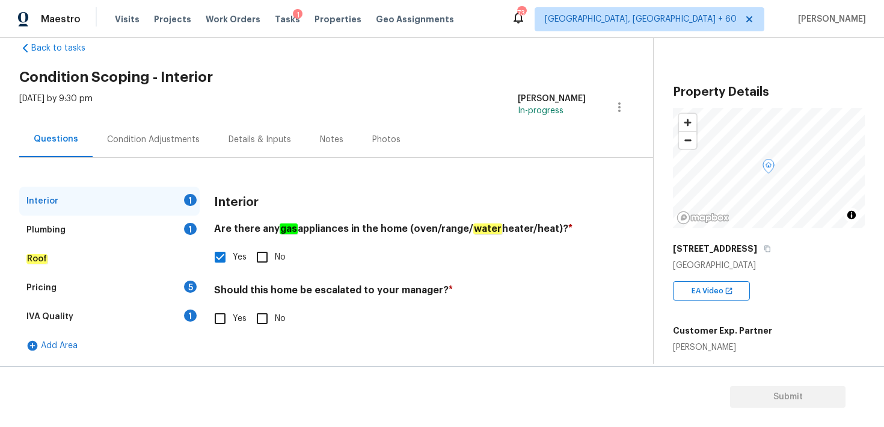
click at [258, 316] on input "No" at bounding box center [262, 318] width 25 height 25
checkbox input "true"
click at [49, 224] on div "Plumbing" at bounding box center [45, 230] width 39 height 12
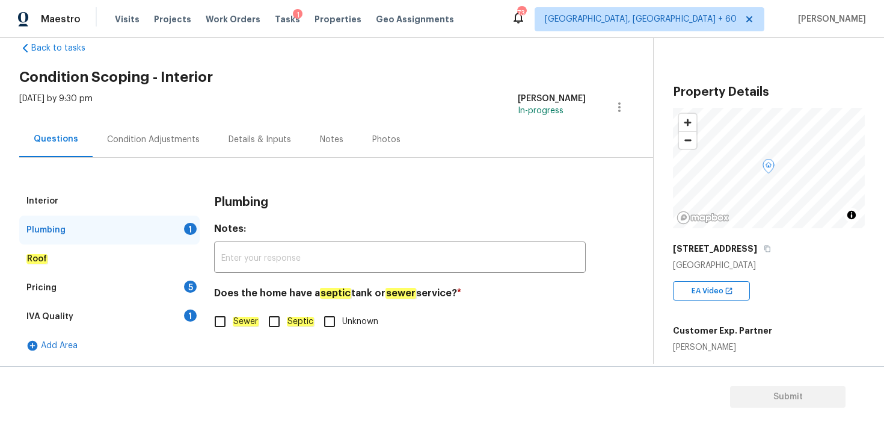
click at [223, 321] on input "Sewer" at bounding box center [220, 321] width 25 height 25
checkbox input "true"
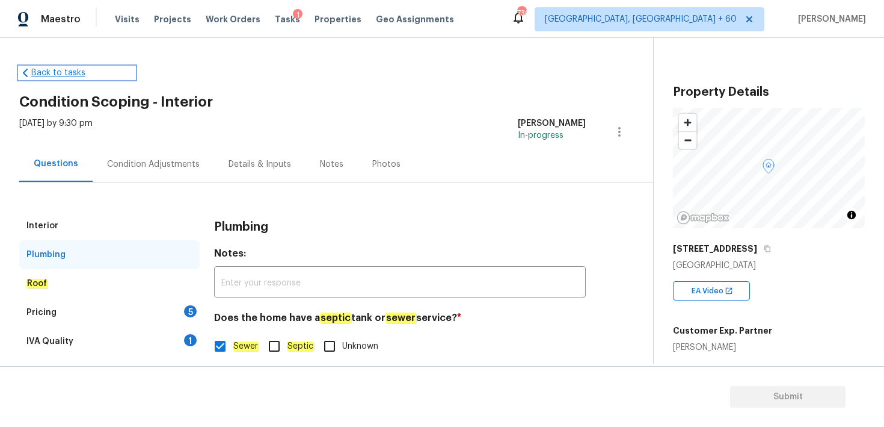
click at [71, 69] on link "Back to tasks" at bounding box center [77, 73] width 116 height 12
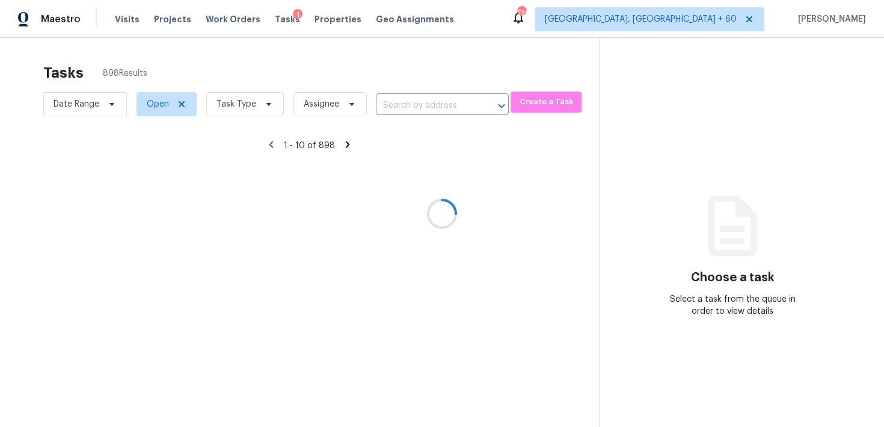
click at [399, 98] on div at bounding box center [442, 213] width 884 height 427
click at [416, 106] on div at bounding box center [442, 213] width 884 height 427
click at [425, 103] on div at bounding box center [442, 213] width 884 height 427
click at [419, 103] on div at bounding box center [442, 213] width 884 height 427
click at [431, 108] on div at bounding box center [442, 213] width 884 height 427
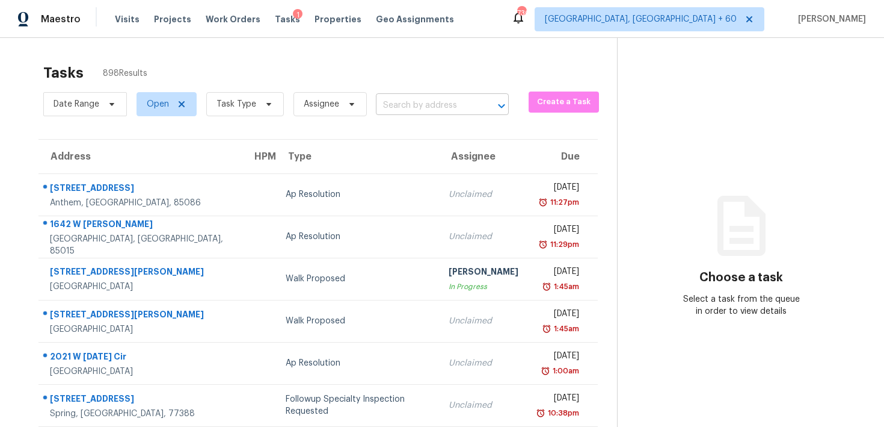
click at [404, 108] on input "text" at bounding box center [425, 105] width 99 height 19
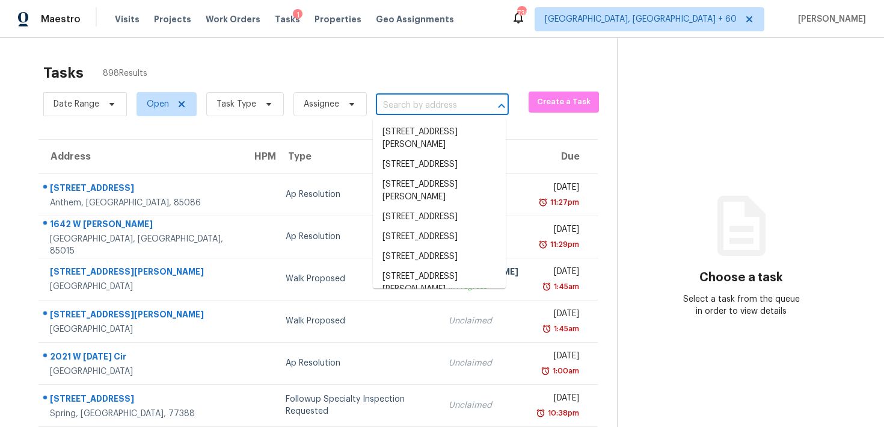
paste input "[STREET_ADDRESS][PERSON_NAME]"
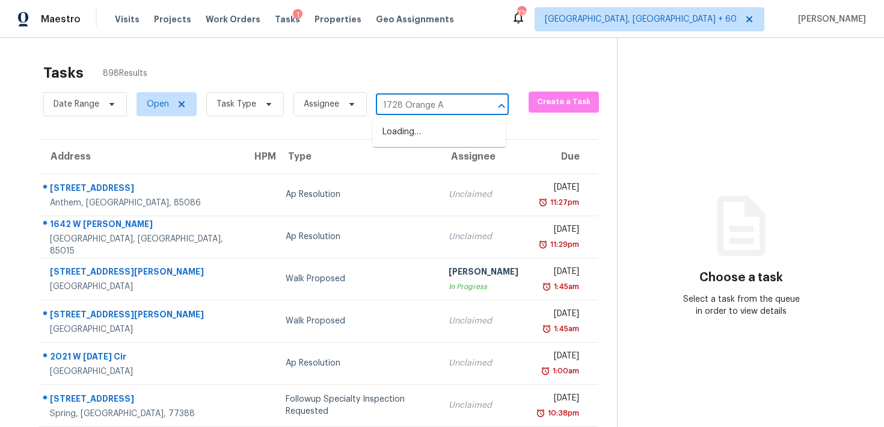
type input "1728 Orange"
click at [413, 139] on li "[STREET_ADDRESS][PERSON_NAME]" at bounding box center [439, 138] width 133 height 32
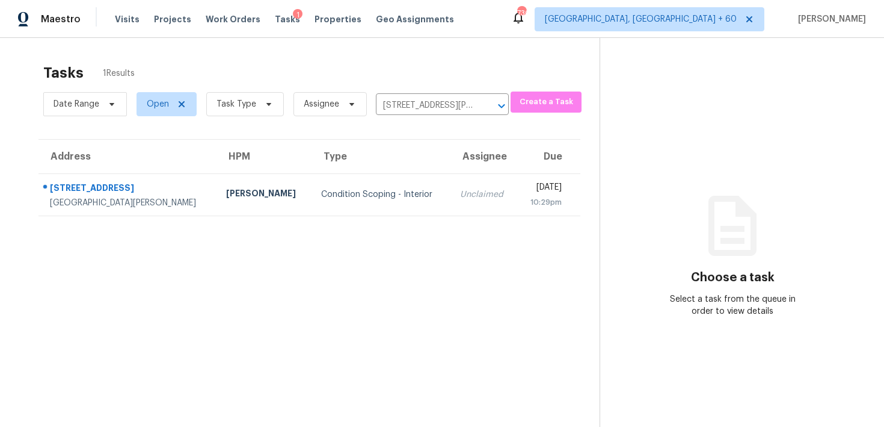
click at [451, 197] on td "Unclaimed" at bounding box center [484, 194] width 67 height 42
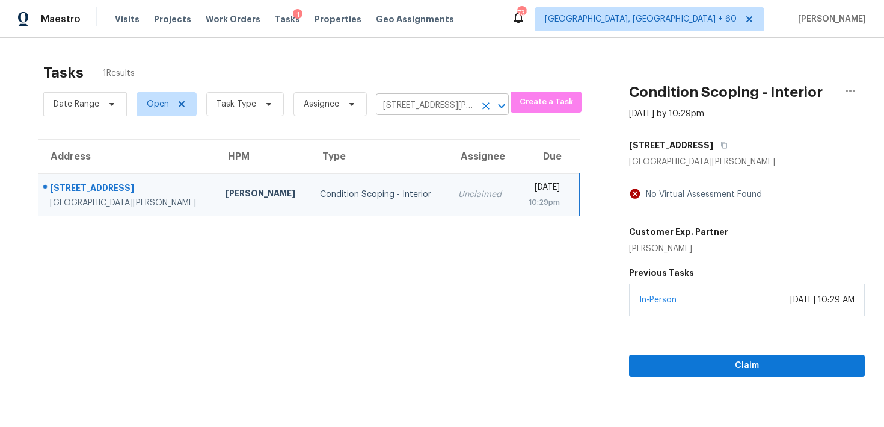
click at [410, 97] on input "[STREET_ADDRESS][PERSON_NAME]" at bounding box center [425, 105] width 99 height 19
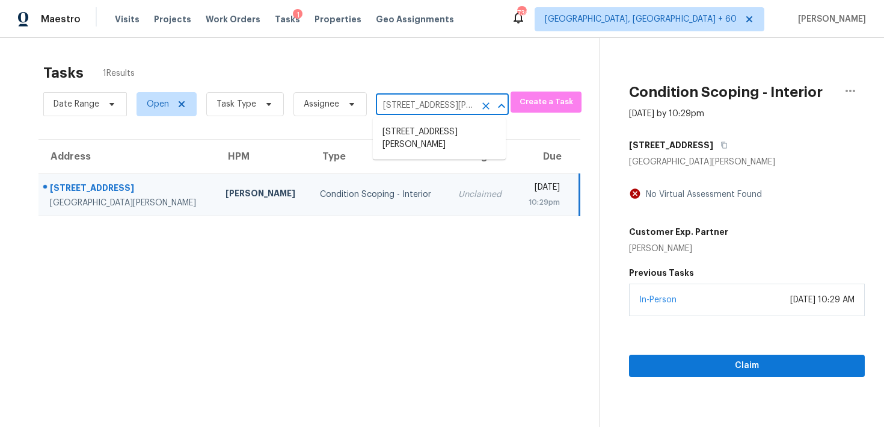
click at [410, 97] on input "[STREET_ADDRESS][PERSON_NAME]" at bounding box center [425, 105] width 99 height 19
paste input "[STREET_ADDRESS][PERSON_NAME]"
type input "[STREET_ADDRESS][PERSON_NAME]"
click at [419, 132] on li "[STREET_ADDRESS]" at bounding box center [439, 132] width 133 height 20
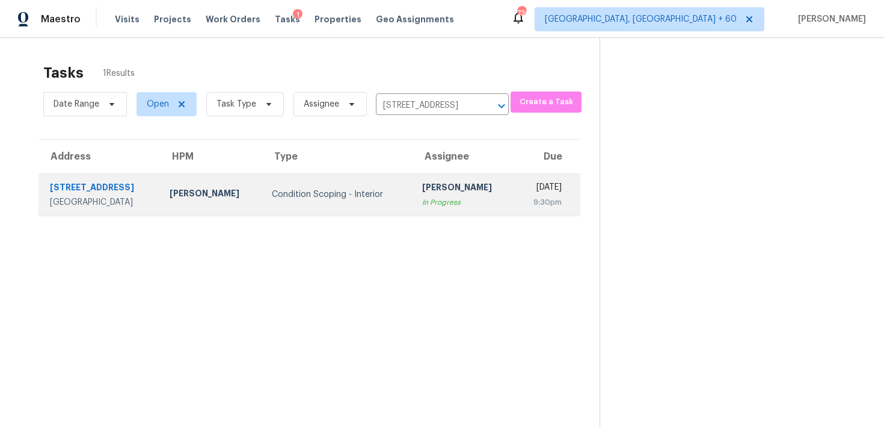
click at [422, 182] on div "[PERSON_NAME]" at bounding box center [464, 188] width 84 height 15
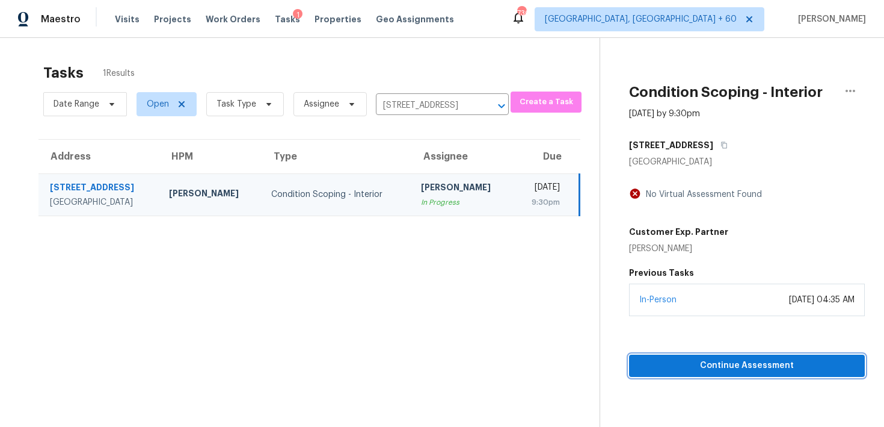
click at [656, 365] on span "Continue Assessment" at bounding box center [747, 365] width 217 height 15
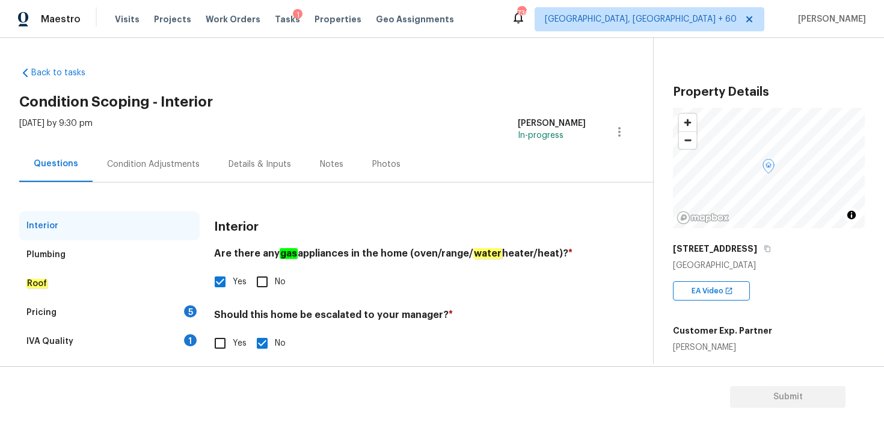
scroll to position [25, 0]
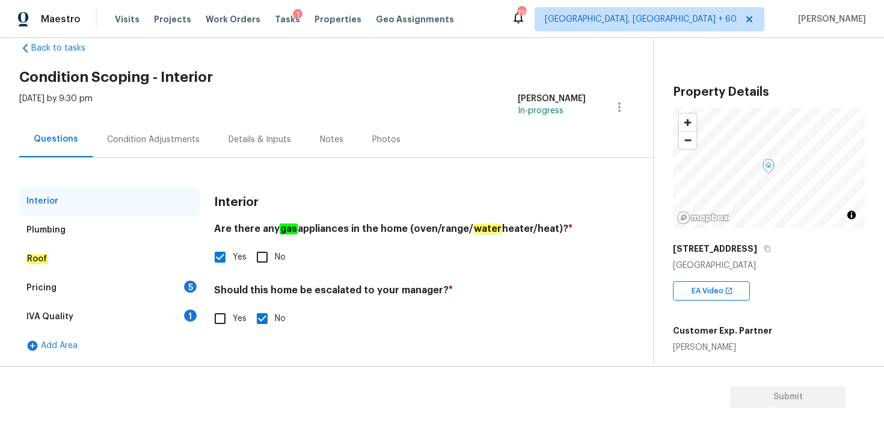
click at [34, 229] on div "Plumbing" at bounding box center [45, 230] width 39 height 12
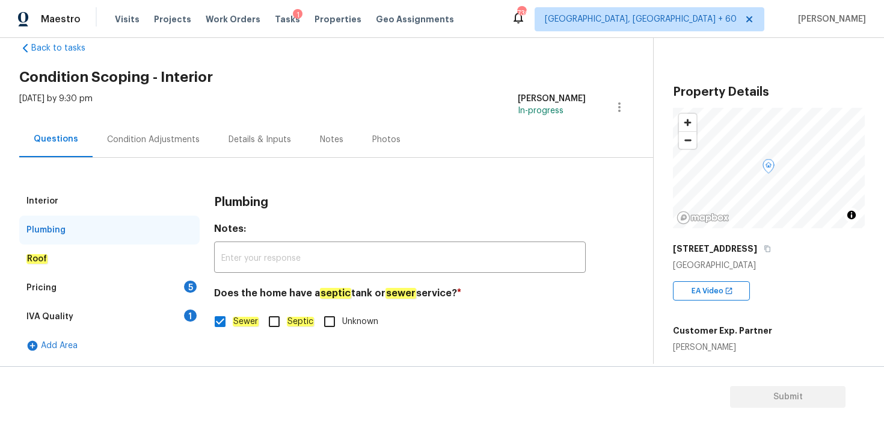
click at [40, 261] on em "Roof" at bounding box center [36, 259] width 21 height 10
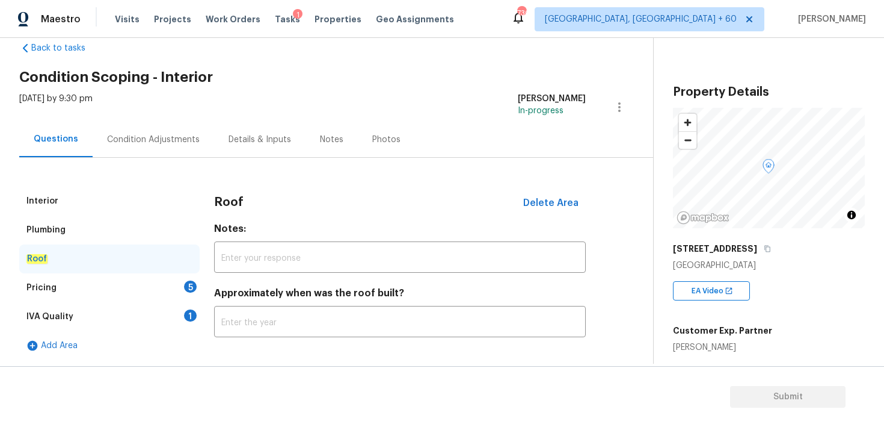
click at [41, 296] on div "Pricing 5" at bounding box center [109, 287] width 180 height 29
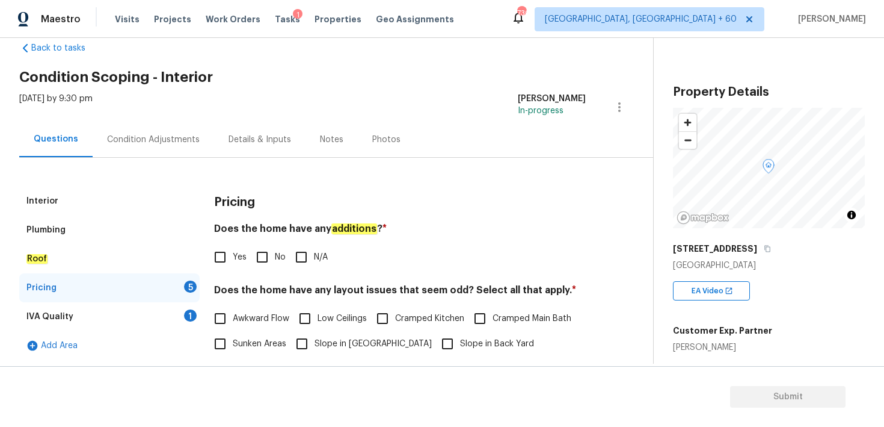
scroll to position [69, 0]
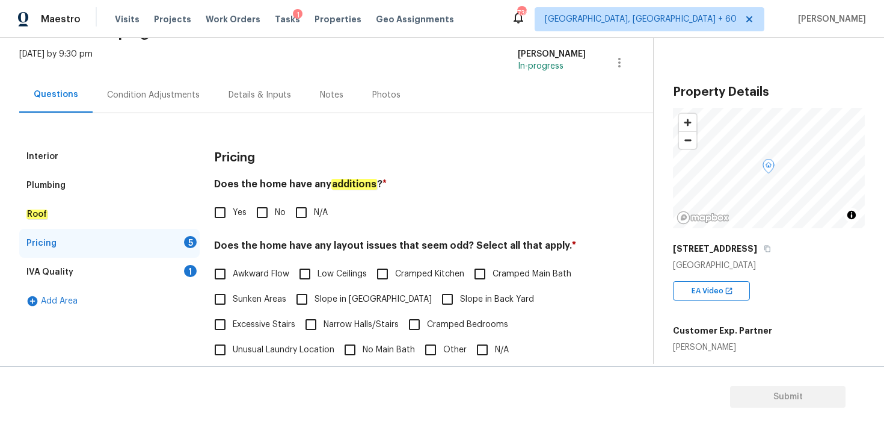
click at [265, 211] on input "No" at bounding box center [262, 212] width 25 height 25
checkbox input "true"
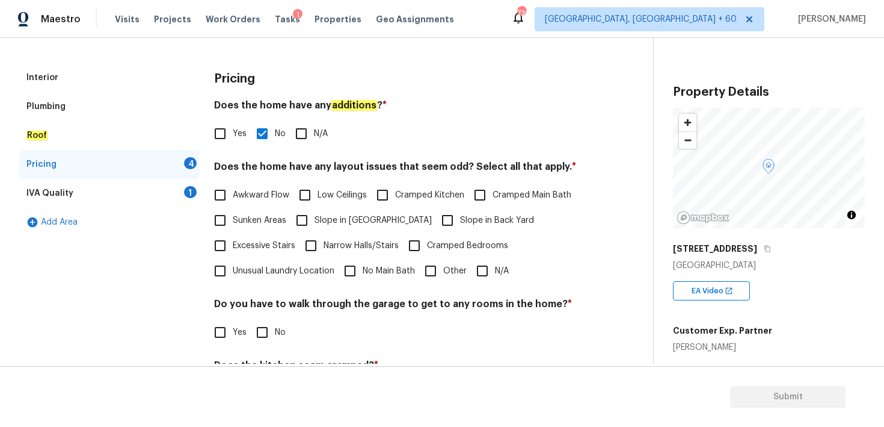
scroll to position [176, 0]
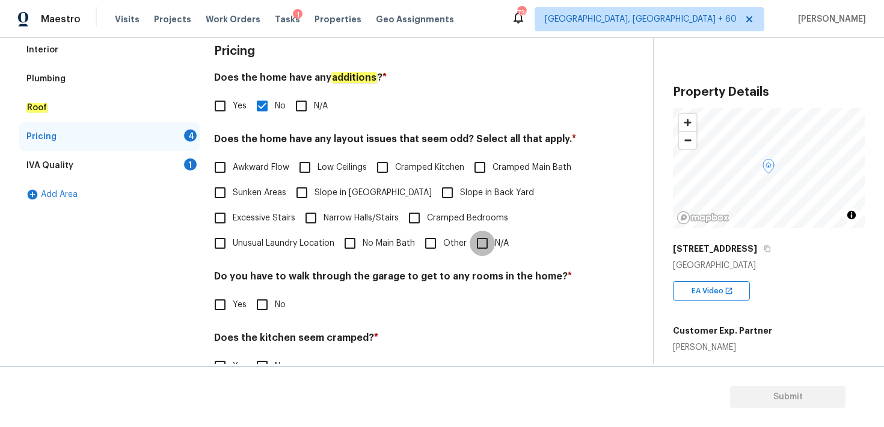
click at [477, 242] on input "N/A" at bounding box center [482, 242] width 25 height 25
checkbox input "true"
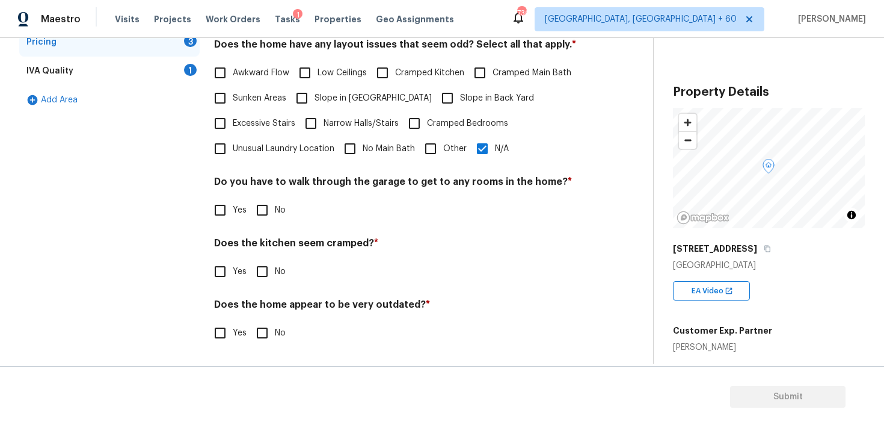
click at [261, 212] on input "No" at bounding box center [262, 209] width 25 height 25
checkbox input "true"
click at [266, 272] on input "No" at bounding box center [262, 271] width 25 height 25
checkbox input "true"
click at [264, 332] on input "No" at bounding box center [262, 332] width 25 height 25
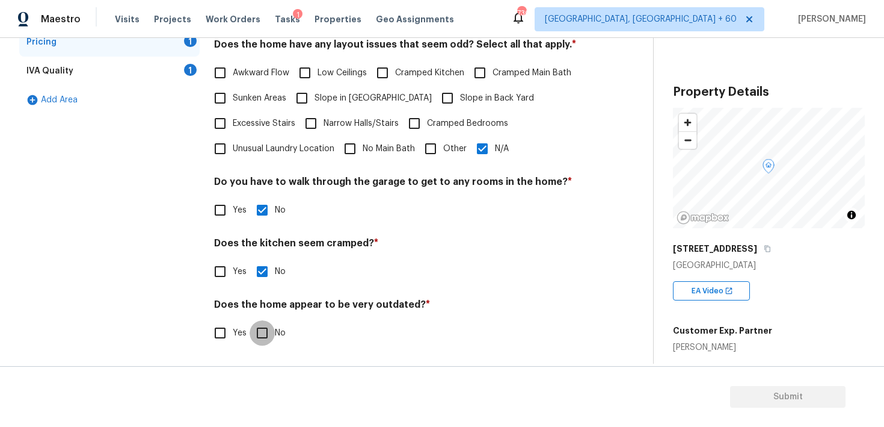
checkbox input "true"
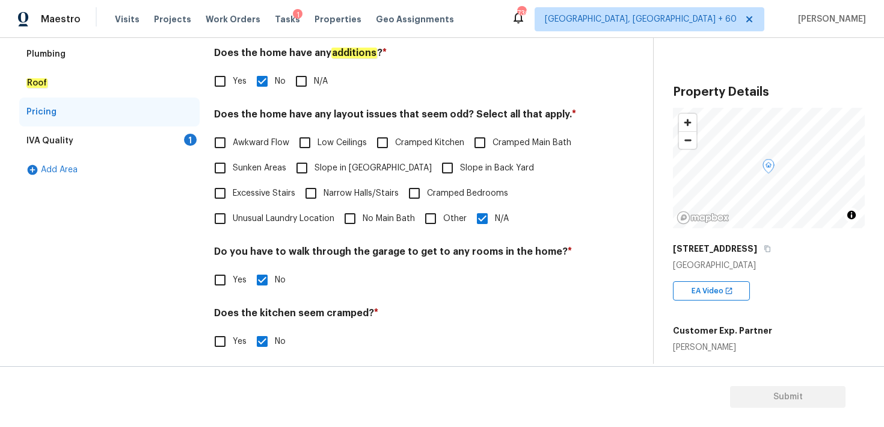
click at [46, 138] on div "IVA Quality" at bounding box center [49, 141] width 47 height 12
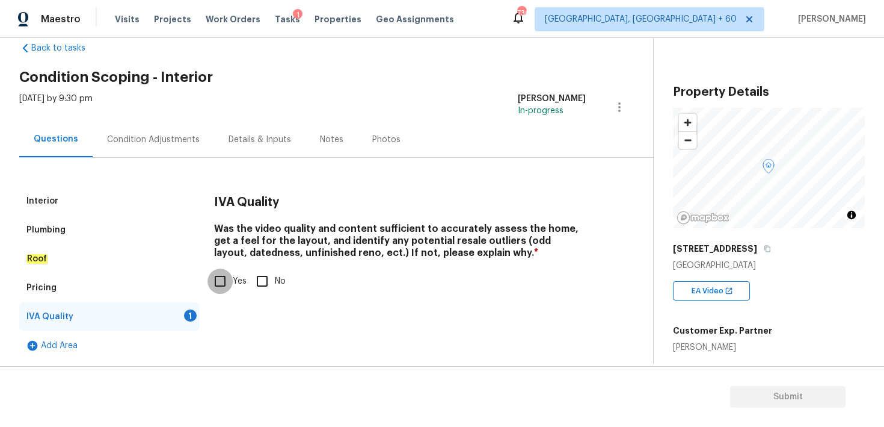
click at [221, 282] on input "Yes" at bounding box center [220, 280] width 25 height 25
checkbox input "true"
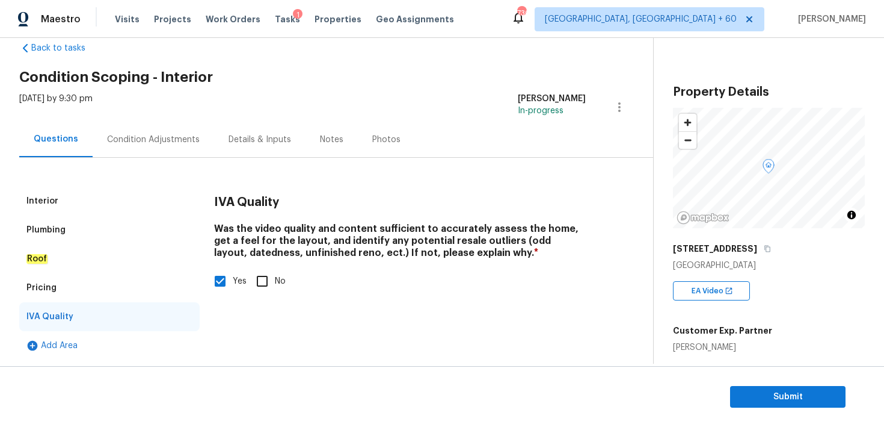
click at [176, 136] on div "Condition Adjustments" at bounding box center [153, 140] width 93 height 12
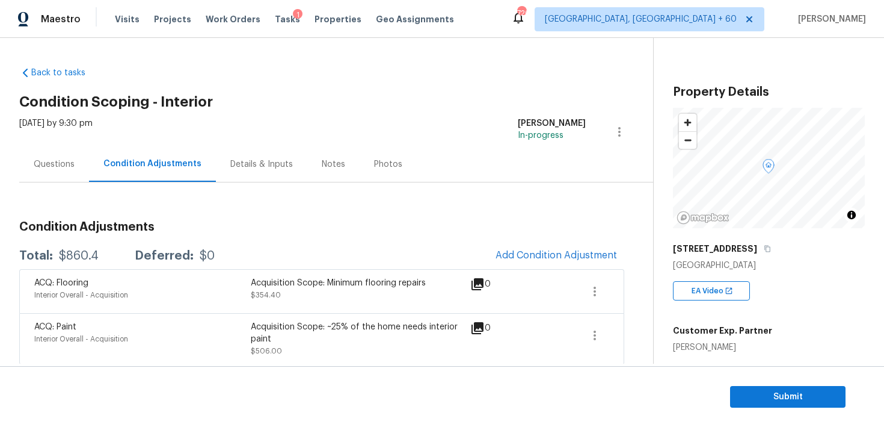
click at [66, 166] on div "Questions" at bounding box center [54, 164] width 41 height 12
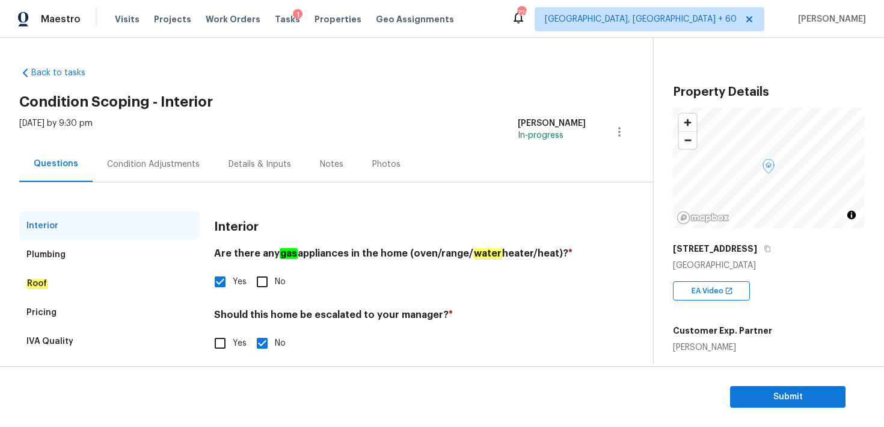
click at [45, 251] on div "Plumbing" at bounding box center [45, 254] width 39 height 12
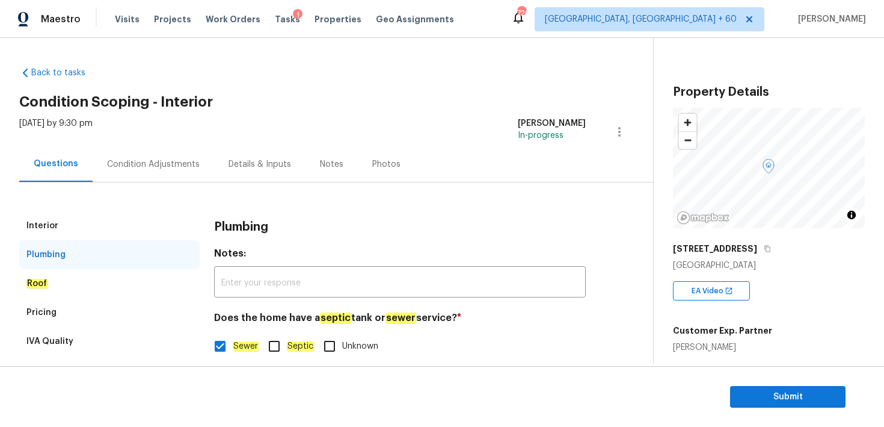
click at [63, 223] on div "Interior" at bounding box center [109, 225] width 180 height 29
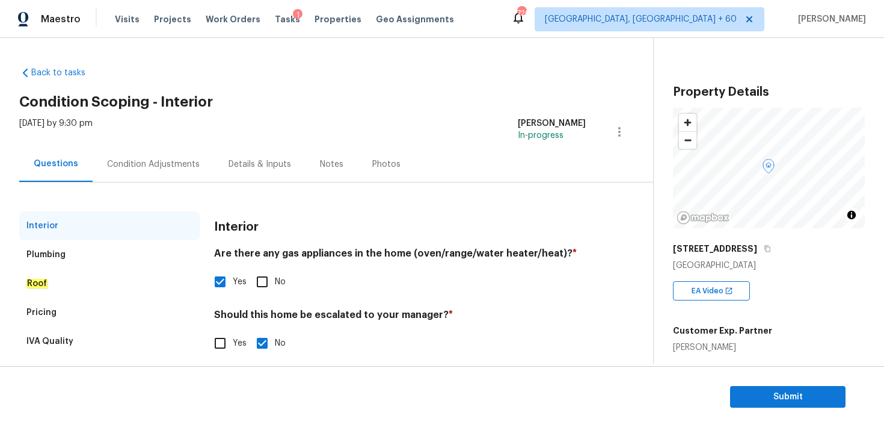
scroll to position [25, 0]
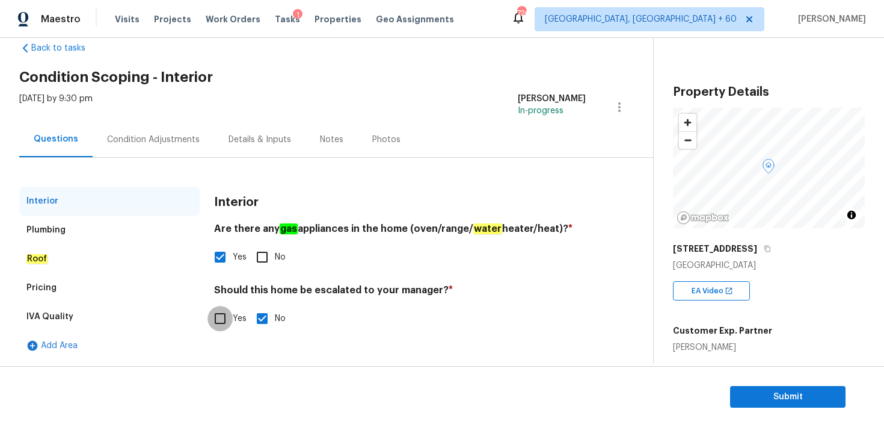
click at [220, 325] on input "Yes" at bounding box center [220, 318] width 25 height 25
checkbox input "true"
checkbox input "false"
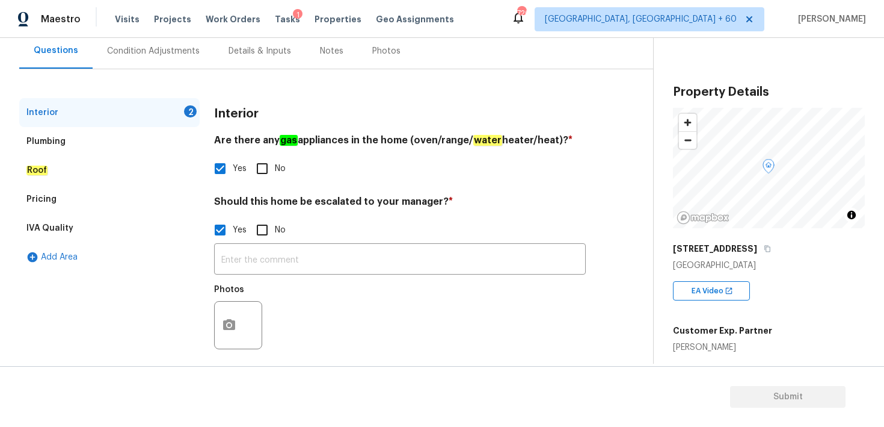
scroll to position [124, 0]
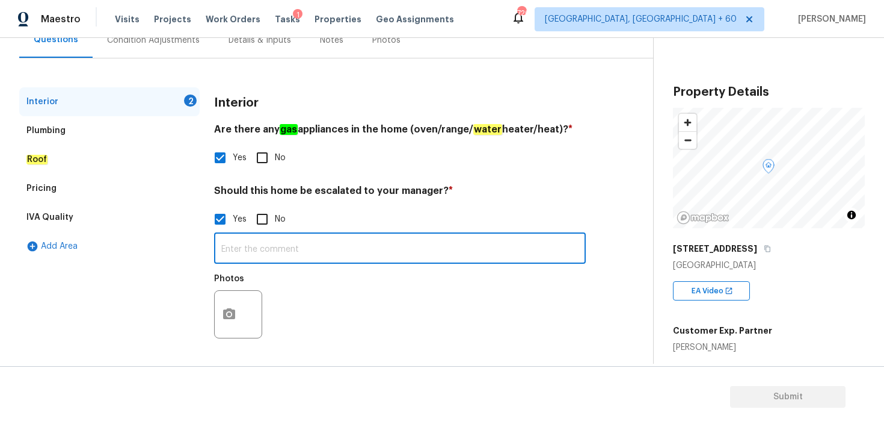
click at [247, 257] on input "text" at bounding box center [400, 249] width 372 height 28
type input "Foundation issue at 00.40"
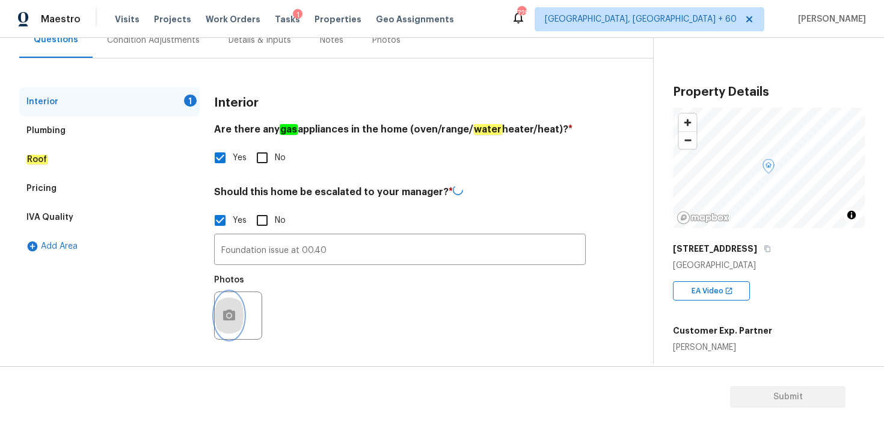
click at [233, 313] on icon "button" at bounding box center [229, 314] width 12 height 11
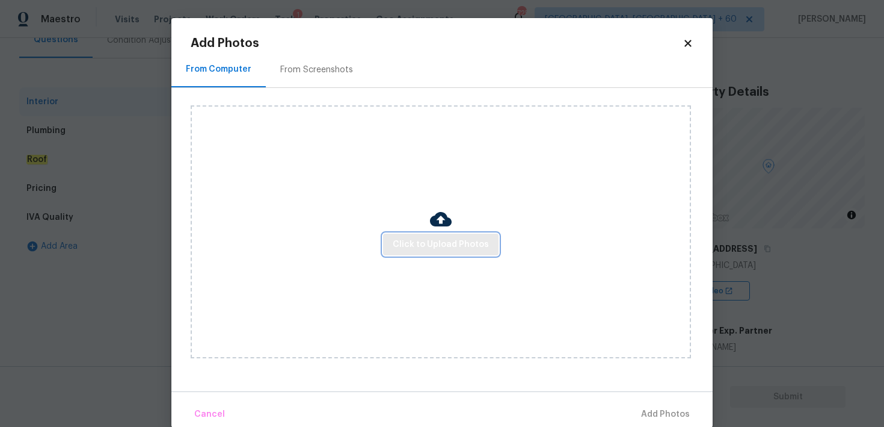
click at [430, 237] on span "Click to Upload Photos" at bounding box center [441, 244] width 96 height 15
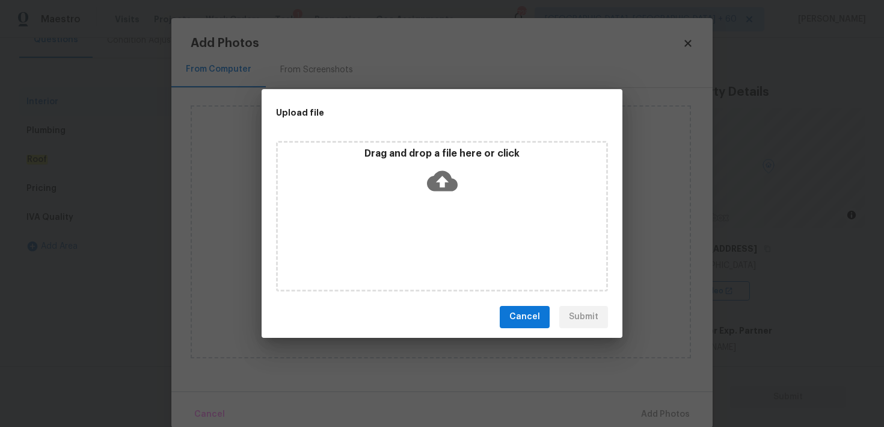
click at [437, 185] on icon at bounding box center [442, 180] width 31 height 20
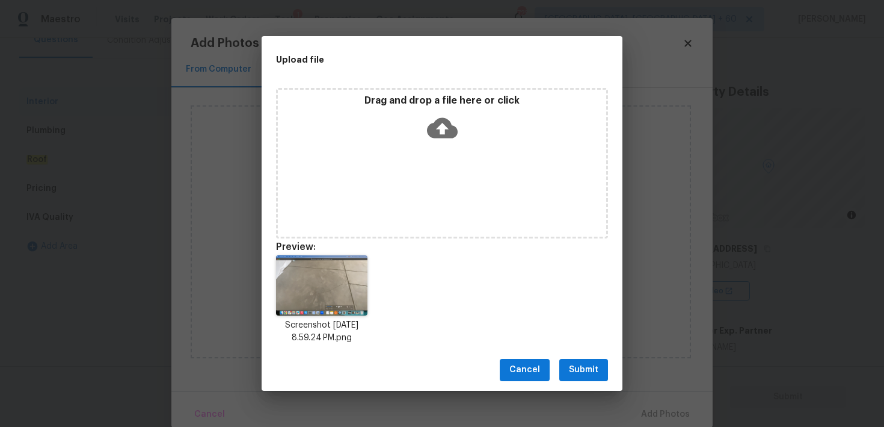
click at [585, 365] on span "Submit" at bounding box center [583, 369] width 29 height 15
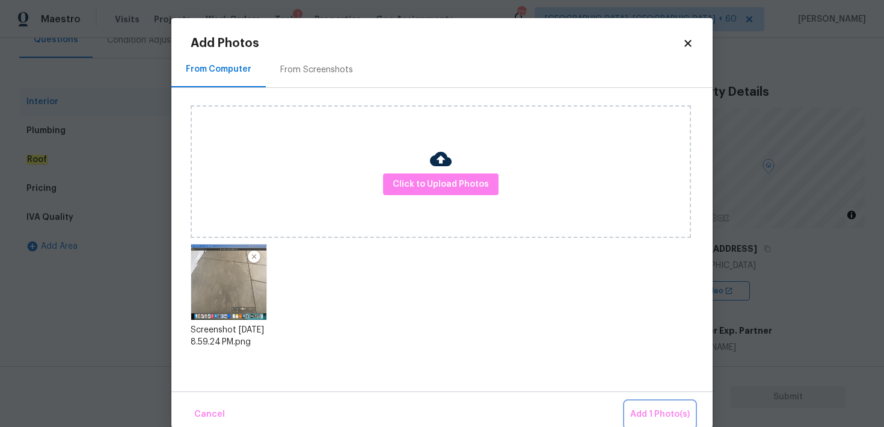
click at [656, 415] on span "Add 1 Photo(s)" at bounding box center [661, 414] width 60 height 15
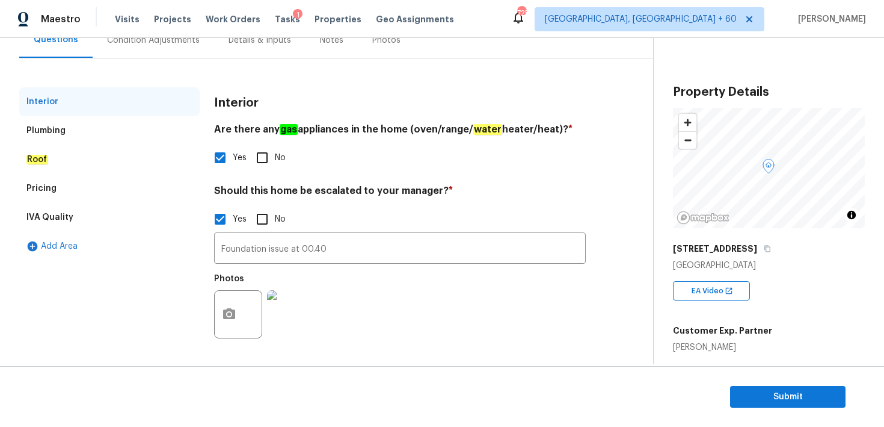
click at [164, 50] on div "Condition Adjustments" at bounding box center [154, 39] width 122 height 35
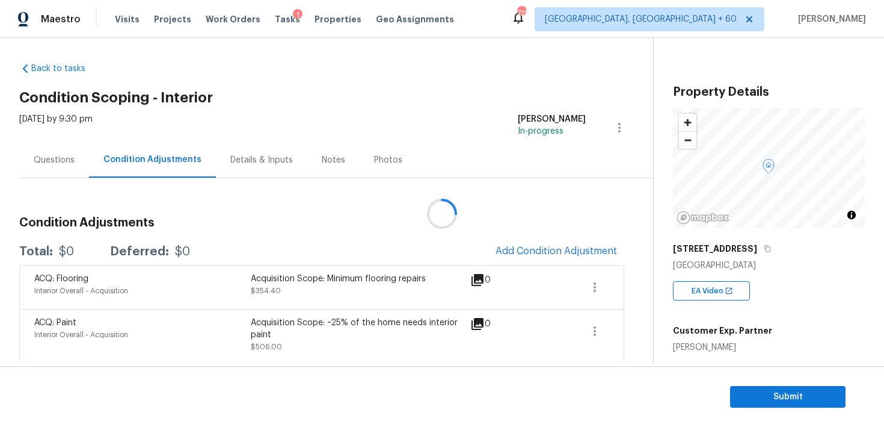
scroll to position [5, 0]
click at [508, 245] on span "Add Condition Adjustment" at bounding box center [557, 250] width 122 height 11
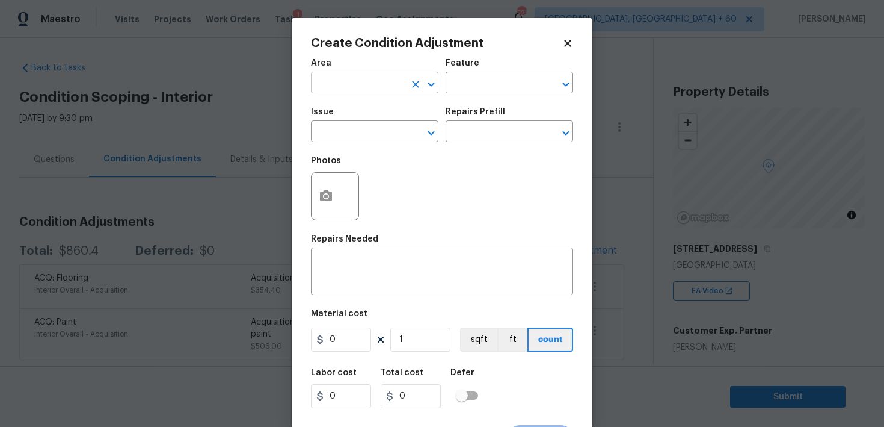
click at [383, 89] on input "text" at bounding box center [358, 84] width 94 height 19
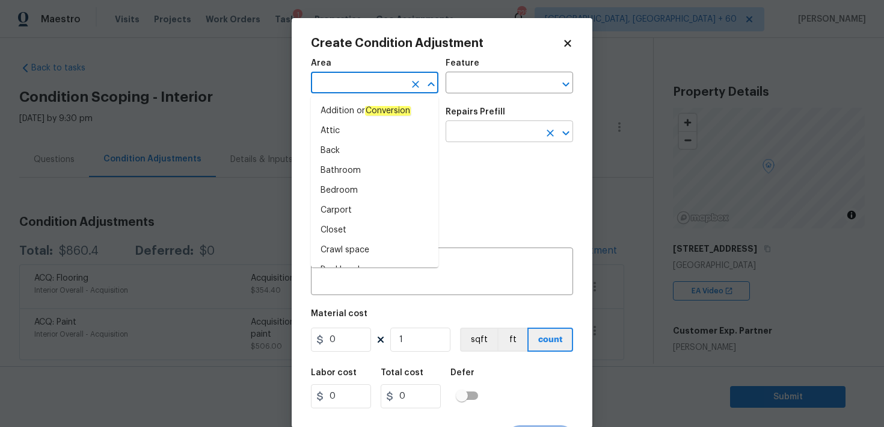
click at [458, 129] on input "text" at bounding box center [493, 132] width 94 height 19
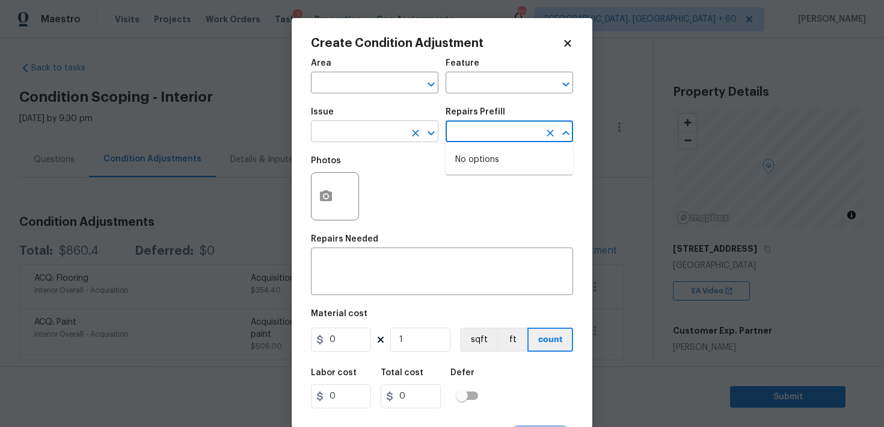
click at [399, 133] on input "text" at bounding box center [358, 132] width 94 height 19
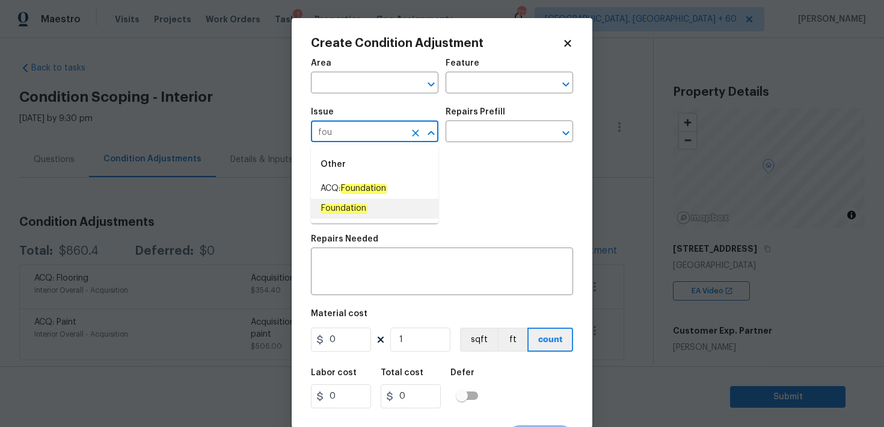
click at [358, 206] on em "Foundation" at bounding box center [344, 208] width 46 height 10
type input "Foundation"
click at [363, 127] on input "Foundation" at bounding box center [358, 132] width 94 height 19
click at [422, 137] on button "Clear" at bounding box center [415, 133] width 17 height 17
click at [363, 136] on input "text" at bounding box center [358, 132] width 94 height 19
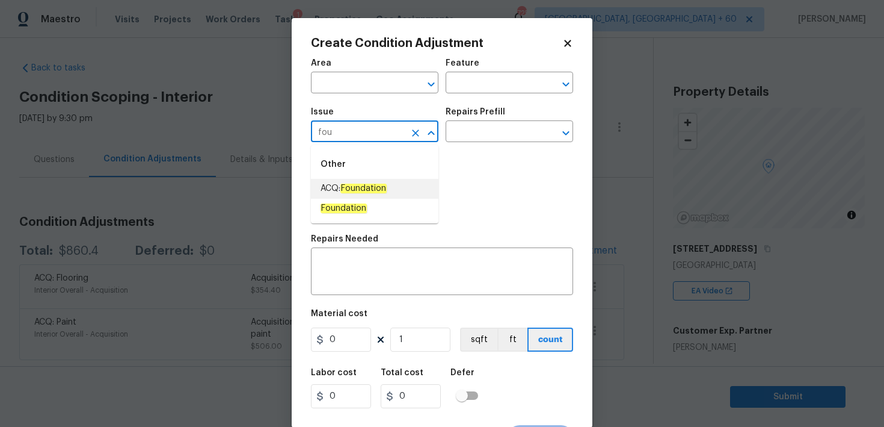
click at [366, 185] on em "Foundation" at bounding box center [364, 189] width 46 height 10
type input "ACQ: Foundation"
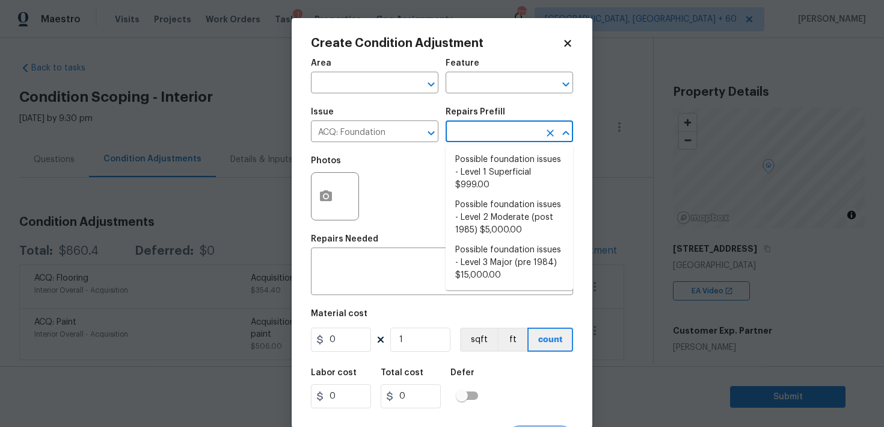
click at [474, 137] on input "text" at bounding box center [493, 132] width 94 height 19
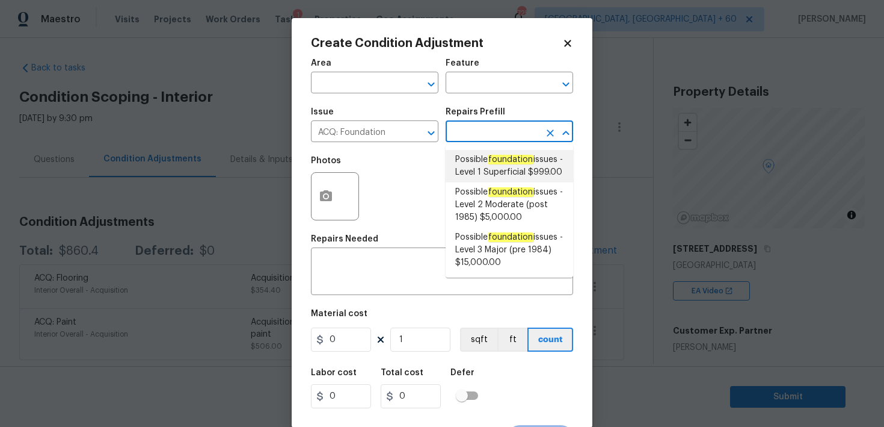
click at [484, 173] on span "Possible foundation issues - Level 1 Superficial $999.00" at bounding box center [509, 165] width 108 height 25
type input "Acquisition"
type textarea "Possible foundation issues - Level 1 - Superficial. Disclaimer: This is NOT a t…"
type input "999"
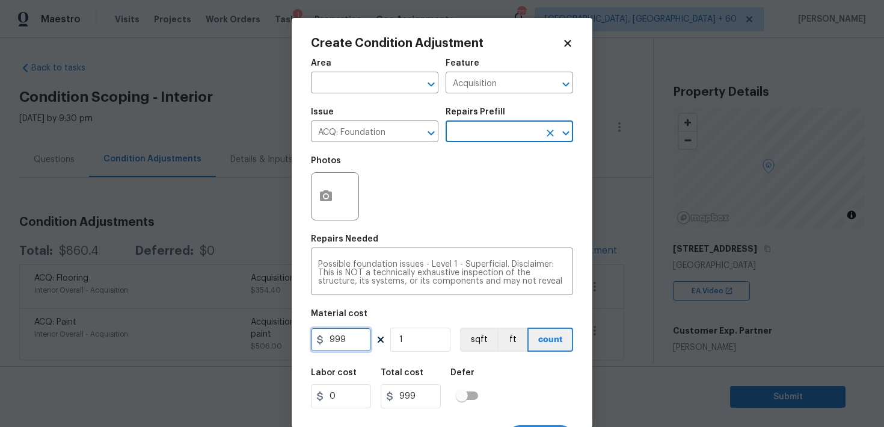
click at [343, 341] on input "999" at bounding box center [341, 339] width 60 height 24
type input "1000"
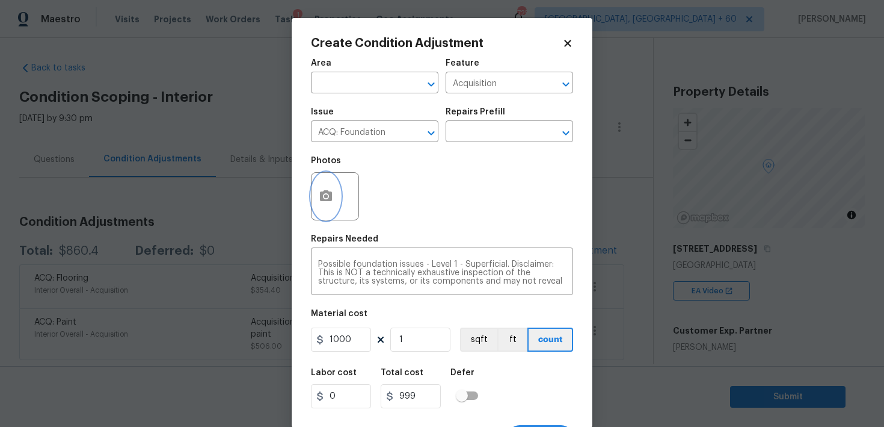
type input "1000"
click at [325, 201] on icon "button" at bounding box center [326, 195] width 12 height 11
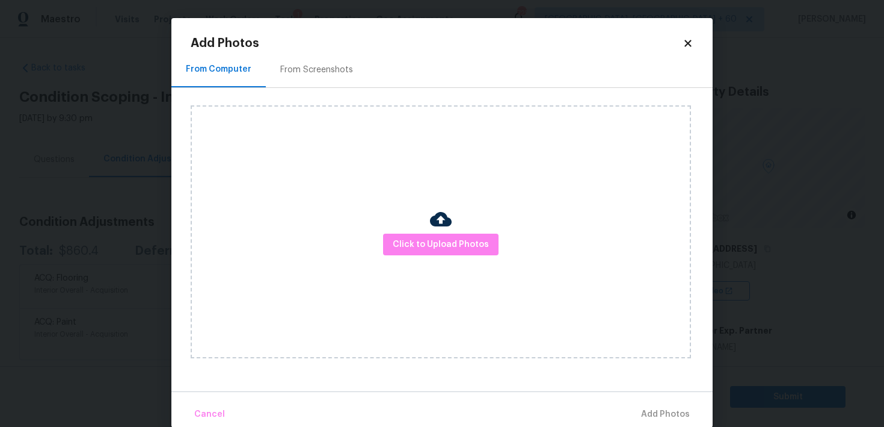
click at [415, 232] on div "Click to Upload Photos" at bounding box center [441, 231] width 501 height 253
click at [428, 239] on span "Click to Upload Photos" at bounding box center [441, 244] width 96 height 15
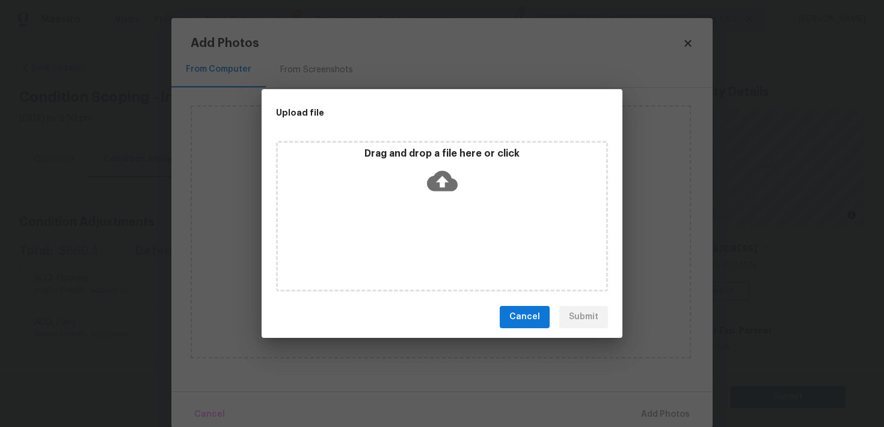
click at [433, 180] on icon at bounding box center [442, 180] width 31 height 20
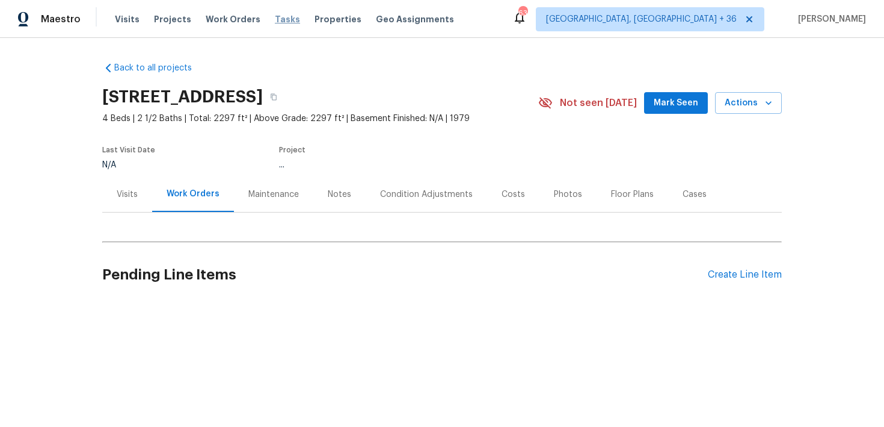
click at [275, 23] on span "Tasks" at bounding box center [287, 19] width 25 height 8
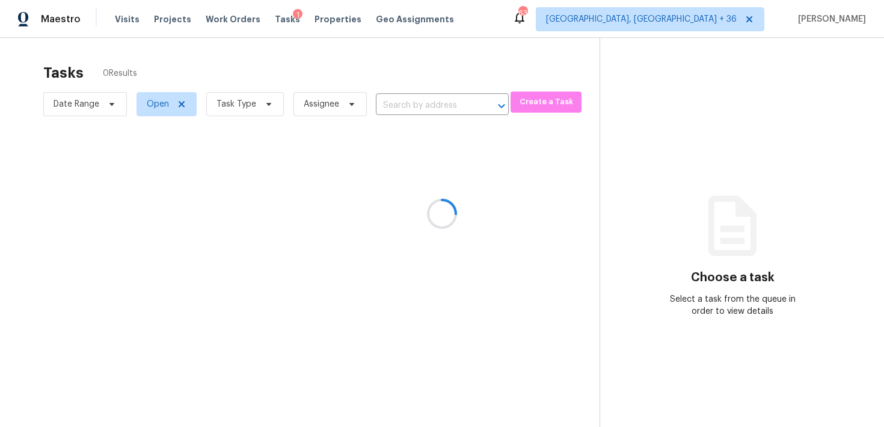
click at [433, 110] on div at bounding box center [442, 213] width 884 height 427
click at [325, 106] on div at bounding box center [442, 213] width 884 height 427
click at [318, 105] on div at bounding box center [442, 213] width 884 height 427
click at [345, 106] on div at bounding box center [442, 213] width 884 height 427
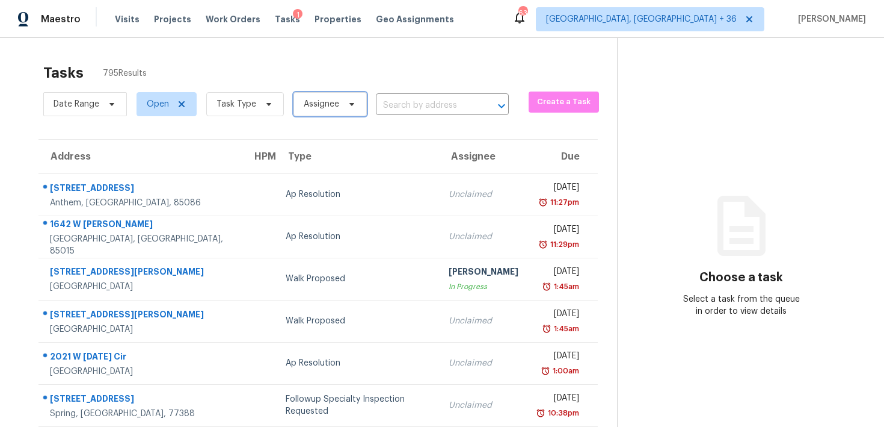
click at [347, 106] on icon at bounding box center [352, 104] width 10 height 10
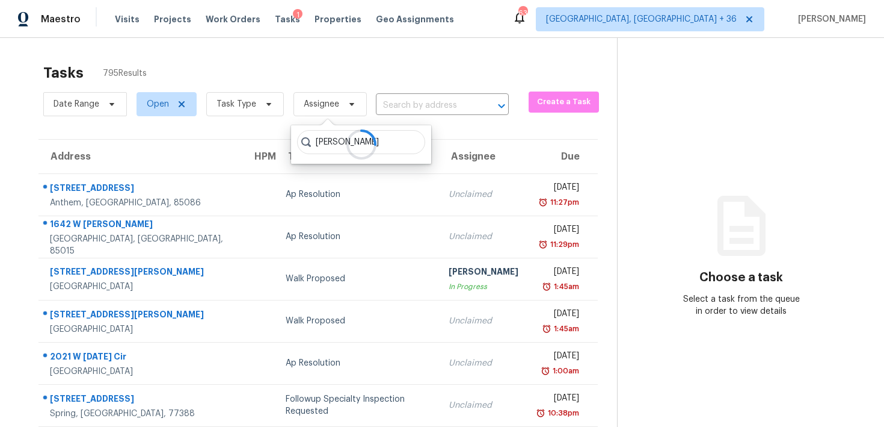
type input "[PERSON_NAME]"
click at [404, 140] on div at bounding box center [361, 144] width 140 height 39
click at [393, 114] on input "text" at bounding box center [425, 105] width 99 height 19
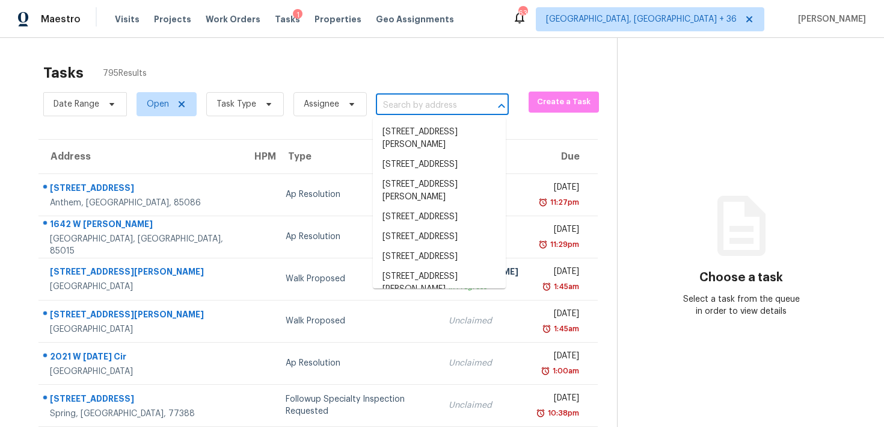
paste input "[STREET_ADDRESS][PERSON_NAME]"
type input "[STREET_ADDRESS][PERSON_NAME]"
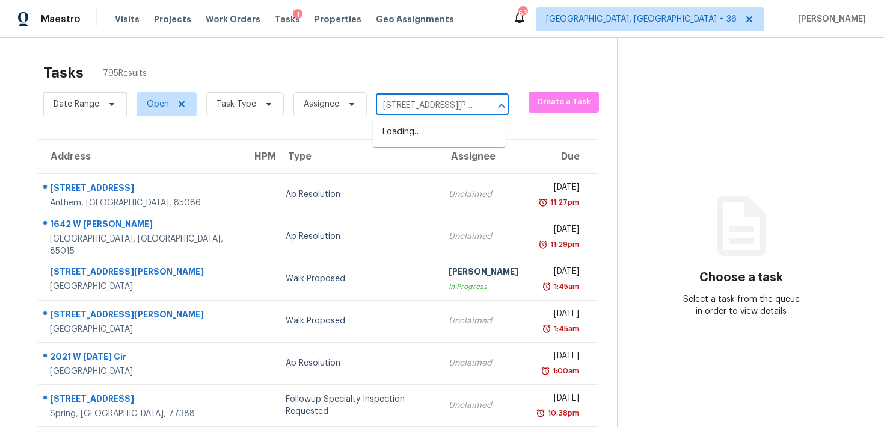
scroll to position [0, 75]
click at [402, 131] on li "[STREET_ADDRESS][PERSON_NAME]" at bounding box center [439, 138] width 133 height 32
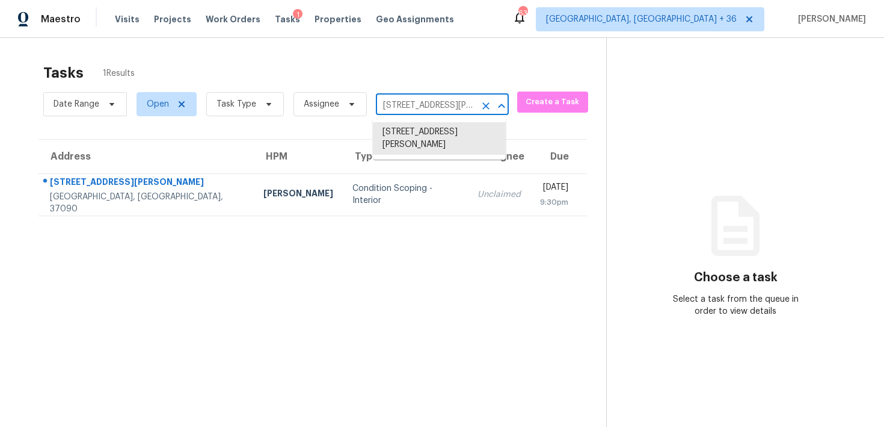
click at [401, 102] on input "[STREET_ADDRESS][PERSON_NAME]" at bounding box center [425, 105] width 99 height 19
click at [401, 103] on input "[STREET_ADDRESS][PERSON_NAME]" at bounding box center [425, 105] width 99 height 19
paste input "1728 Orange Ave E St. Paul, MN, 55106"
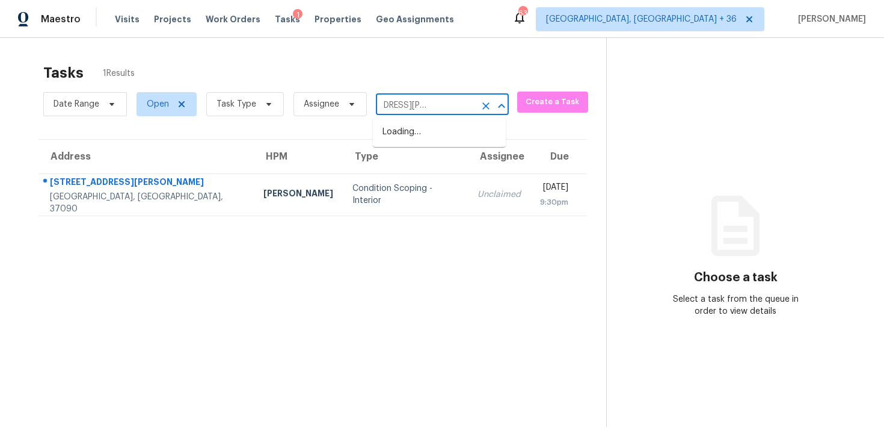
click at [401, 103] on input "1728 Orange Ave E St. Paul, MN, 55106artha Leeville Rd, Lebanon, TN 37090" at bounding box center [425, 105] width 99 height 19
paste input "text"
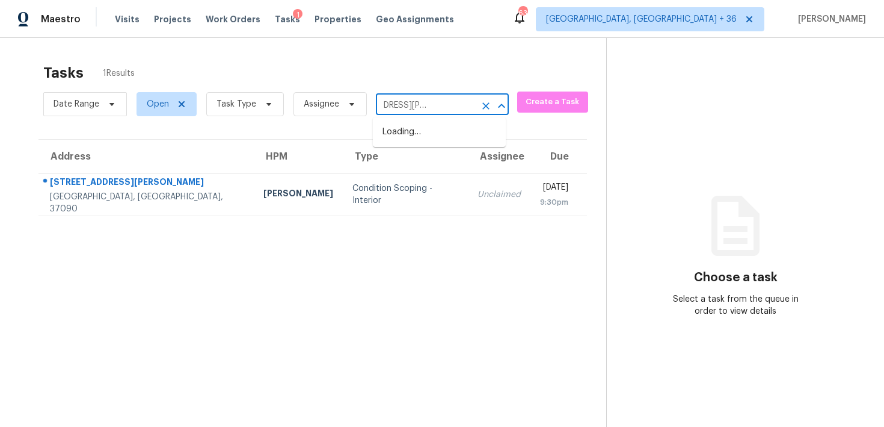
type input "1728 Orange Ave E St. Paul, MN, 55106"
click at [480, 100] on icon "Clear" at bounding box center [486, 106] width 12 height 12
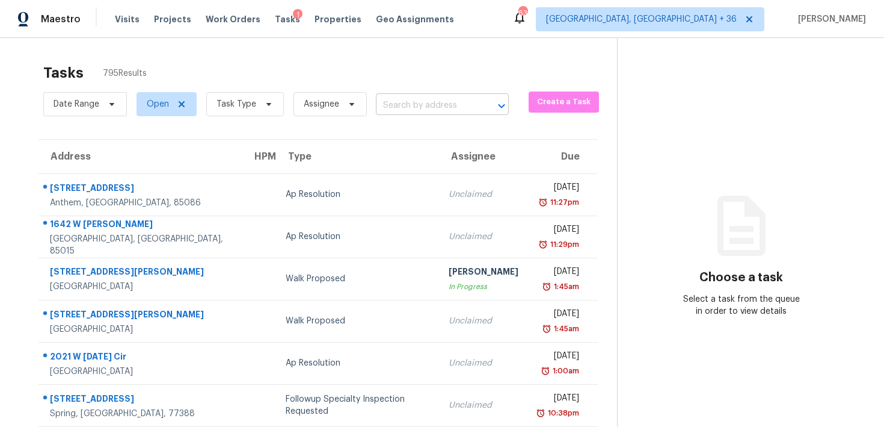
click at [398, 103] on input "text" at bounding box center [425, 105] width 99 height 19
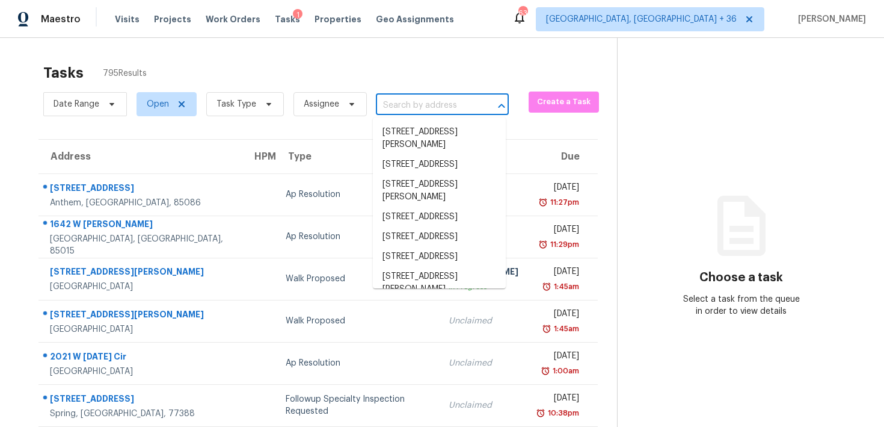
paste input "1728 Orange Ave E St. Paul, MN, 55106"
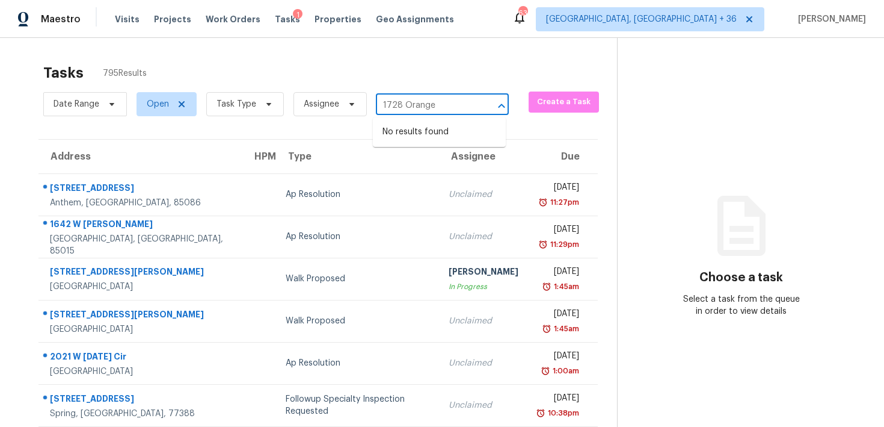
type input "1728 Orange"
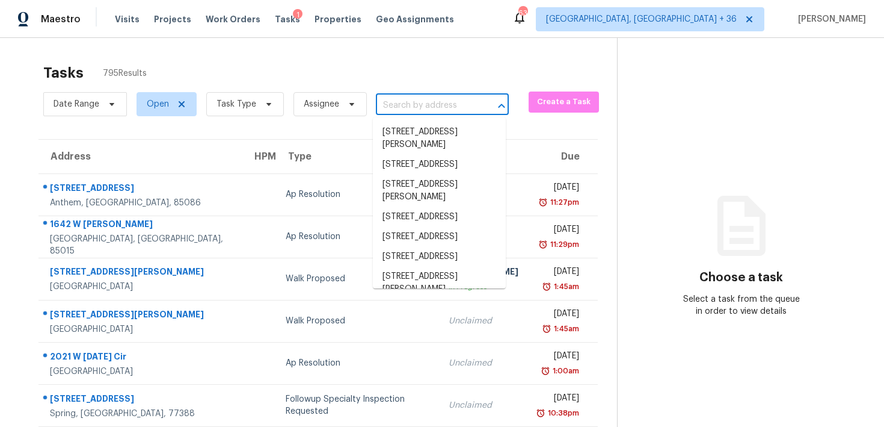
click at [411, 100] on input "text" at bounding box center [425, 105] width 99 height 19
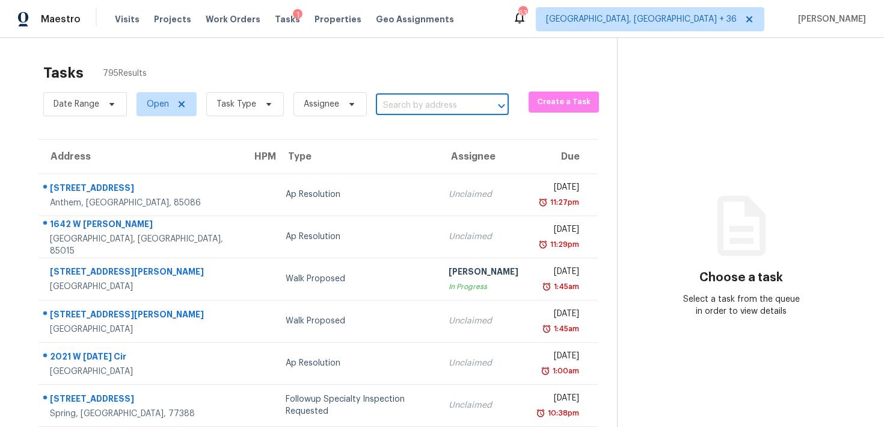
paste input "[STREET_ADDRESS][PERSON_NAME]"
type input "1728 Orange"
click at [258, 100] on span "Task Type" at bounding box center [245, 104] width 78 height 24
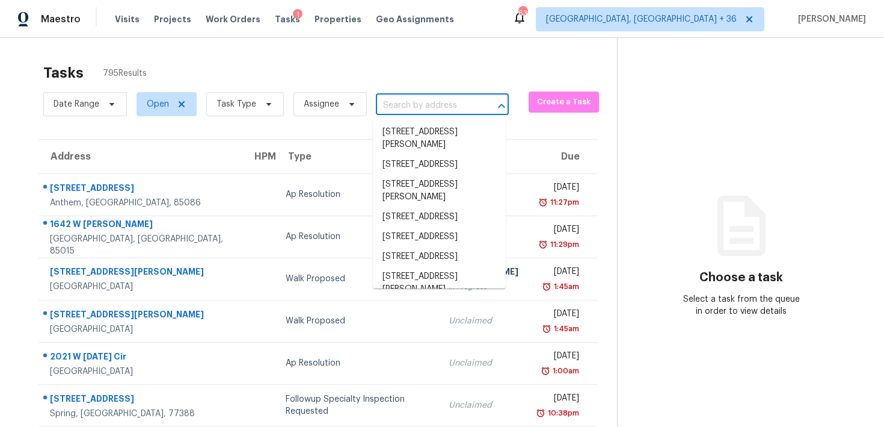
click at [425, 99] on input "text" at bounding box center [425, 105] width 99 height 19
paste input "[STREET_ADDRESS][PERSON_NAME]"
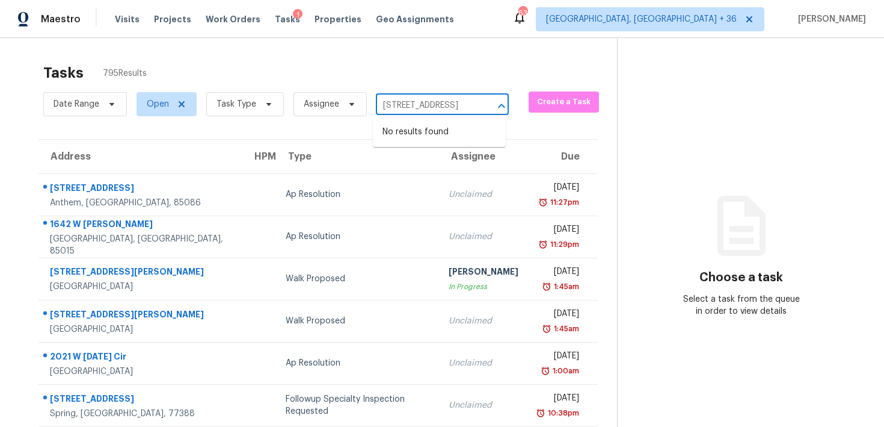
type input "1728 Orange Ave"
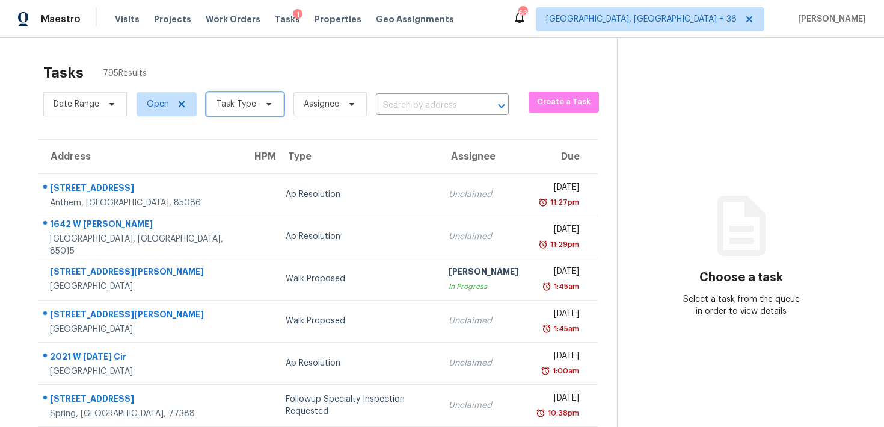
click at [239, 103] on span "Task Type" at bounding box center [237, 104] width 40 height 12
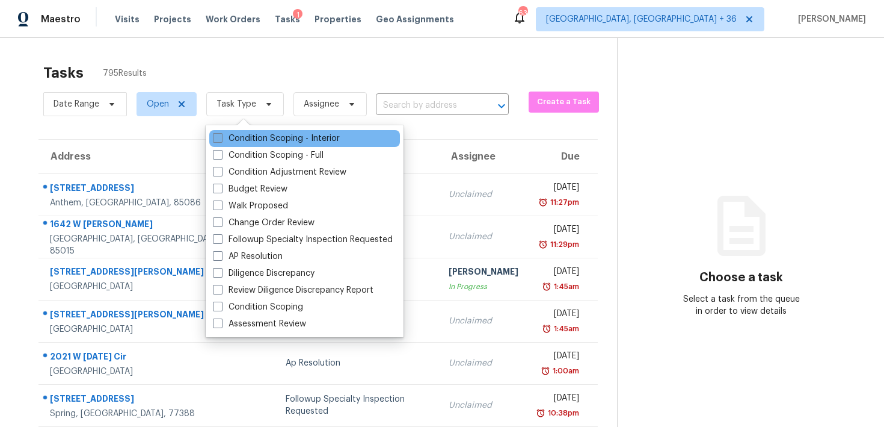
click at [253, 141] on label "Condition Scoping - Interior" at bounding box center [276, 138] width 127 height 12
click at [221, 140] on input "Condition Scoping - Interior" at bounding box center [217, 136] width 8 height 8
checkbox input "true"
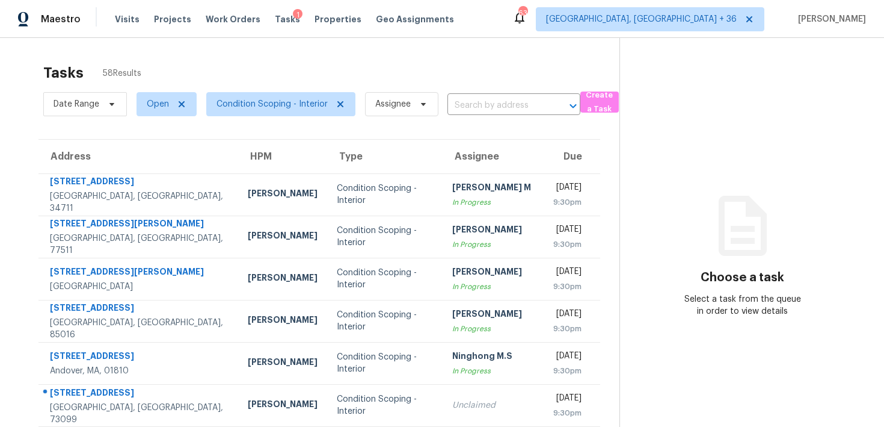
click at [289, 55] on div "Tasks 58 Results Date Range Open Condition Scoping - Interior Assignee ​ Create…" at bounding box center [442, 332] width 884 height 589
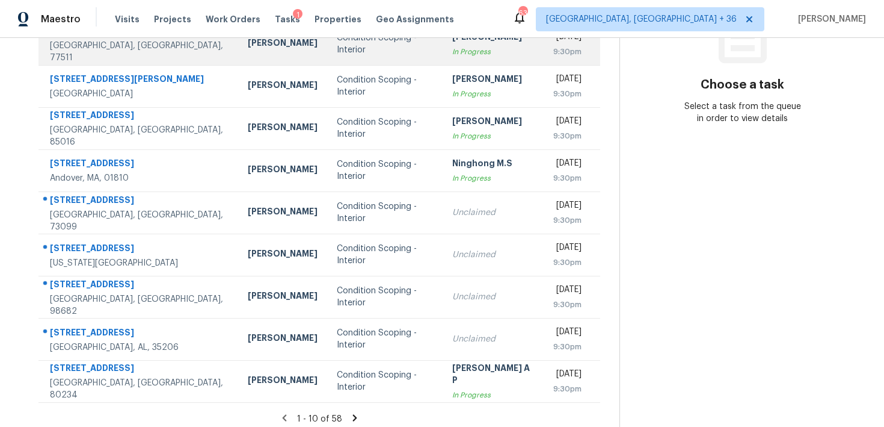
scroll to position [200, 0]
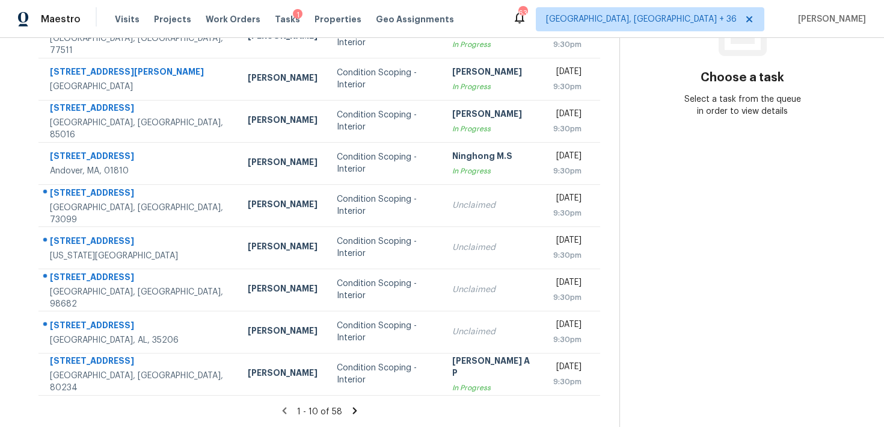
click at [354, 414] on icon at bounding box center [355, 410] width 11 height 11
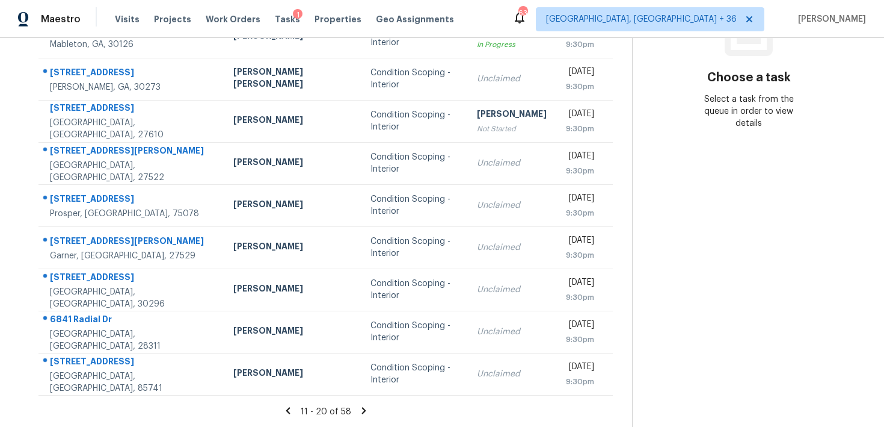
click at [359, 406] on icon at bounding box center [364, 410] width 11 height 11
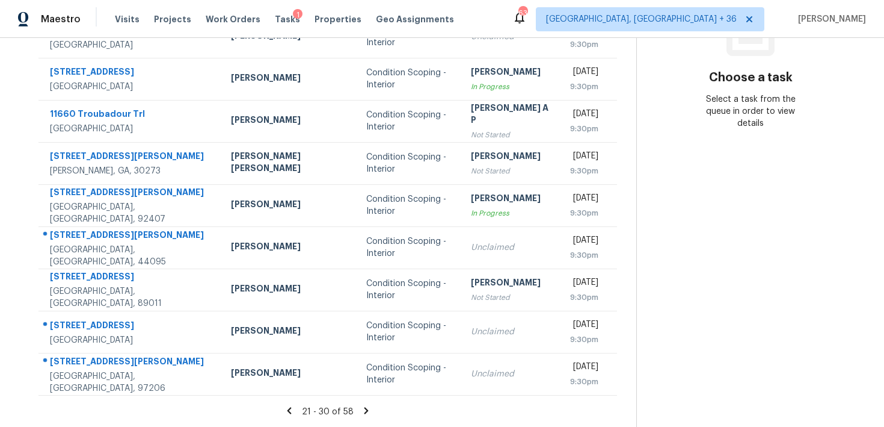
click at [361, 411] on icon at bounding box center [366, 410] width 11 height 11
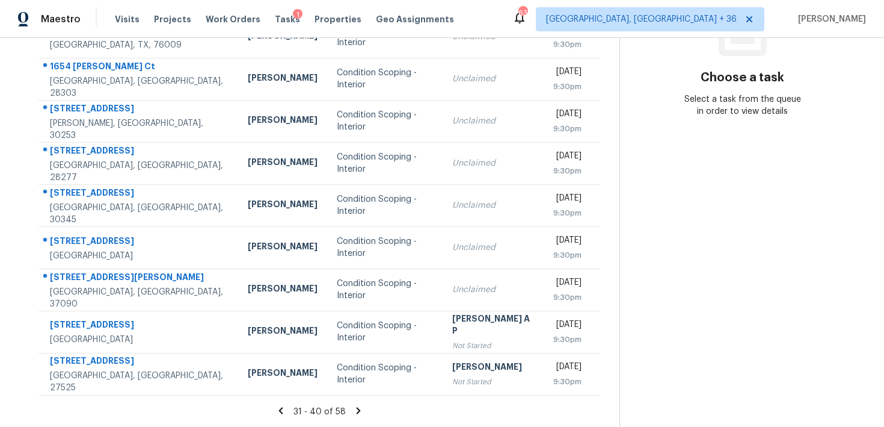
click at [355, 410] on icon at bounding box center [358, 410] width 11 height 11
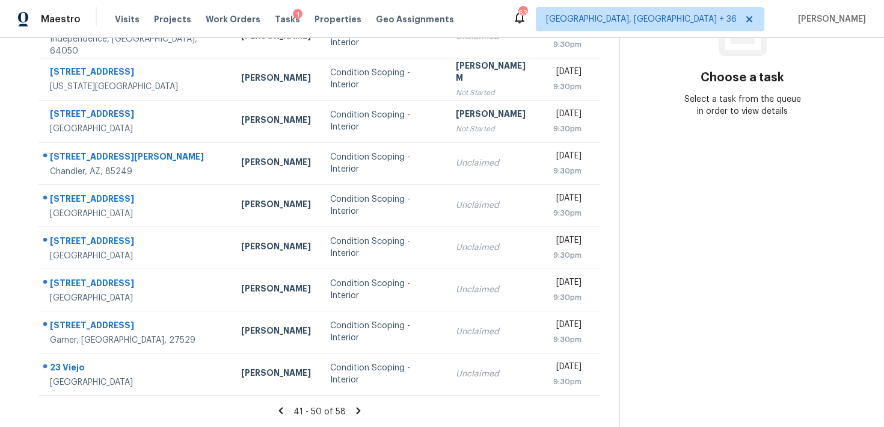
click at [354, 409] on icon at bounding box center [358, 410] width 11 height 11
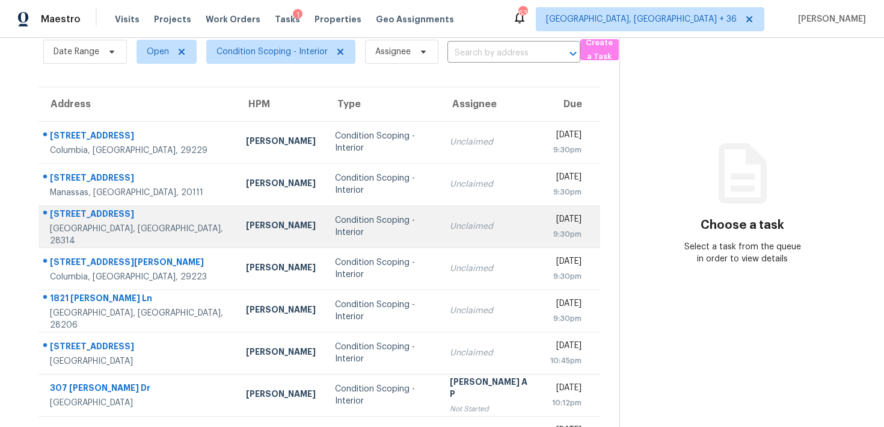
scroll to position [3, 0]
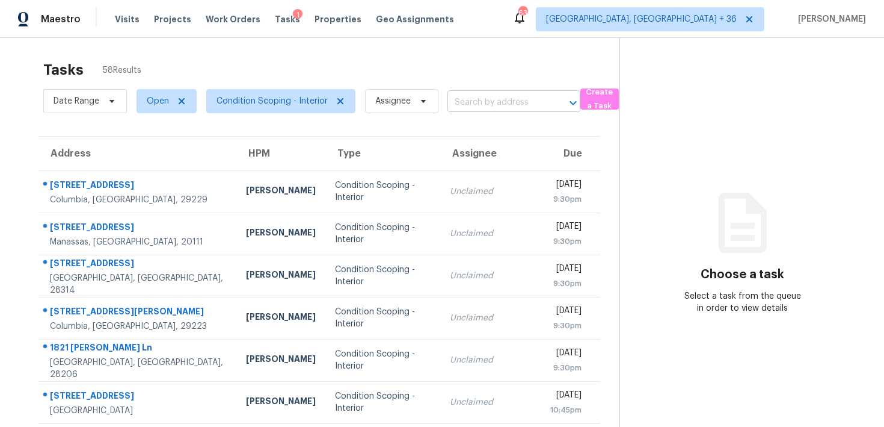
click at [486, 101] on input "text" at bounding box center [497, 102] width 99 height 19
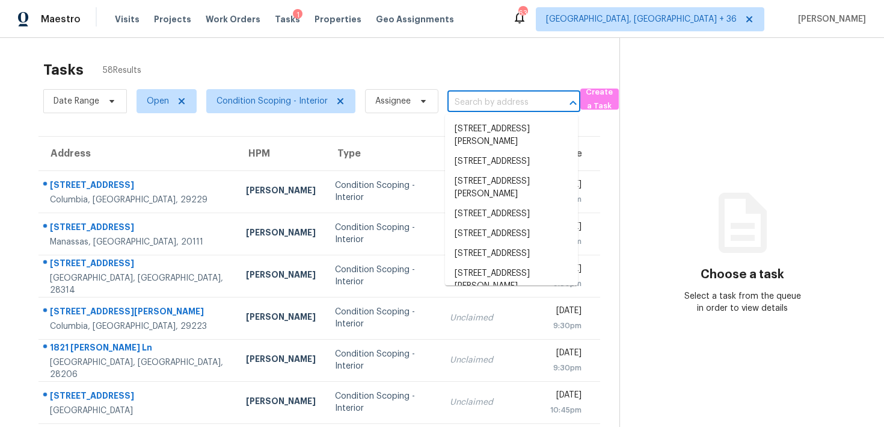
paste input "[STREET_ADDRESS][PERSON_NAME]"
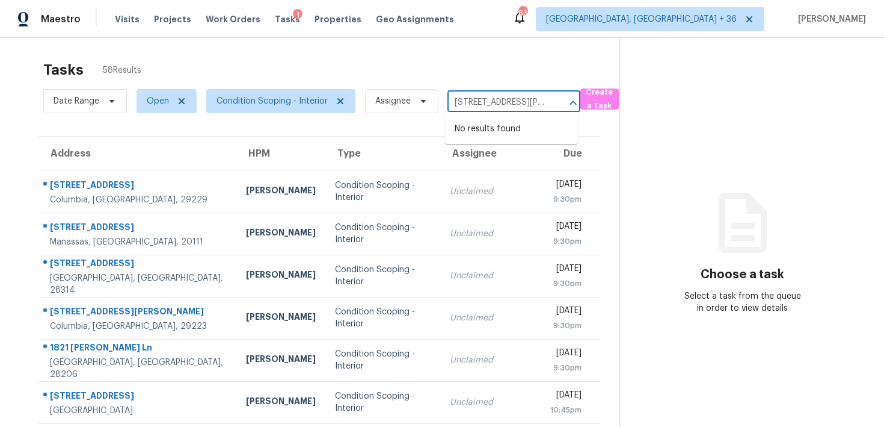
scroll to position [0, 60]
drag, startPoint x: 466, startPoint y: 103, endPoint x: 544, endPoint y: 100, distance: 78.3
click at [543, 101] on input "[STREET_ADDRESS][PERSON_NAME]" at bounding box center [497, 102] width 99 height 19
type input "1728 Orange"
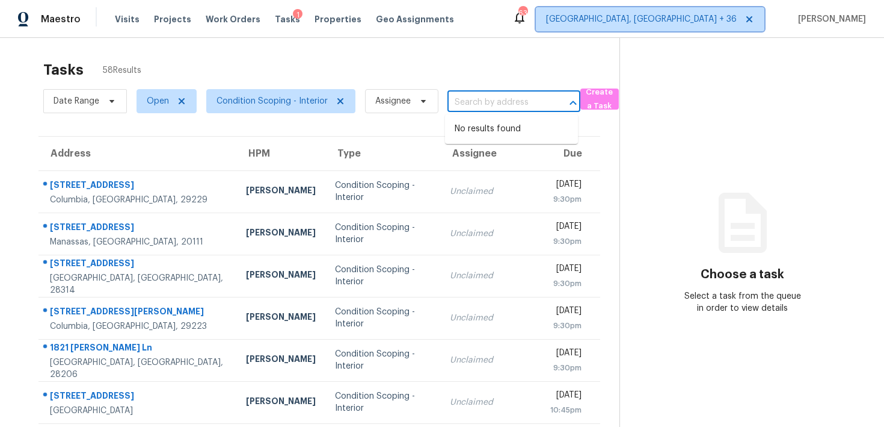
click at [670, 21] on span "Albuquerque, NM + 36" at bounding box center [641, 19] width 191 height 12
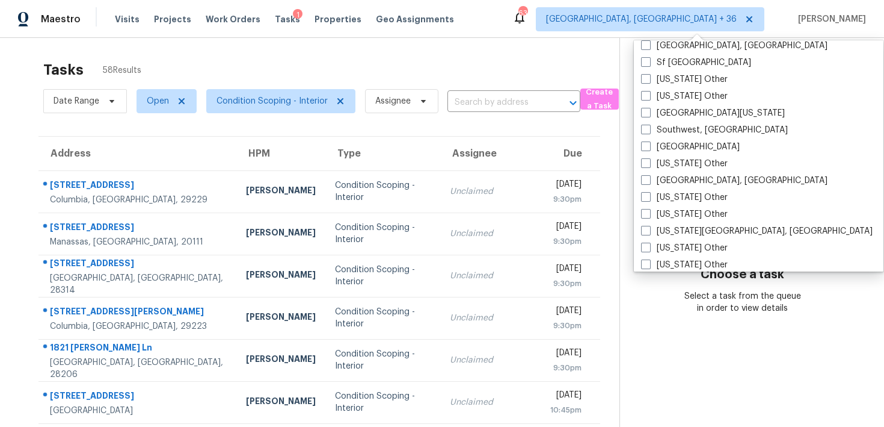
scroll to position [1817, 0]
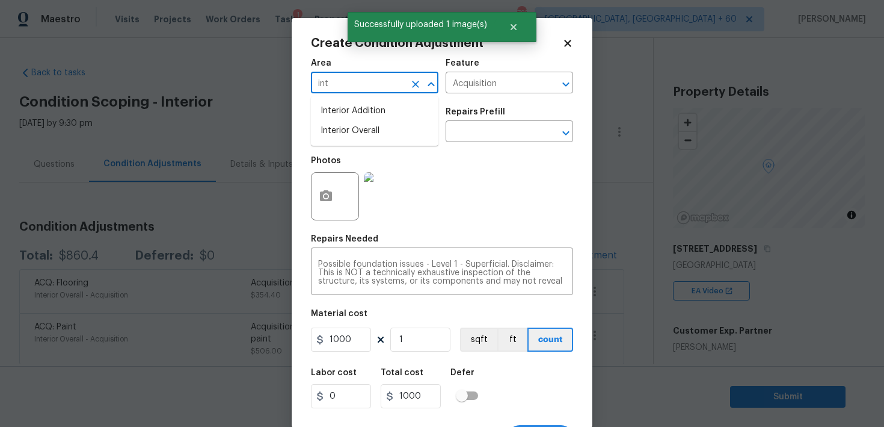
scroll to position [5, 0]
click at [345, 128] on li "Interior Overall" at bounding box center [375, 131] width 128 height 20
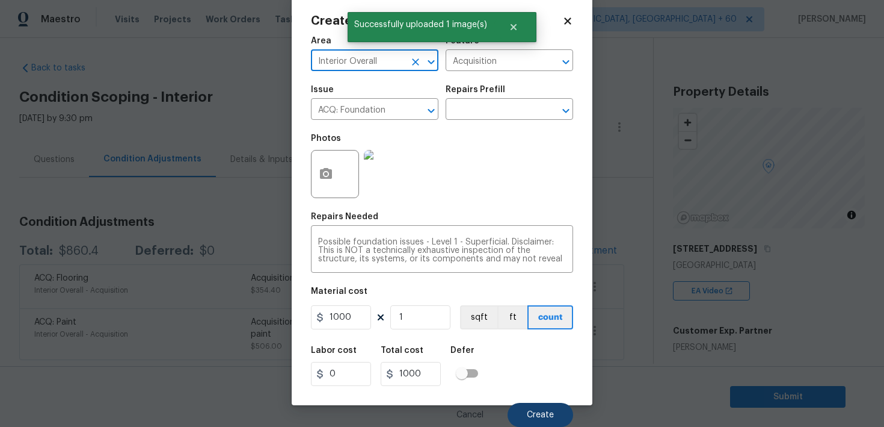
type input "Interior Overall"
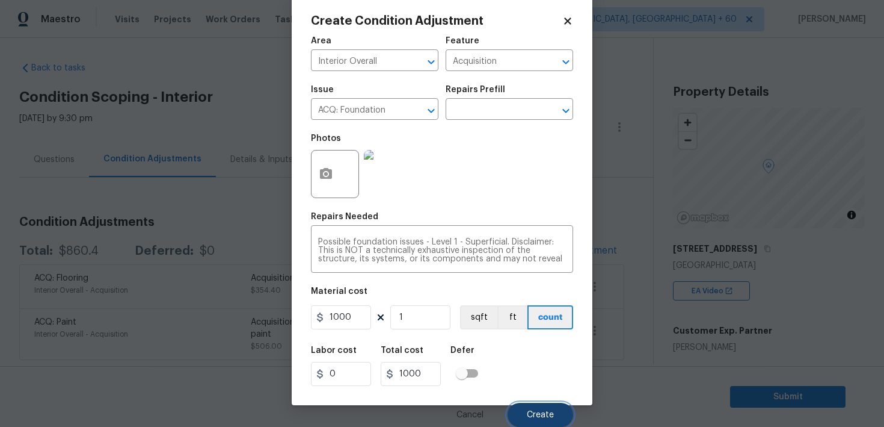
click at [526, 414] on button "Create" at bounding box center [541, 415] width 66 height 24
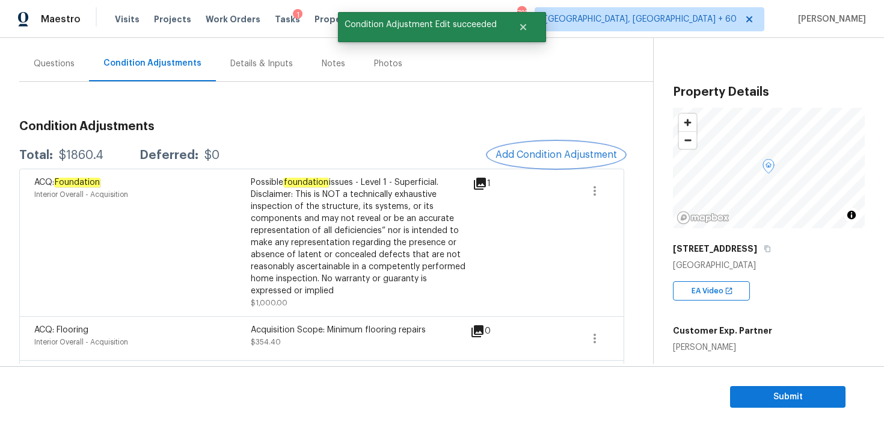
scroll to position [103, 0]
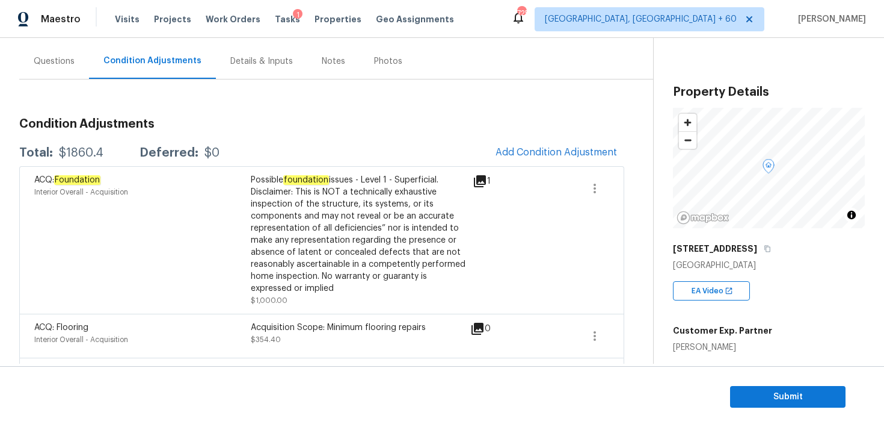
click at [75, 61] on div "Questions" at bounding box center [54, 60] width 70 height 35
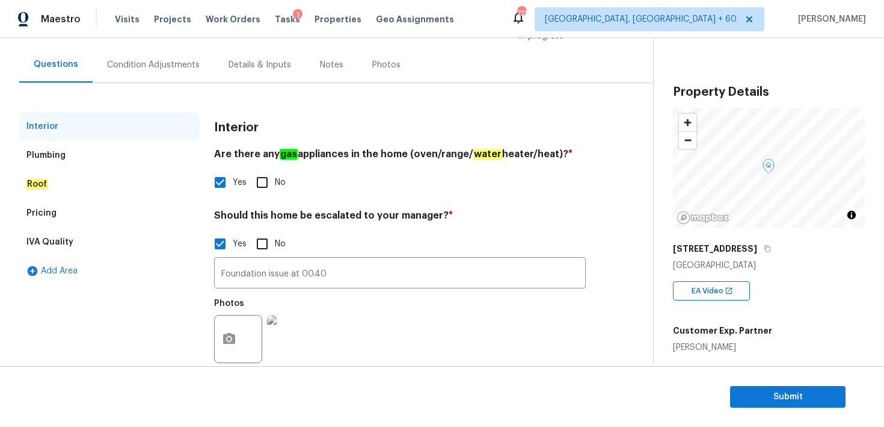
scroll to position [31, 0]
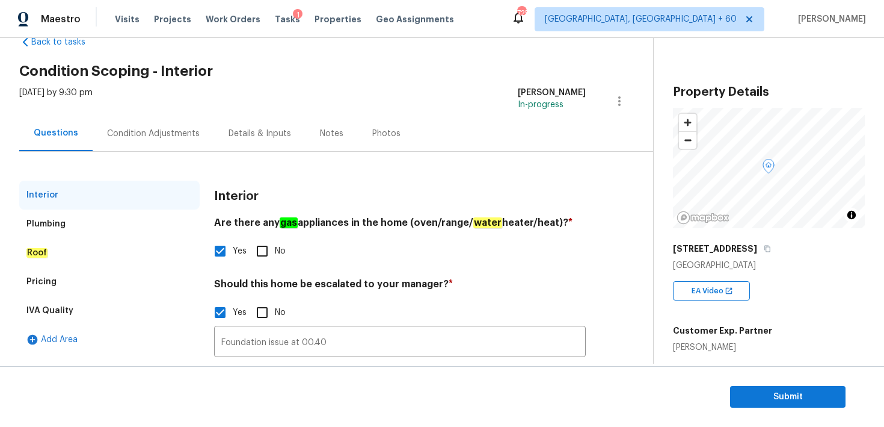
click at [153, 132] on div "Condition Adjustments" at bounding box center [153, 134] width 93 height 12
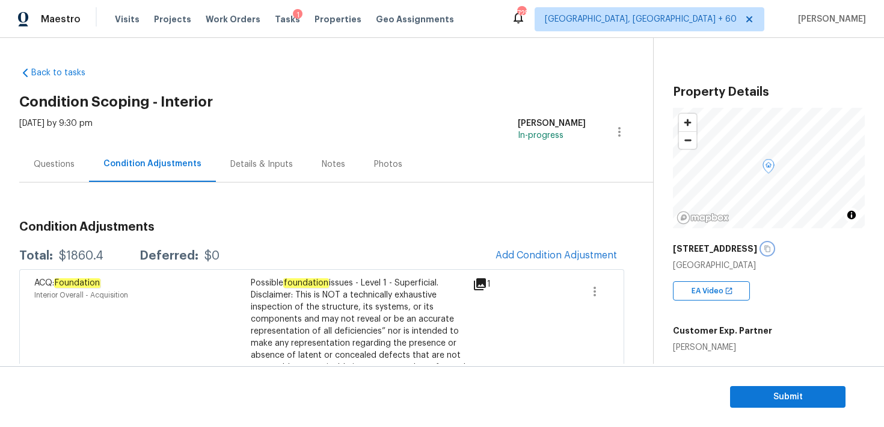
click at [764, 250] on icon "button" at bounding box center [767, 248] width 7 height 7
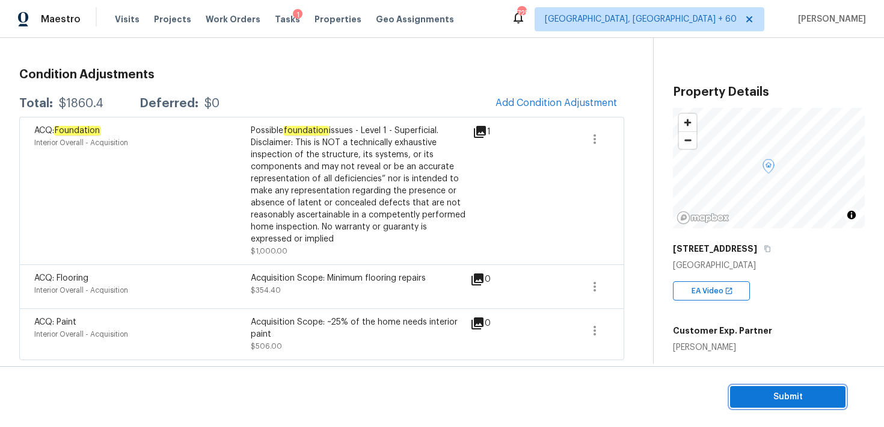
click at [782, 400] on span "Submit" at bounding box center [788, 396] width 96 height 15
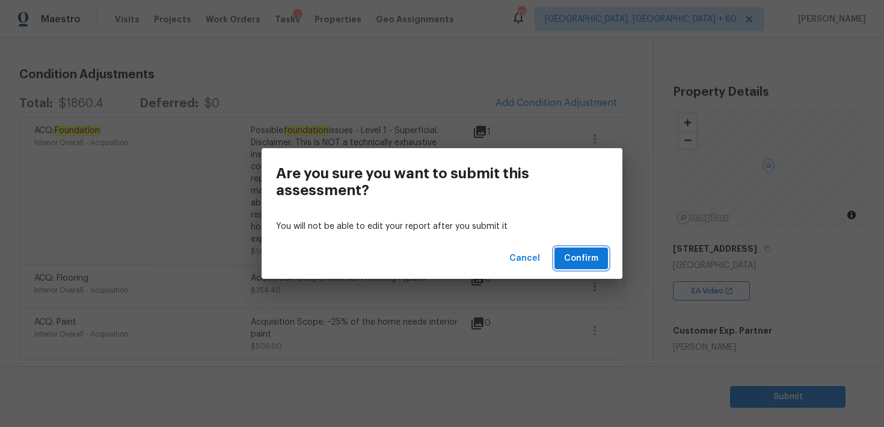
click at [597, 267] on button "Confirm" at bounding box center [582, 258] width 54 height 22
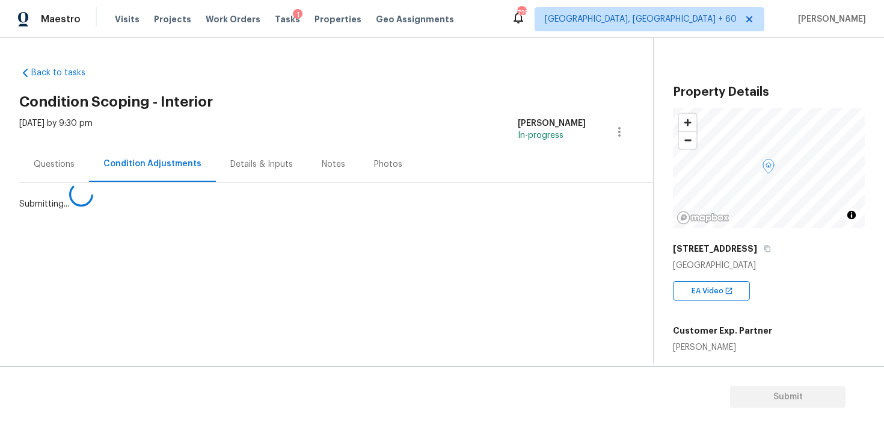
scroll to position [0, 0]
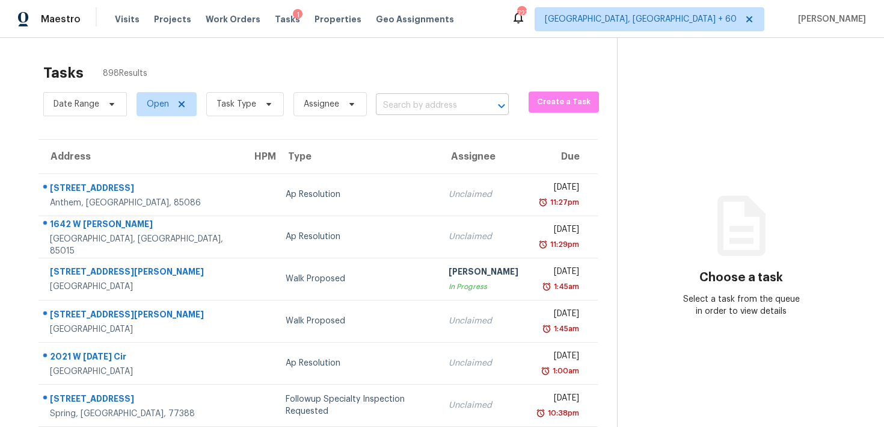
click at [403, 110] on input "text" at bounding box center [425, 105] width 99 height 19
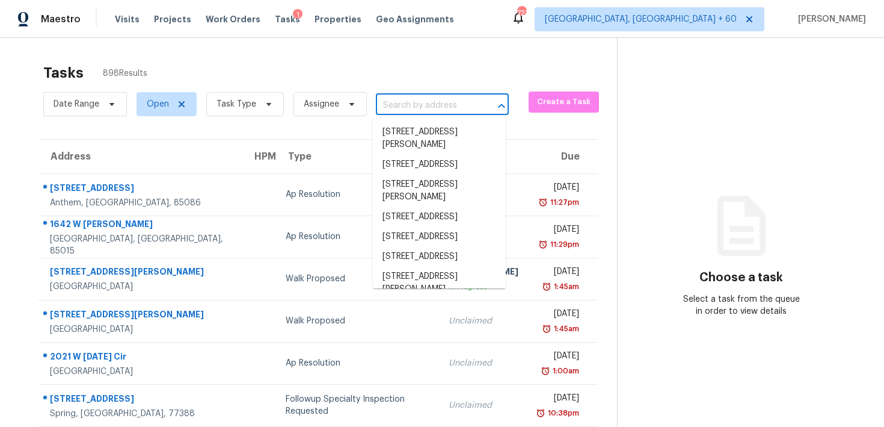
paste input "[STREET_ADDRESS]"
type input "[STREET_ADDRESS]"
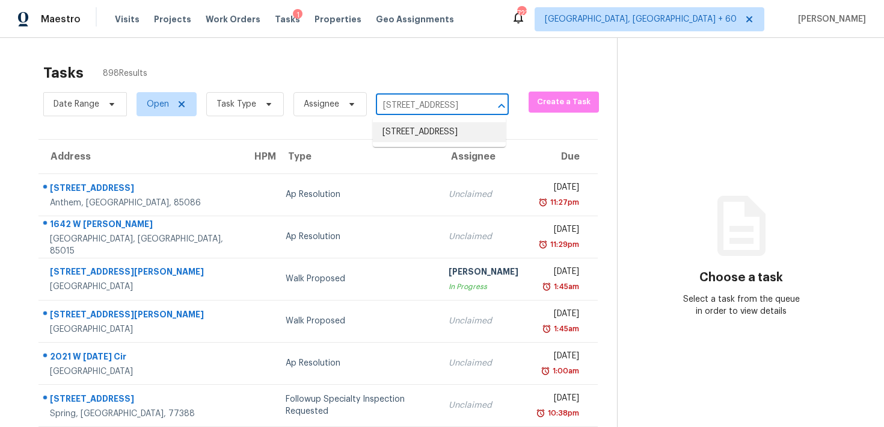
click at [409, 142] on li "[STREET_ADDRESS]" at bounding box center [439, 132] width 133 height 20
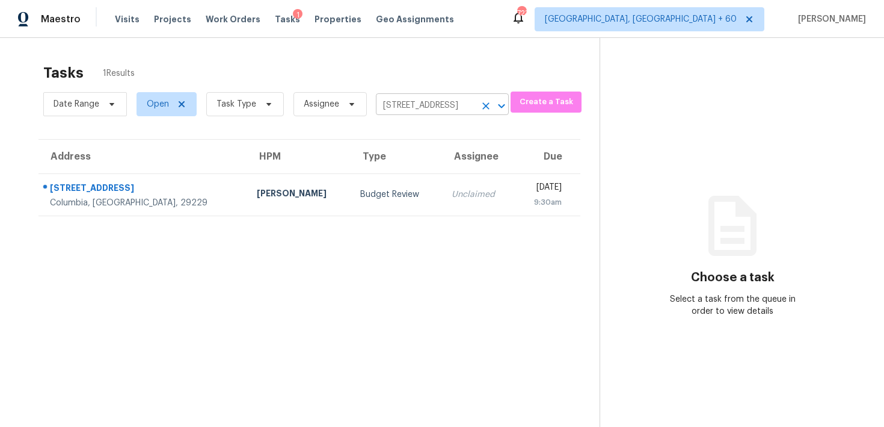
click at [404, 105] on input "[STREET_ADDRESS]" at bounding box center [425, 105] width 99 height 19
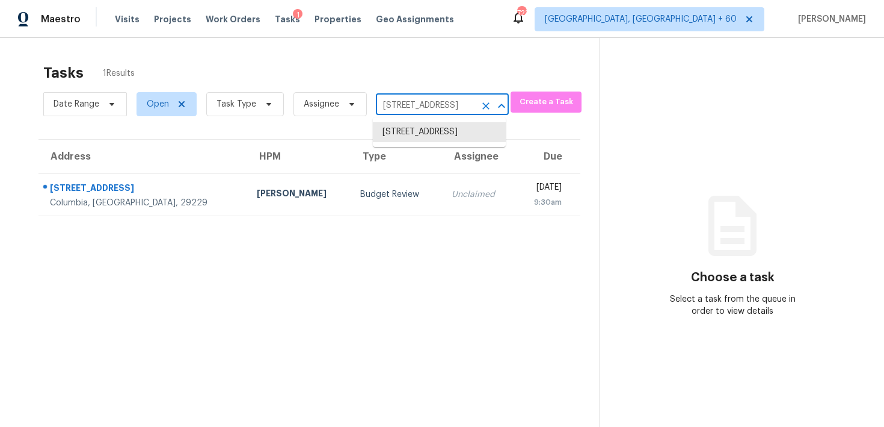
click at [404, 105] on input "[STREET_ADDRESS]" at bounding box center [425, 105] width 99 height 19
click at [401, 140] on li "[STREET_ADDRESS]" at bounding box center [439, 132] width 133 height 20
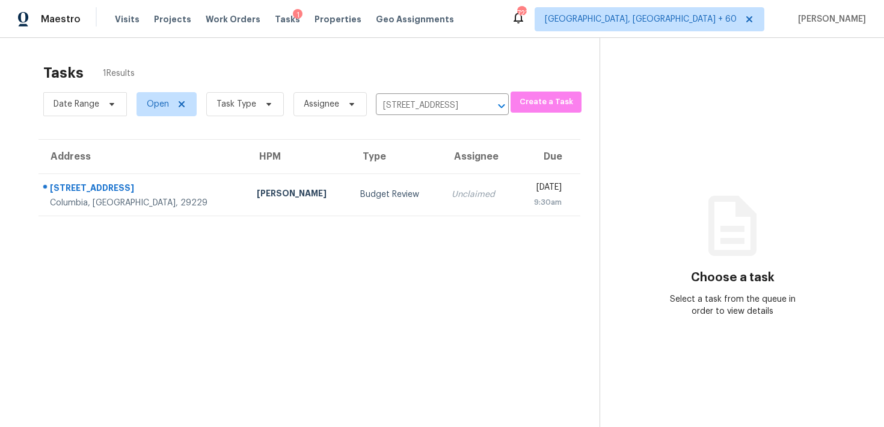
click at [396, 95] on div "Date Range Open Task Type Assignee 416 Gingerbread Ct N, Columbia, SC 29229 ​" at bounding box center [276, 103] width 466 height 31
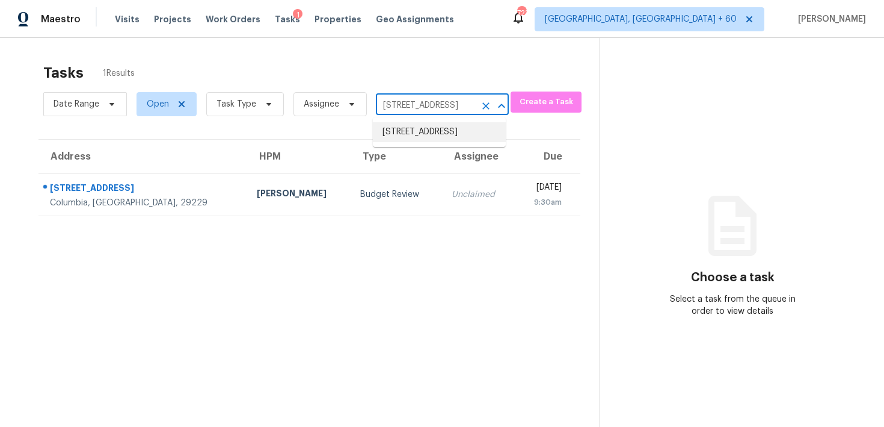
click at [396, 107] on input "[STREET_ADDRESS]" at bounding box center [425, 105] width 99 height 19
paste input "52 Martha Leeville Rd Lebanon, TN, 37090"
type input "52 Martha Leeville Rd Lebanon, TN, 37090"
click at [401, 131] on li "52 Martha Leeville Rd, Lebanon, TN 37090" at bounding box center [439, 138] width 133 height 32
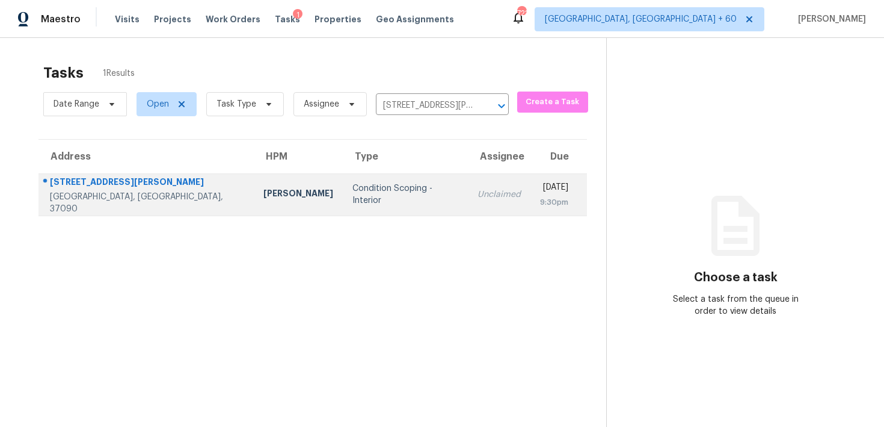
click at [468, 184] on td "Unclaimed" at bounding box center [499, 194] width 63 height 42
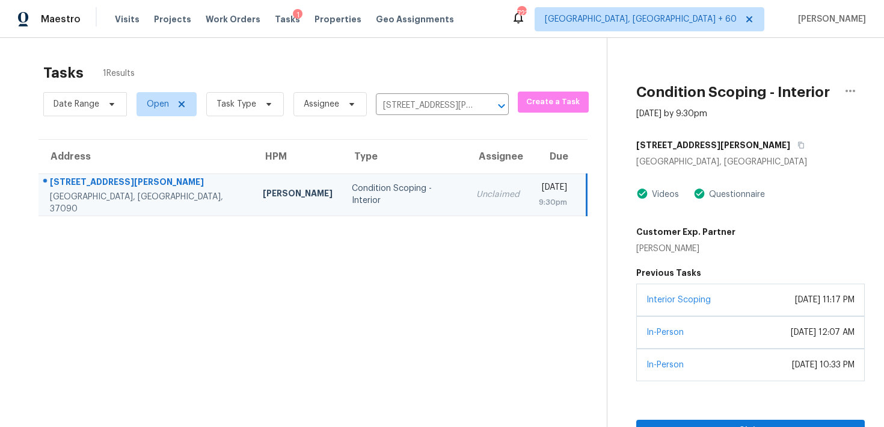
scroll to position [38, 0]
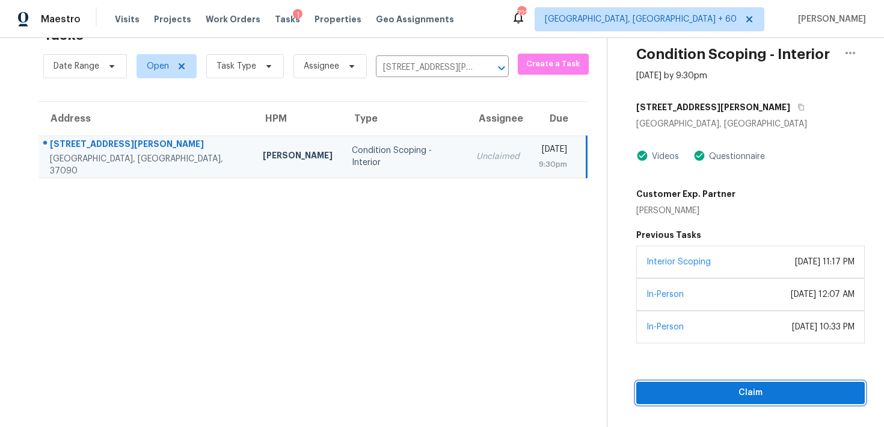
click at [667, 395] on span "Claim" at bounding box center [750, 392] width 209 height 15
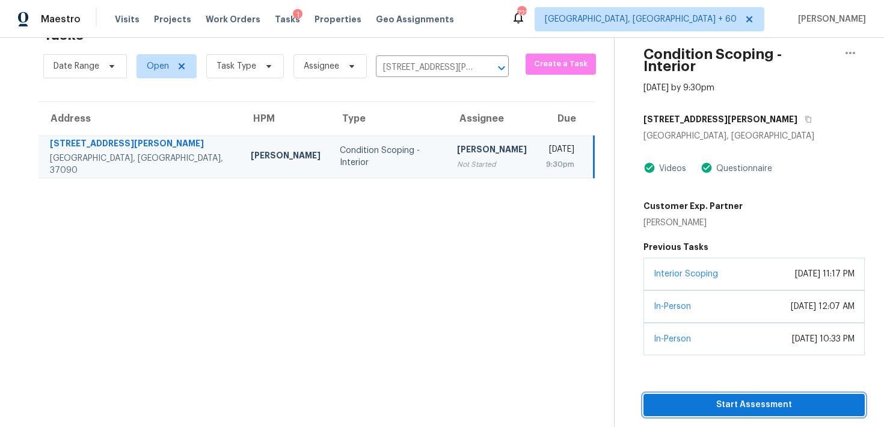
click at [676, 393] on button "Start Assessment" at bounding box center [754, 404] width 221 height 22
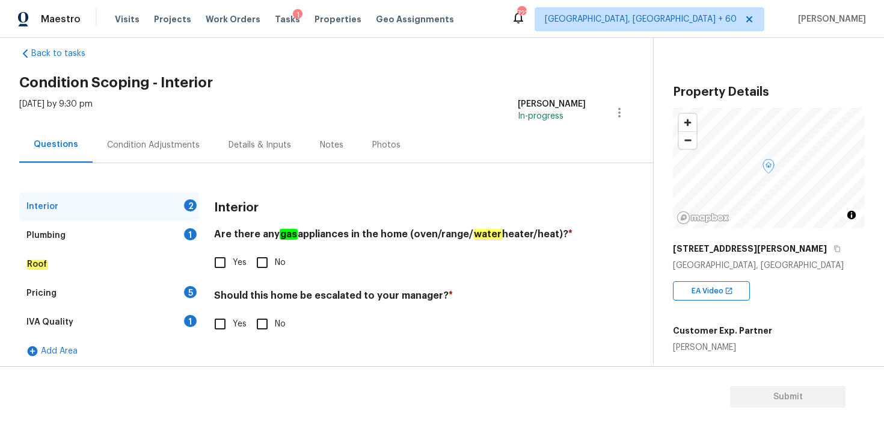
scroll to position [25, 0]
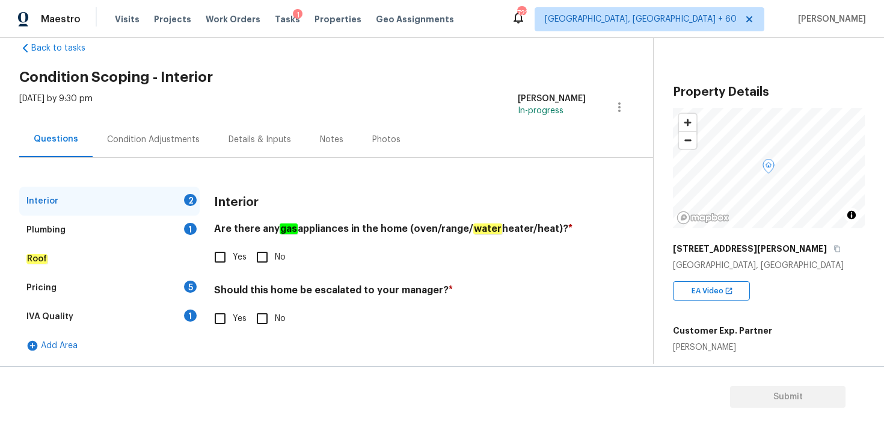
click at [263, 261] on input "No" at bounding box center [262, 256] width 25 height 25
checkbox input "true"
click at [219, 317] on input "Yes" at bounding box center [220, 318] width 25 height 25
checkbox input "true"
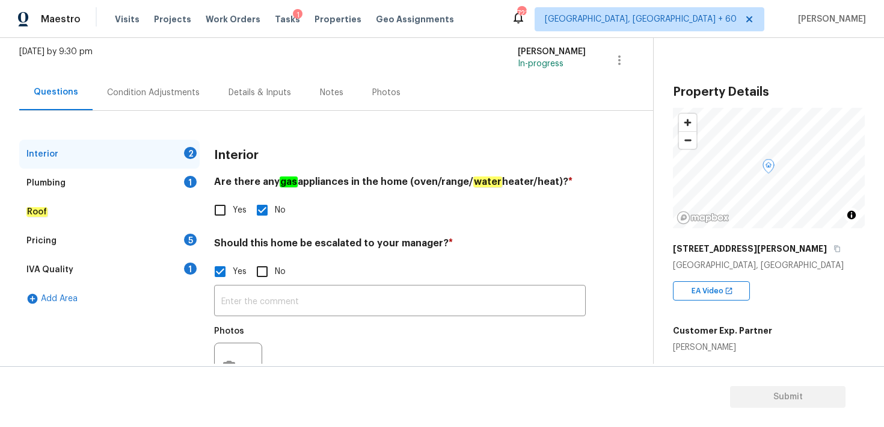
scroll to position [124, 0]
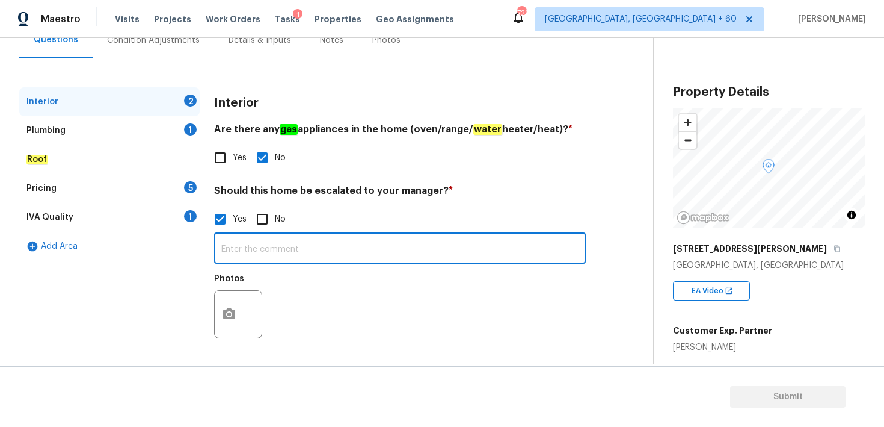
click at [231, 253] on input "text" at bounding box center [400, 249] width 372 height 28
type input "Foundation issue at 02.22"
click at [286, 286] on div "Photos" at bounding box center [400, 306] width 372 height 78
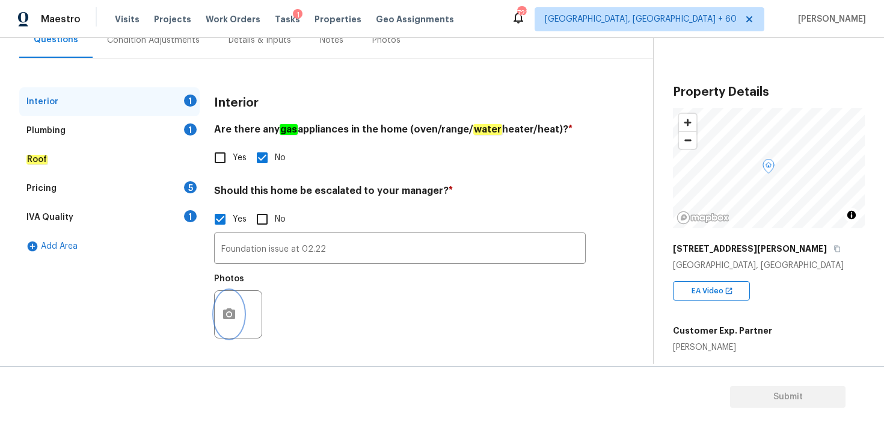
click at [231, 312] on icon "button" at bounding box center [229, 314] width 14 height 14
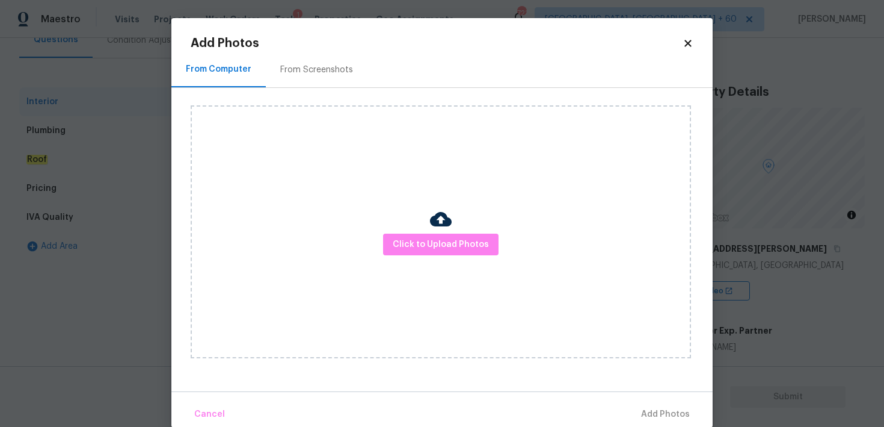
click at [389, 258] on div "Click to Upload Photos" at bounding box center [441, 231] width 501 height 253
click at [415, 245] on span "Click to Upload Photos" at bounding box center [441, 244] width 96 height 15
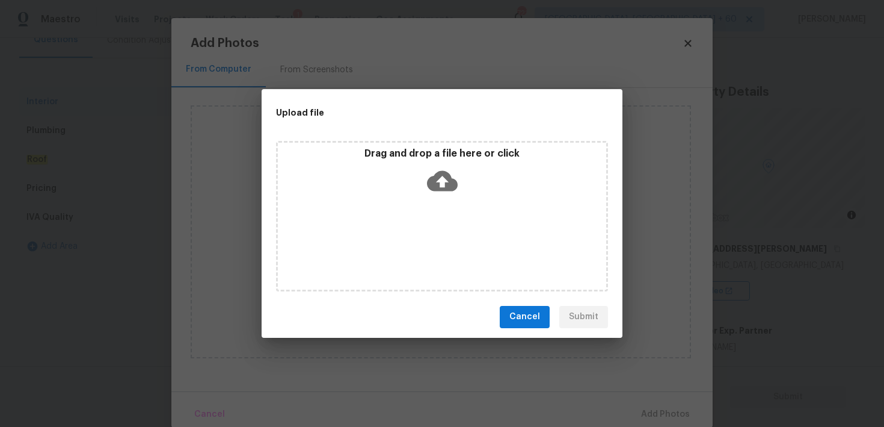
click at [436, 172] on icon at bounding box center [442, 180] width 31 height 20
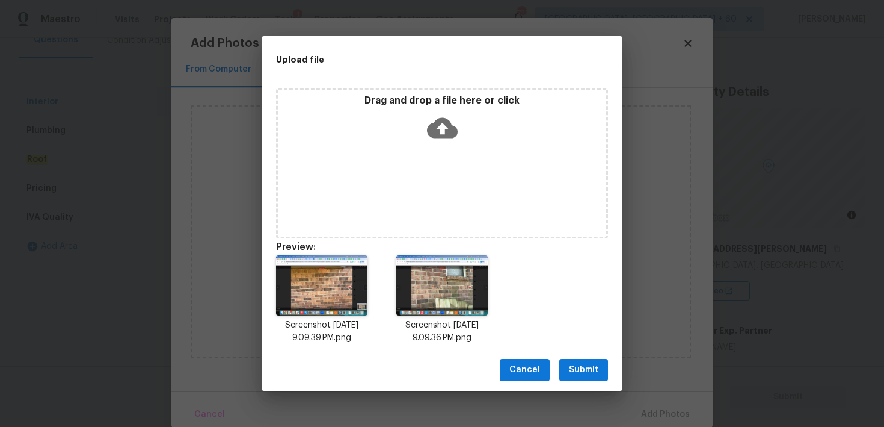
click at [570, 372] on span "Submit" at bounding box center [583, 369] width 29 height 15
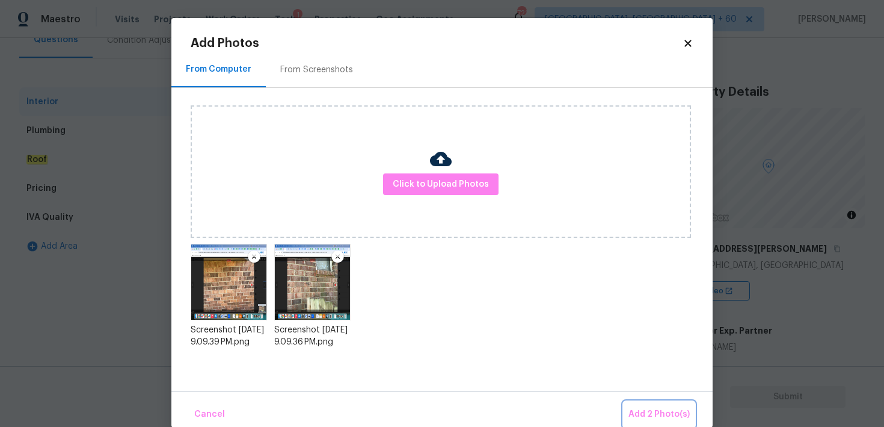
click at [667, 415] on span "Add 2 Photo(s)" at bounding box center [659, 414] width 61 height 15
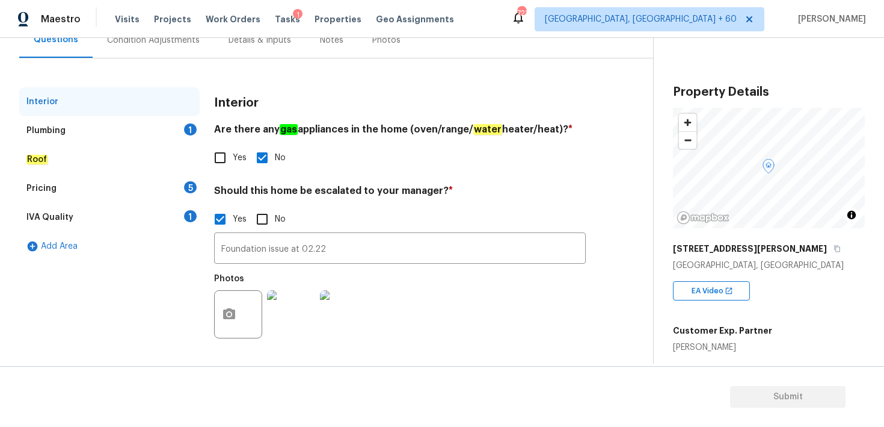
click at [47, 131] on div "Plumbing" at bounding box center [45, 131] width 39 height 12
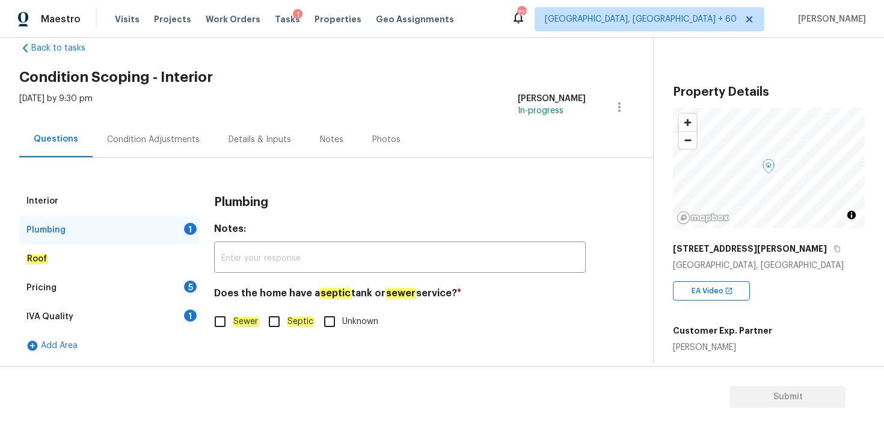
click at [277, 322] on input "Septic" at bounding box center [274, 321] width 25 height 25
checkbox input "true"
click at [47, 256] on div "Roof" at bounding box center [109, 258] width 180 height 29
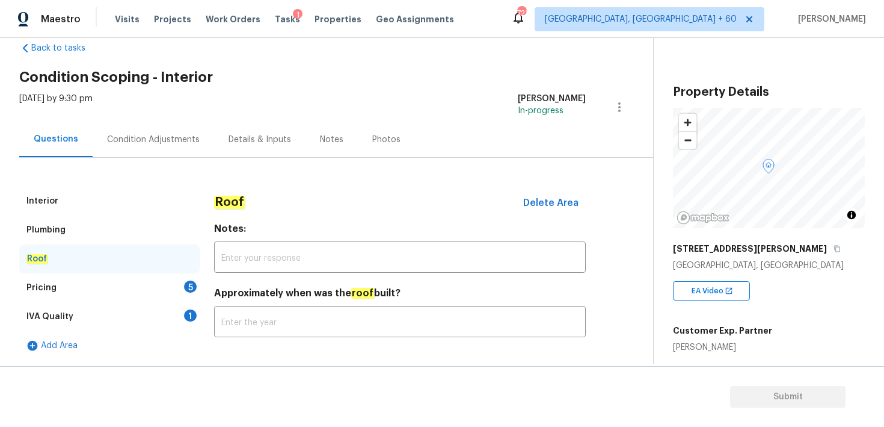
click at [49, 292] on div "Pricing" at bounding box center [41, 288] width 30 height 12
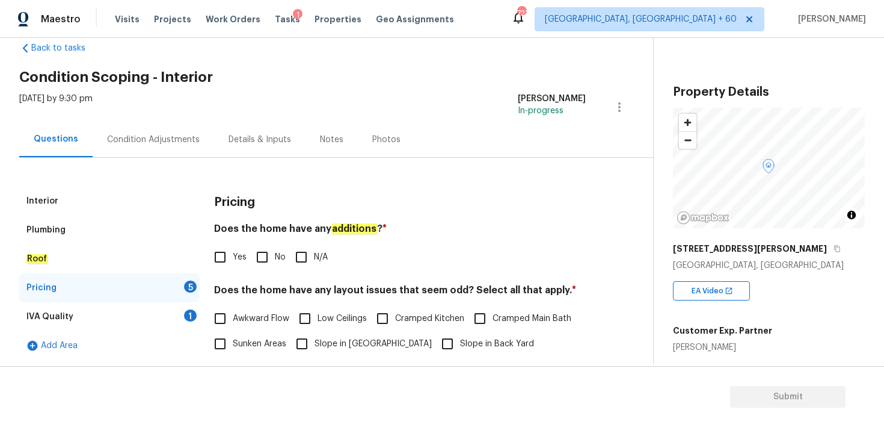
scroll to position [62, 0]
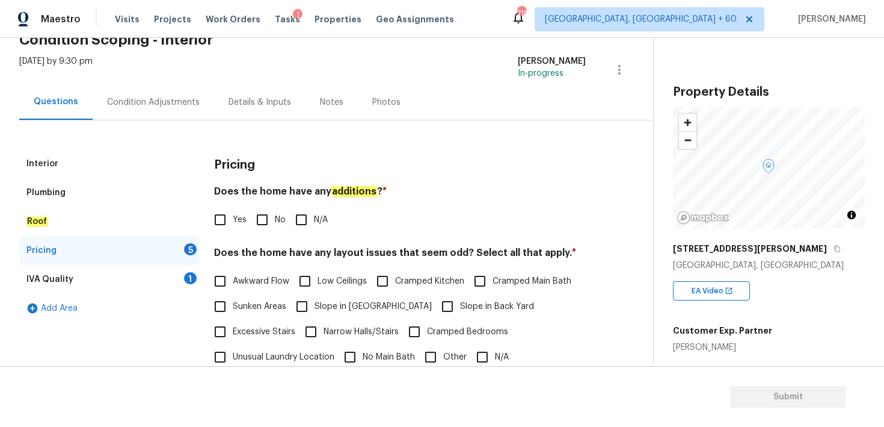
click at [225, 218] on input "Yes" at bounding box center [220, 219] width 25 height 25
checkbox input "true"
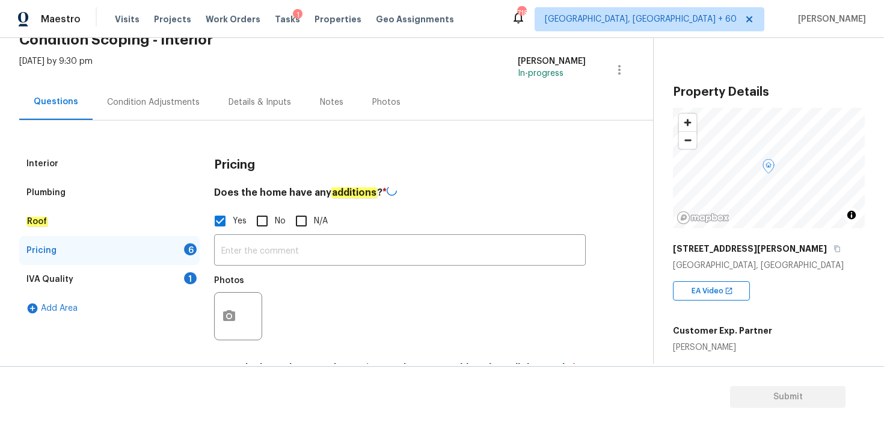
scroll to position [100, 0]
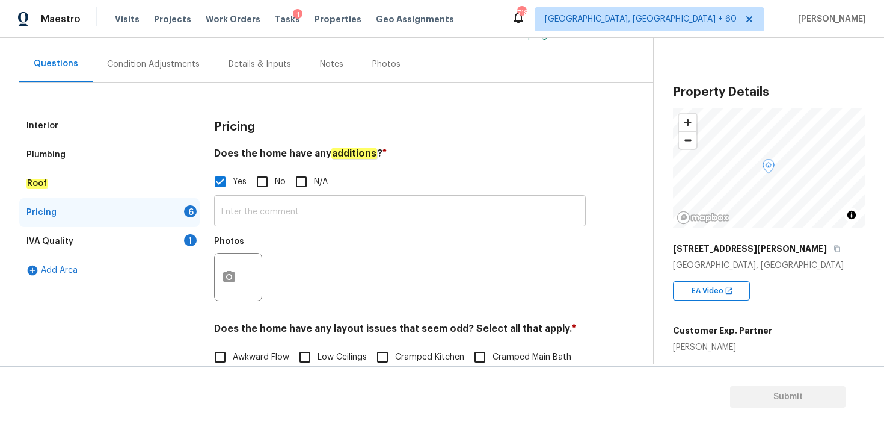
click at [242, 209] on input "text" at bounding box center [400, 212] width 372 height 28
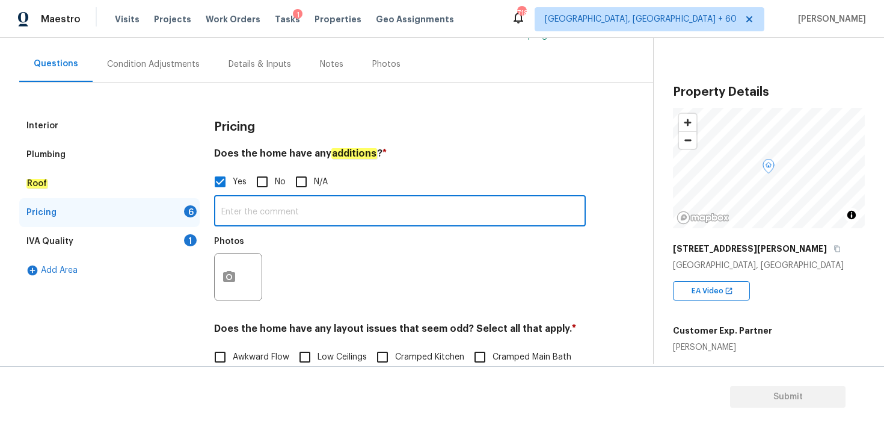
paste input "It seems that the attic space has been converted into living space. The upper-l…"
type input "It seems that the attic space has been converted into living space. The upper-l…"
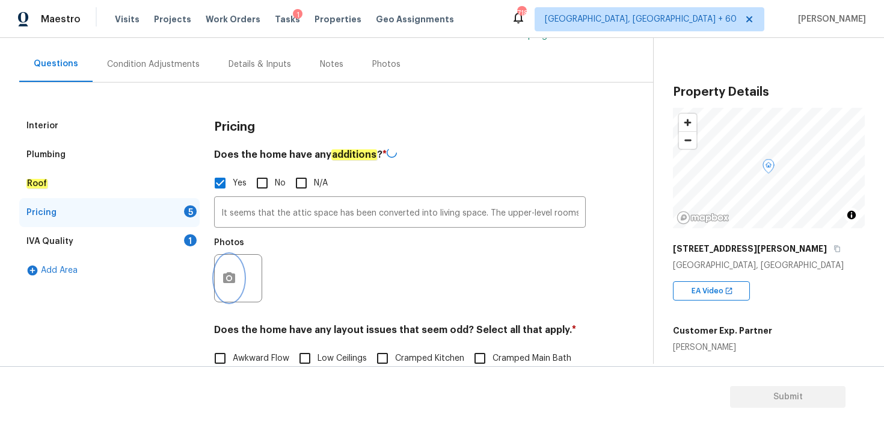
click at [235, 255] on div at bounding box center [238, 278] width 48 height 48
click at [231, 276] on icon "button" at bounding box center [229, 277] width 14 height 14
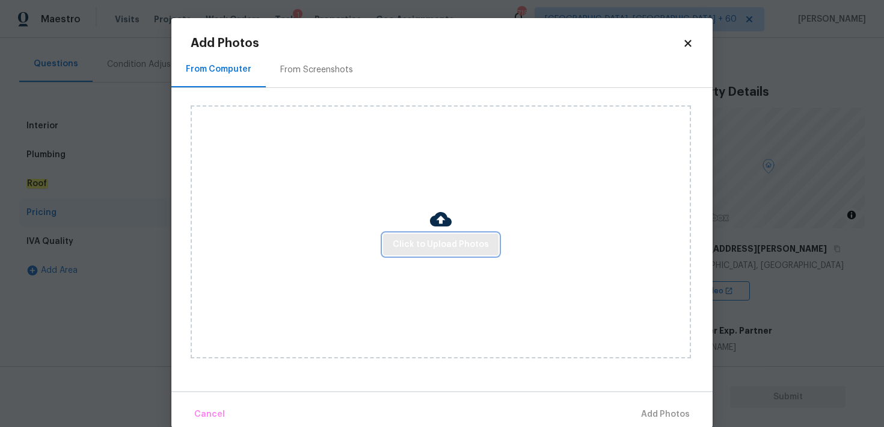
click at [401, 242] on span "Click to Upload Photos" at bounding box center [441, 244] width 96 height 15
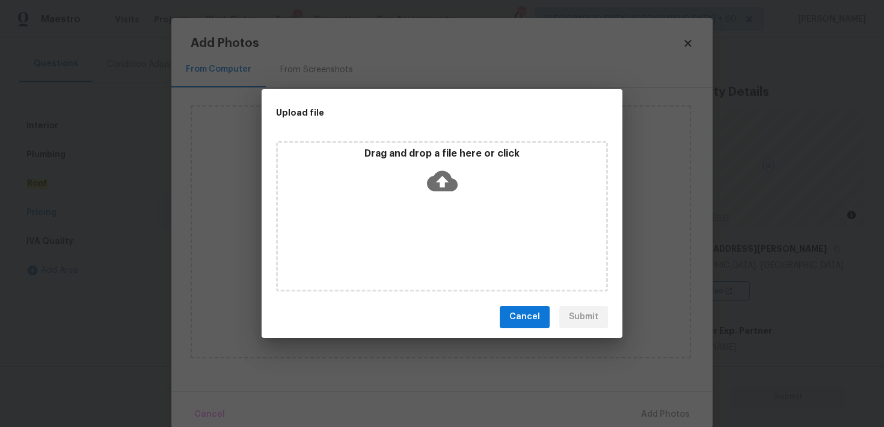
click at [442, 179] on icon at bounding box center [442, 180] width 31 height 31
